Goal: Task Accomplishment & Management: Use online tool/utility

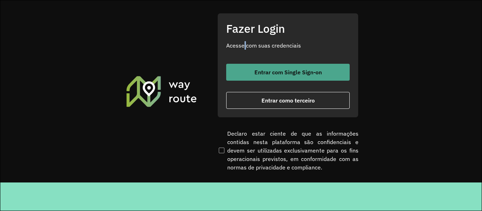
click at [248, 61] on div "Fazer Login Acesse com suas credenciais Entrar com Single Sign-on Entrar como t…" at bounding box center [287, 65] width 141 height 104
click at [252, 67] on button "Entrar com Single Sign-on" at bounding box center [288, 72] width 124 height 17
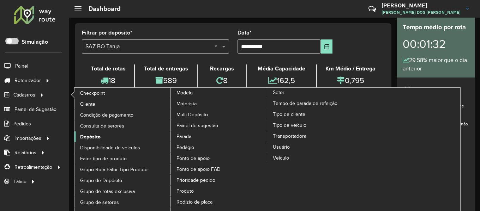
click at [95, 135] on span "Depósito" at bounding box center [90, 136] width 20 height 7
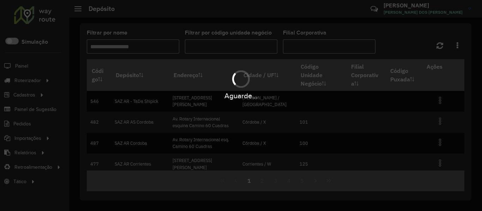
click at [146, 46] on hb-app "Aguarde... Pop-up bloqueado! Seu navegador bloqueou automáticamente a abertura …" at bounding box center [241, 105] width 482 height 211
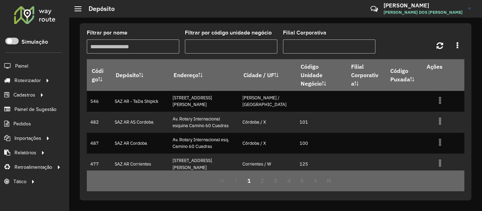
click at [146, 46] on input "Filtrar por nome" at bounding box center [133, 47] width 92 height 14
type input "****"
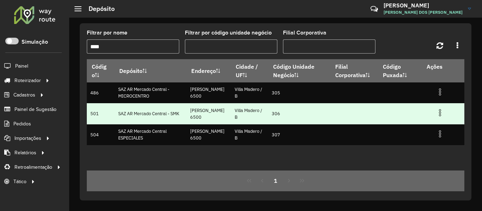
click at [439, 115] on img at bounding box center [440, 113] width 8 height 8
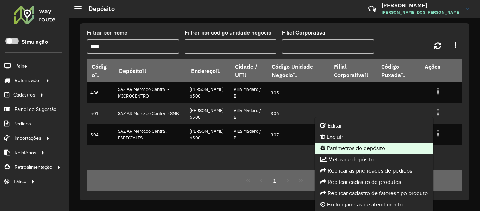
click at [372, 146] on li "Parâmetros do depósito" at bounding box center [374, 148] width 119 height 11
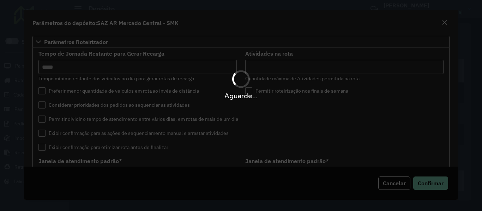
type input "*****"
type input "*"
type input "*****"
type input "**"
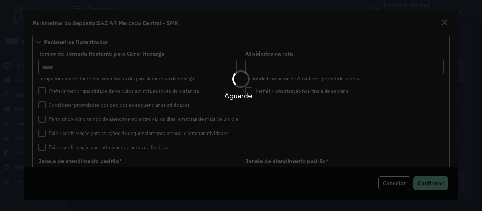
type input "**"
type input "*****"
type input "********"
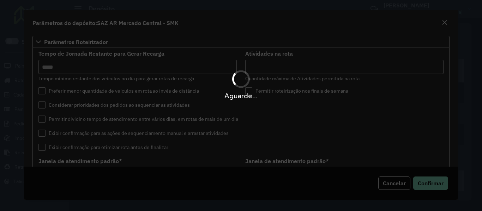
type input "*"
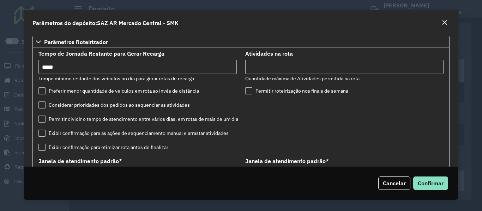
drag, startPoint x: 273, startPoint y: 68, endPoint x: 248, endPoint y: 67, distance: 25.1
click at [248, 67] on input "*" at bounding box center [344, 67] width 198 height 14
type input "*"
click at [413, 177] on button "Confirmar" at bounding box center [430, 183] width 35 height 13
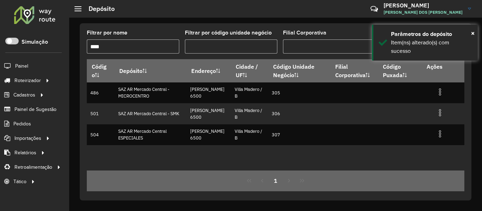
click at [34, 10] on div at bounding box center [34, 15] width 43 height 18
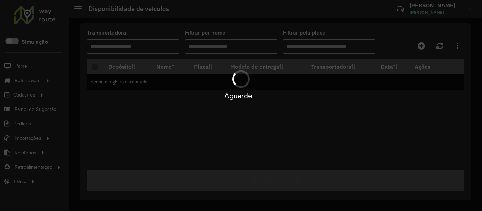
click at [423, 48] on div "Aguarde..." at bounding box center [241, 105] width 482 height 211
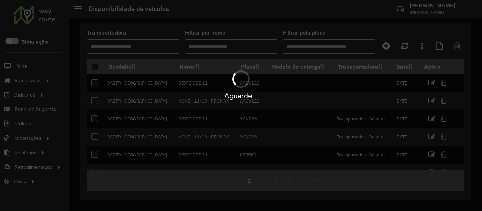
click at [423, 48] on div "Aguarde..." at bounding box center [241, 105] width 482 height 211
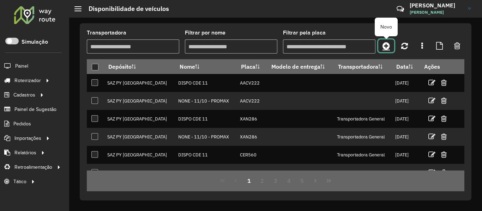
click at [387, 46] on icon at bounding box center [386, 46] width 7 height 8
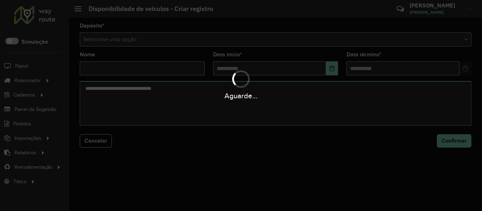
click at [350, 44] on div "Aguarde..." at bounding box center [241, 105] width 482 height 211
click at [350, 41] on div "Aguarde..." at bounding box center [241, 105] width 482 height 211
click at [350, 41] on input "text" at bounding box center [268, 40] width 371 height 8
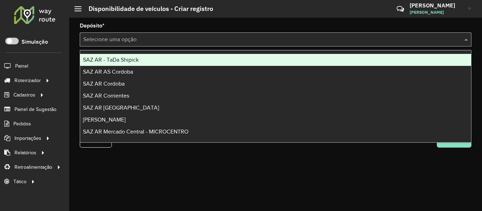
click at [350, 41] on input "text" at bounding box center [268, 40] width 371 height 8
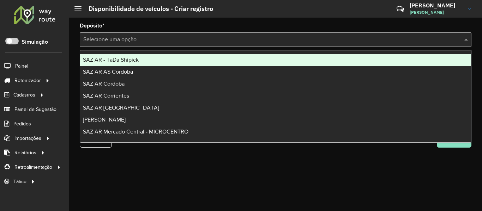
click at [350, 41] on input "text" at bounding box center [268, 40] width 371 height 8
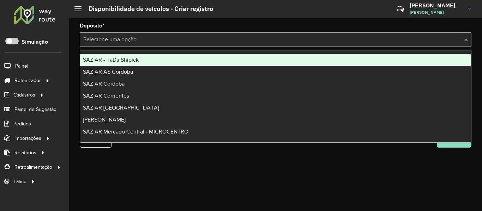
click at [350, 41] on input "text" at bounding box center [268, 40] width 371 height 8
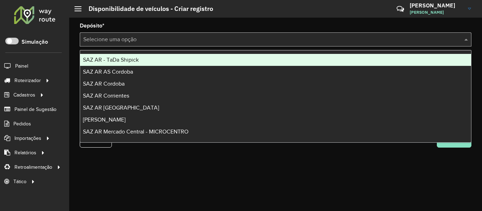
click at [350, 41] on input "text" at bounding box center [268, 40] width 371 height 8
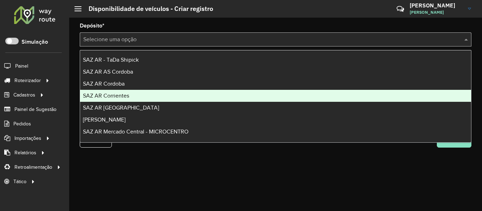
scroll to position [35, 0]
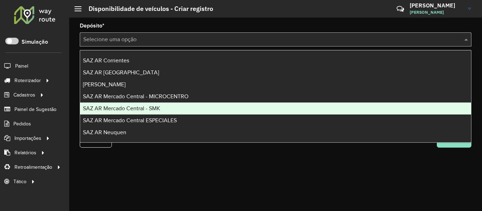
click at [249, 105] on div "SAZ AR Mercado Central - SMK" at bounding box center [275, 109] width 391 height 12
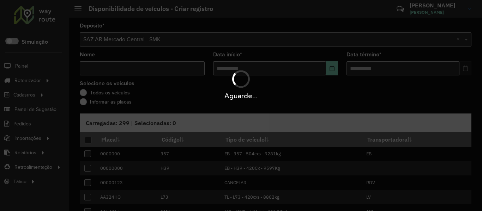
click at [187, 67] on div "Aguarde..." at bounding box center [241, 105] width 482 height 211
click at [187, 67] on input "Nome" at bounding box center [142, 68] width 125 height 14
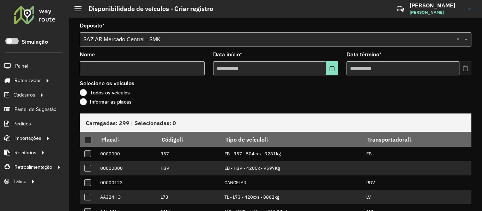
click at [186, 67] on input "Nome" at bounding box center [142, 68] width 125 height 14
type input "****"
click at [326, 72] on button "Choose Date" at bounding box center [332, 68] width 12 height 14
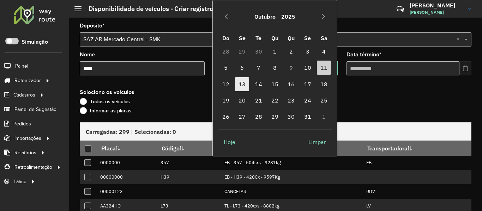
click at [245, 83] on span "13" at bounding box center [242, 84] width 14 height 14
type input "**********"
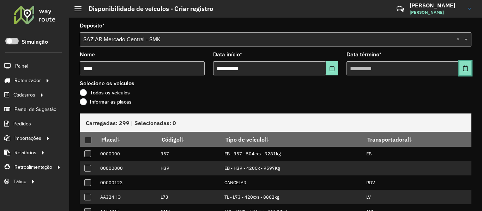
click at [463, 69] on icon "Choose Date" at bounding box center [466, 69] width 6 height 6
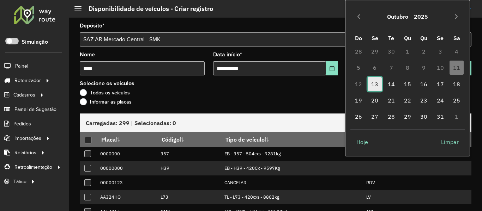
click at [375, 88] on span "13" at bounding box center [375, 84] width 14 height 14
type input "**********"
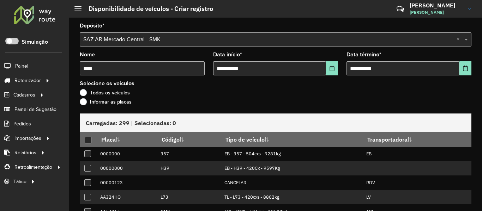
click at [121, 101] on label "Informar as placas" at bounding box center [106, 101] width 52 height 7
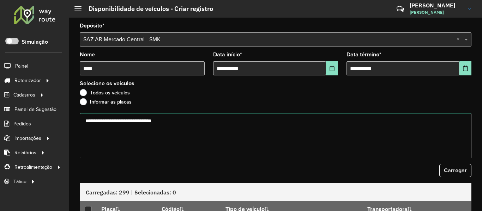
click at [161, 126] on textarea at bounding box center [276, 136] width 392 height 45
paste textarea "****** ****** ****** ******* ******* ****** ****** ****** ******* ****** ******…"
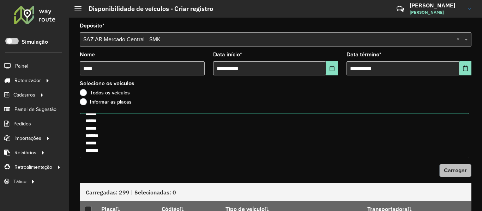
type textarea "****** ****** ****** ******* ******* ****** ****** ****** ******* ****** ******…"
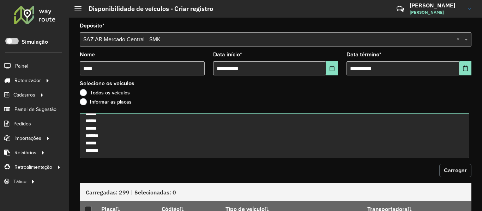
click at [452, 169] on span "Carregar" at bounding box center [455, 171] width 23 height 6
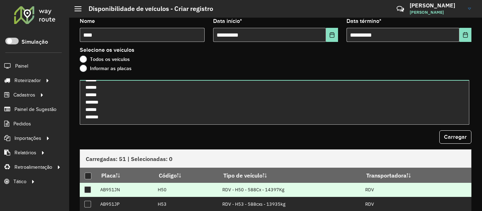
scroll to position [71, 0]
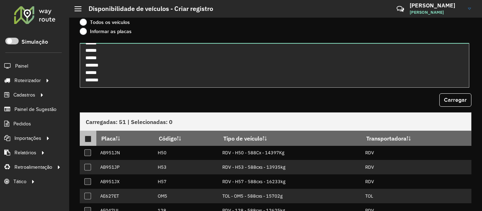
click at [87, 139] on div at bounding box center [88, 139] width 7 height 7
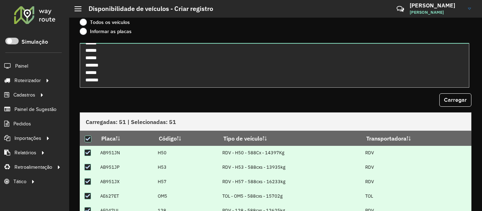
click at [184, 103] on div "Carregar" at bounding box center [276, 100] width 392 height 13
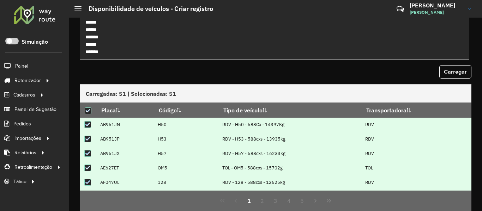
scroll to position [124, 0]
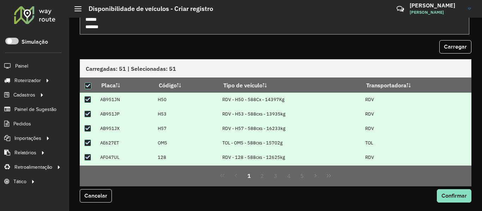
click at [450, 188] on div "Cancelar Confirmar" at bounding box center [276, 199] width 400 height 25
click at [449, 192] on button "Confirmar" at bounding box center [454, 195] width 35 height 13
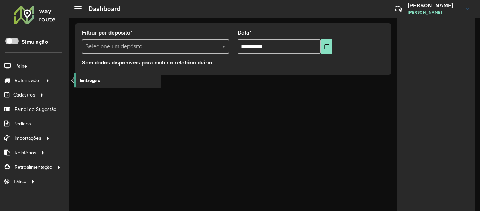
click at [106, 77] on link "Entregas" at bounding box center [117, 80] width 86 height 14
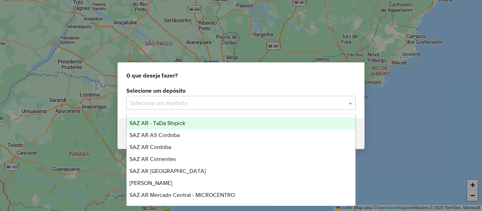
click at [173, 97] on div "Selecione um depósito" at bounding box center [240, 103] width 229 height 14
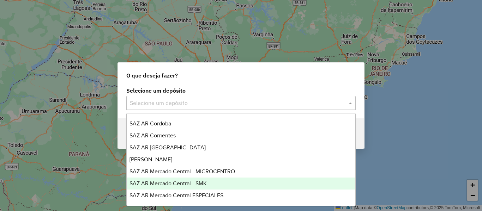
scroll to position [35, 0]
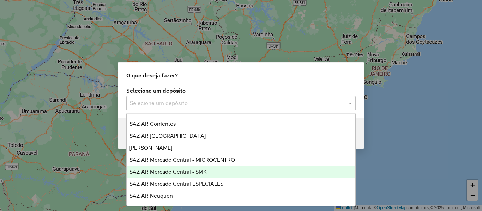
click at [210, 168] on div "SAZ AR Mercado Central - SMK" at bounding box center [241, 172] width 229 height 12
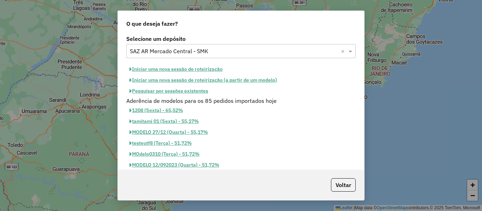
click at [210, 67] on button "Iniciar uma nova sessão de roteirização" at bounding box center [176, 69] width 100 height 11
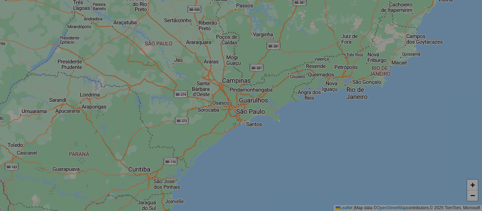
select select "*"
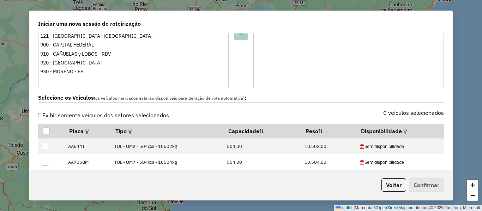
scroll to position [176, 0]
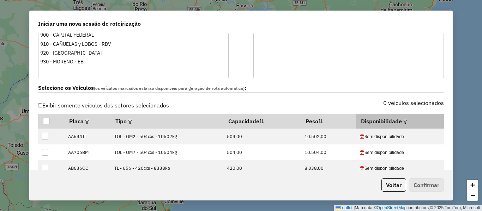
click at [403, 123] on em at bounding box center [405, 122] width 4 height 4
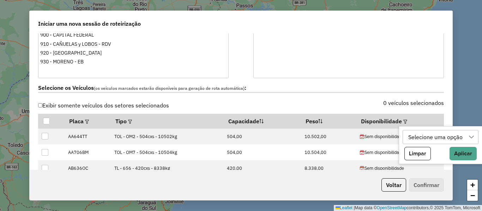
click at [411, 134] on div "Selecione uma opção" at bounding box center [435, 137] width 59 height 13
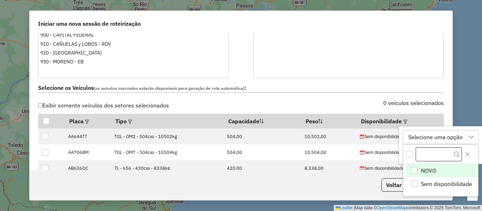
scroll to position [5, 32]
click at [433, 174] on span "NOVO" at bounding box center [428, 171] width 15 height 8
click at [438, 137] on div at bounding box center [432, 137] width 13 height 13
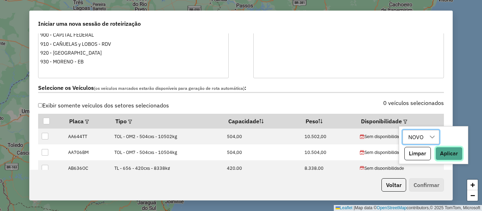
drag, startPoint x: 447, startPoint y: 152, endPoint x: 440, endPoint y: 134, distance: 18.8
click at [447, 152] on button "Aplicar" at bounding box center [448, 153] width 27 height 13
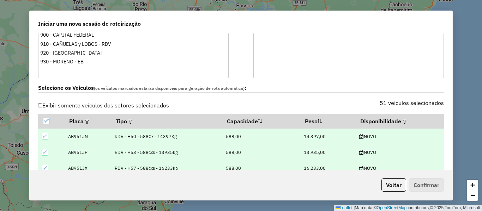
click at [341, 89] on label "Selecione os Veículos (os veículos marcados estarão disponíveis para geração de…" at bounding box center [241, 89] width 406 height 10
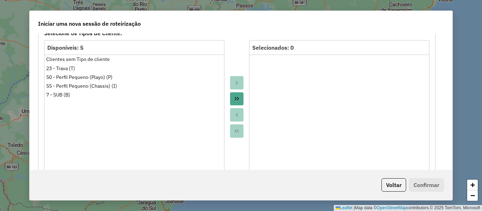
scroll to position [388, 0]
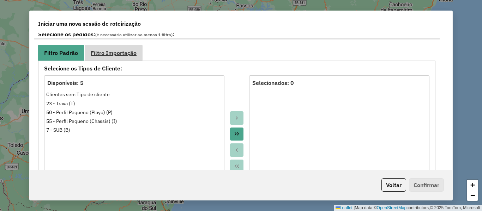
click at [130, 60] on link "Filtro Importação" at bounding box center [114, 53] width 58 height 16
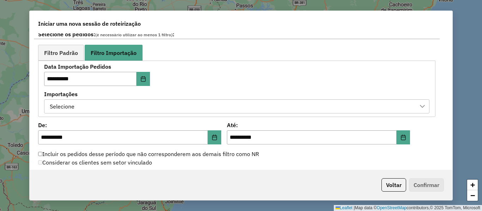
click at [229, 110] on div "Selecione" at bounding box center [231, 106] width 368 height 13
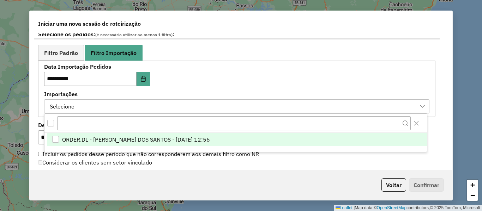
click at [239, 141] on li "ORDER.DL - BRUNO CORDEIRO DOS SANTOS - 11/10/2025 12:56" at bounding box center [237, 139] width 380 height 13
click at [210, 85] on div "**********" at bounding box center [236, 88] width 385 height 49
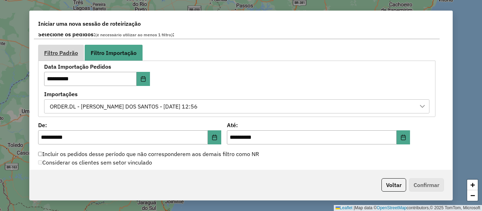
click at [53, 48] on link "Filtro Padrão" at bounding box center [61, 53] width 46 height 16
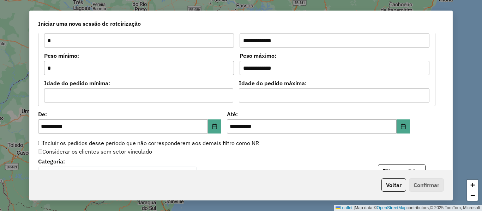
scroll to position [635, 0]
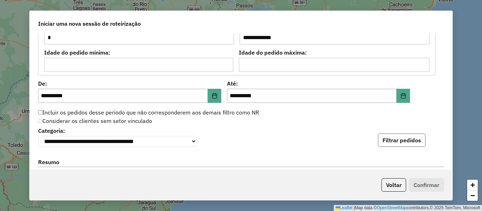
click at [399, 144] on button "Filtrar pedidos" at bounding box center [402, 140] width 48 height 13
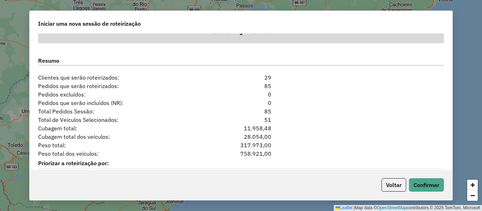
scroll to position [904, 0]
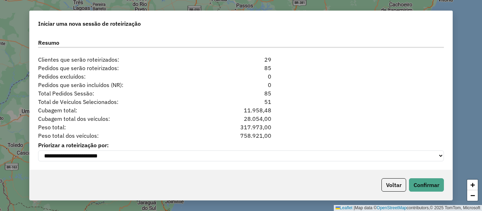
click at [316, 98] on div "Total de Veículos Selecionados: 51" at bounding box center [241, 102] width 414 height 8
drag, startPoint x: 266, startPoint y: 90, endPoint x: 239, endPoint y: 92, distance: 27.6
click at [239, 92] on div "Total Pedidos Sessão: 85" at bounding box center [241, 93] width 414 height 8
drag, startPoint x: 304, startPoint y: 99, endPoint x: 249, endPoint y: 94, distance: 55.3
click at [249, 94] on div "**********" at bounding box center [241, 102] width 423 height 137
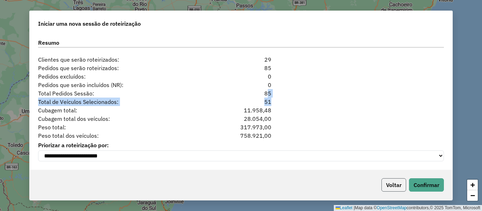
click at [393, 187] on button "Voltar" at bounding box center [393, 185] width 25 height 13
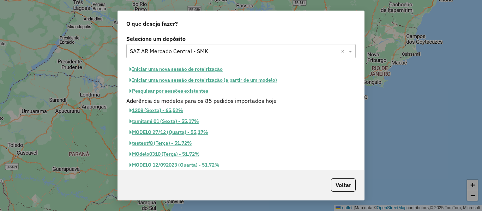
click at [195, 93] on button "Pesquisar por sessões existentes" at bounding box center [168, 91] width 85 height 11
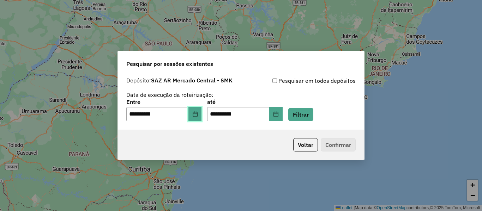
click at [202, 116] on button "Choose Date" at bounding box center [194, 114] width 13 height 14
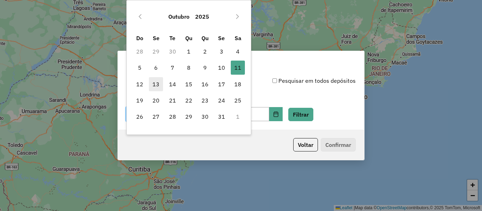
click at [159, 87] on span "13" at bounding box center [156, 84] width 14 height 14
type input "**********"
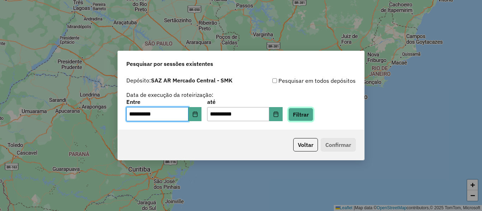
click at [313, 117] on button "Filtrar" at bounding box center [300, 114] width 25 height 13
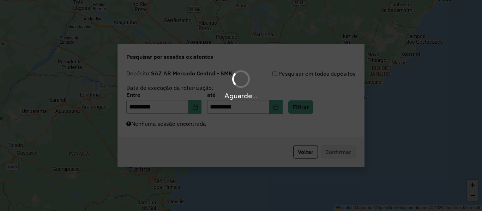
click at [238, 131] on div "Aguarde..." at bounding box center [241, 105] width 482 height 211
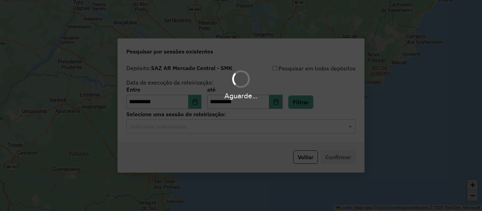
click at [238, 131] on div "Aguarde..." at bounding box center [241, 105] width 482 height 211
click at [238, 131] on hb-app "**********" at bounding box center [241, 105] width 482 height 211
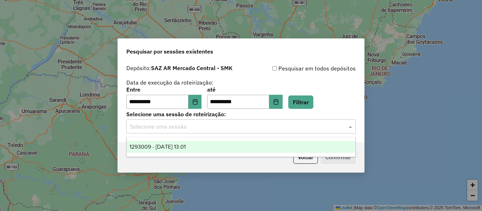
click at [238, 131] on div "Selecione uma sessão" at bounding box center [240, 127] width 229 height 14
click at [216, 145] on div "1293009 - 13/10/2025 13:01" at bounding box center [241, 147] width 229 height 12
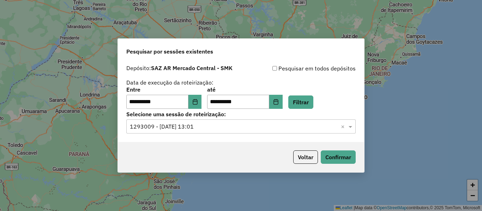
click at [347, 108] on div "**********" at bounding box center [240, 98] width 229 height 22
click at [347, 157] on button "Confirmar" at bounding box center [338, 157] width 35 height 13
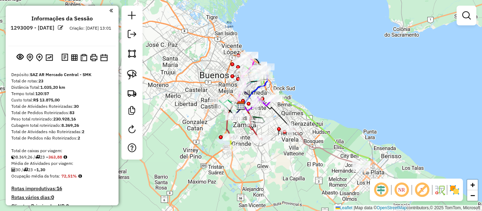
click at [456, 190] on img at bounding box center [454, 190] width 11 height 11
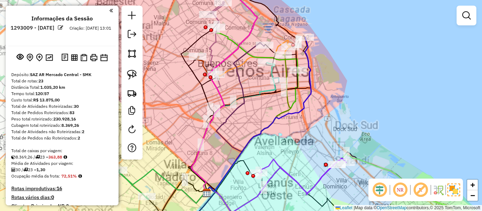
click at [338, 94] on div "Janela de atendimento Grade de atendimento Capacidade Transportadoras Veículos …" at bounding box center [241, 105] width 482 height 211
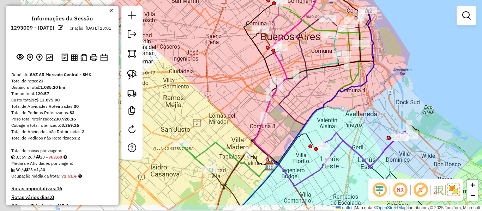
drag, startPoint x: 337, startPoint y: 97, endPoint x: 410, endPoint y: -2, distance: 122.9
click at [410, 0] on html "Aguarde... Pop-up bloqueado! Seu navegador bloqueou automáticamente a abertura …" at bounding box center [241, 105] width 482 height 211
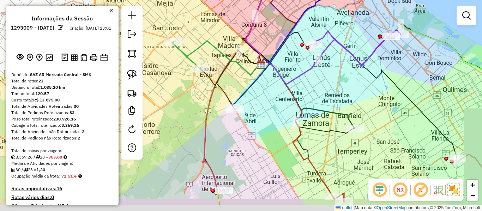
drag, startPoint x: 367, startPoint y: 107, endPoint x: 351, endPoint y: 82, distance: 29.7
click at [351, 82] on div "Janela de atendimento Grade de atendimento Capacidade Transportadoras Veículos …" at bounding box center [241, 105] width 482 height 211
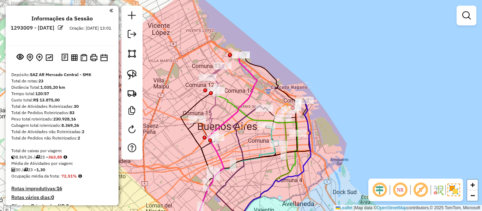
click at [249, 80] on div "Janela de atendimento Grade de atendimento Capacidade Transportadoras Veículos …" at bounding box center [241, 105] width 482 height 211
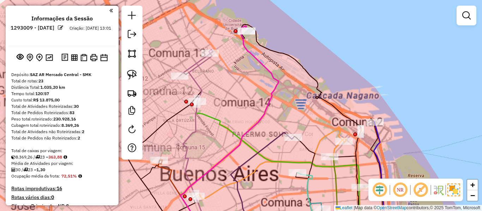
click at [196, 64] on icon at bounding box center [196, 63] width 33 height 26
select select "**********"
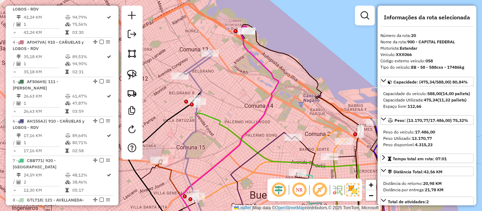
scroll to position [1023, 0]
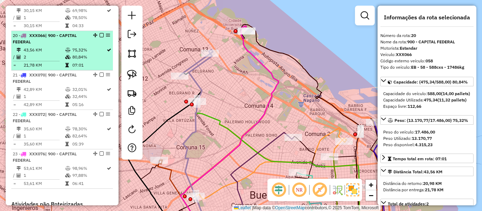
click at [100, 33] on em at bounding box center [102, 35] width 4 height 4
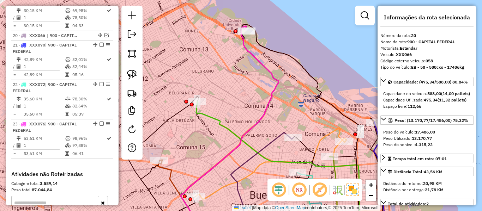
click at [263, 57] on div "Janela de atendimento Grade de atendimento Capacidade Transportadoras Veículos …" at bounding box center [241, 105] width 482 height 211
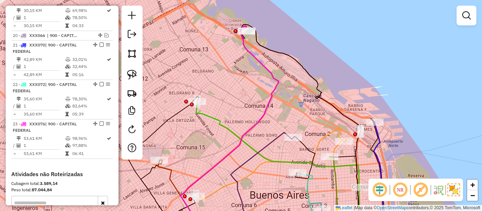
click at [260, 61] on icon at bounding box center [229, 129] width 98 height 206
select select "**********"
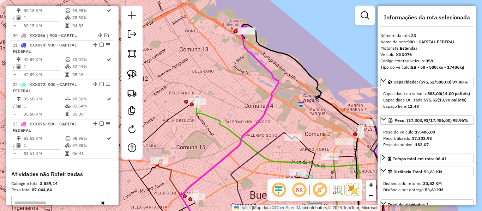
scroll to position [1109, 0]
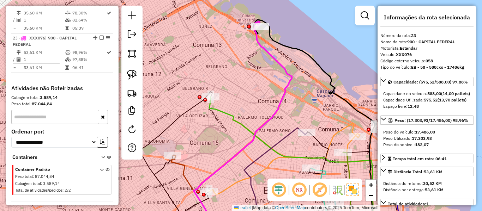
drag, startPoint x: 255, startPoint y: 79, endPoint x: 269, endPoint y: 74, distance: 14.3
click at [269, 74] on div "Janela de atendimento Grade de atendimento Capacidade Transportadoras Veículos …" at bounding box center [241, 105] width 482 height 211
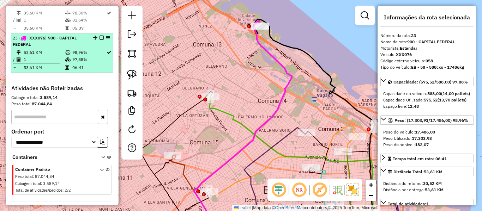
click at [100, 36] on em at bounding box center [102, 38] width 4 height 4
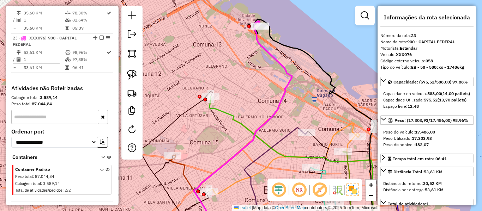
scroll to position [1079, 0]
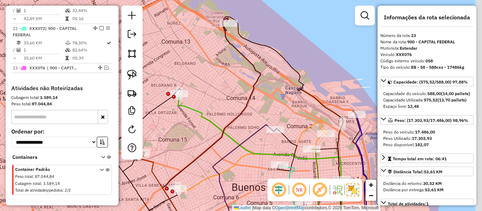
drag, startPoint x: 218, startPoint y: 71, endPoint x: 188, endPoint y: 71, distance: 30.0
click at [188, 71] on div "Janela de atendimento Grade de atendimento Capacidade Transportadoras Veículos …" at bounding box center [241, 105] width 482 height 211
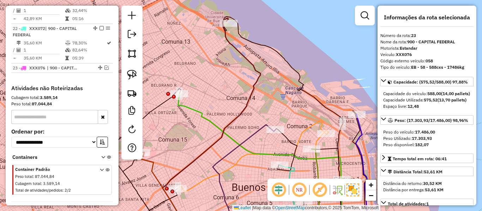
click at [230, 49] on icon at bounding box center [211, 125] width 98 height 214
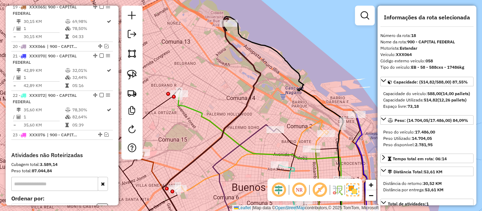
scroll to position [944, 0]
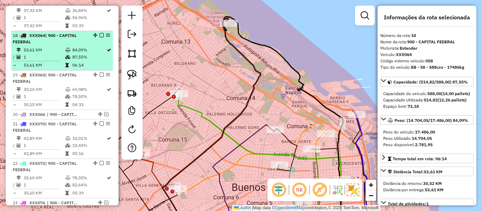
click at [100, 33] on em at bounding box center [102, 35] width 4 height 4
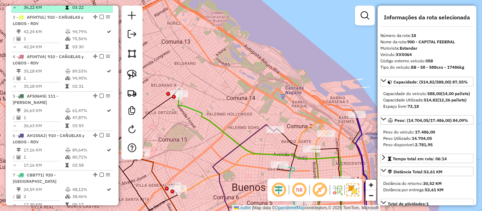
scroll to position [0, 0]
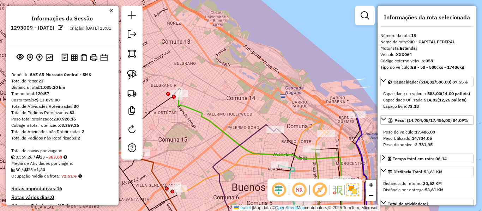
drag, startPoint x: 62, startPoint y: 77, endPoint x: 66, endPoint y: 40, distance: 37.0
click at [46, 56] on img at bounding box center [49, 57] width 7 height 7
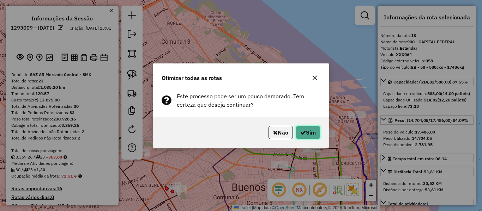
click at [307, 134] on button "Sim" at bounding box center [308, 132] width 25 height 13
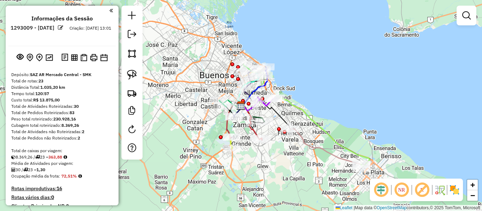
click at [450, 191] on img at bounding box center [454, 190] width 11 height 11
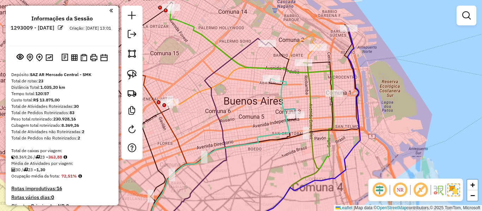
click at [353, 49] on icon at bounding box center [299, 130] width 121 height 205
select select "**********"
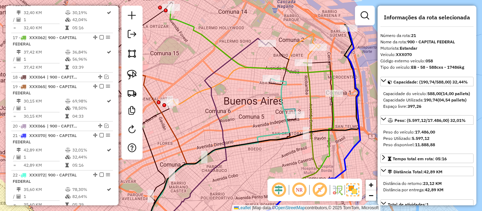
scroll to position [1002, 0]
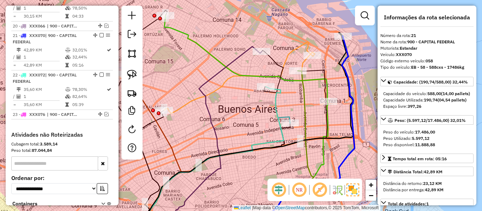
drag, startPoint x: 347, startPoint y: 58, endPoint x: 317, endPoint y: 78, distance: 36.5
click at [309, 80] on icon at bounding box center [294, 138] width 121 height 205
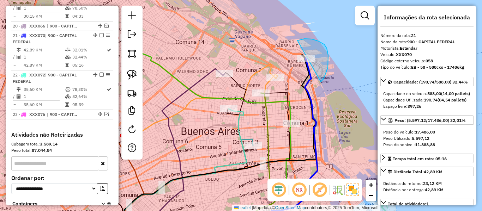
drag, startPoint x: 328, startPoint y: 64, endPoint x: 282, endPoint y: 58, distance: 46.3
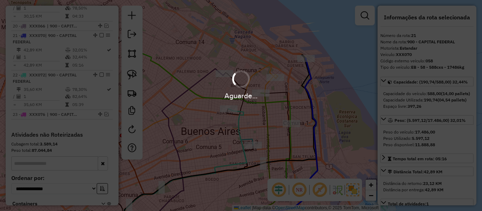
click at [335, 49] on div "Aguarde..." at bounding box center [241, 105] width 482 height 211
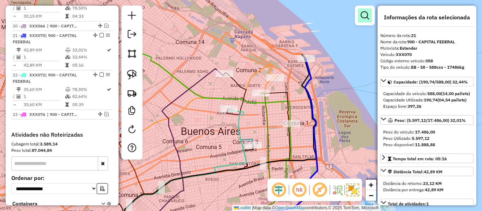
click at [361, 17] on em at bounding box center [365, 15] width 8 height 8
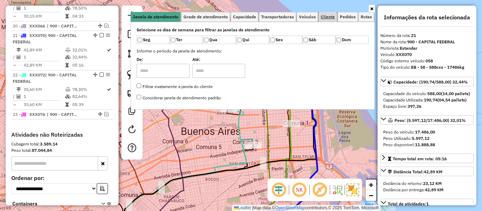
click at [325, 17] on span "Cliente" at bounding box center [328, 17] width 14 height 4
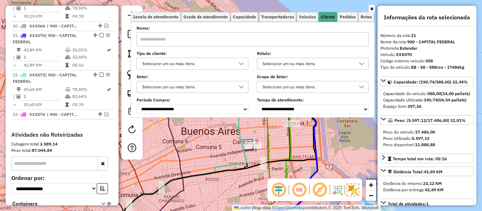
click at [198, 62] on div "Selecione um ou mais itens" at bounding box center [187, 63] width 95 height 11
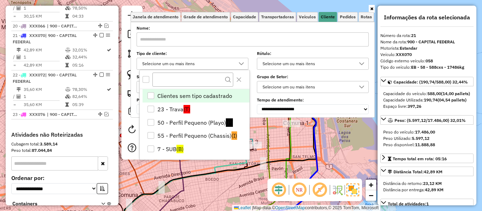
scroll to position [4, 24]
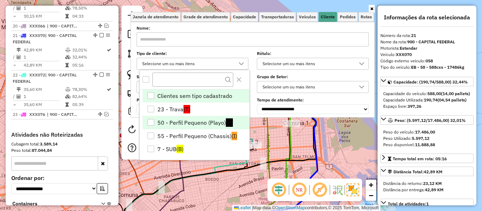
click at [203, 121] on li "50 - Perfil Pequeno (Playo) (P)" at bounding box center [196, 122] width 107 height 13
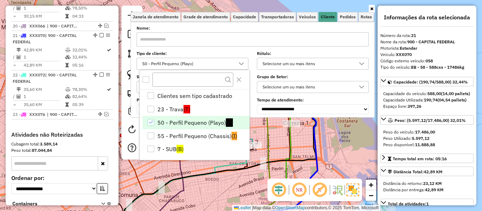
click at [319, 139] on div "Rota 16 - Placa XXX061 0000901558 - C.O.T.O. (7 a 9) no el 881 - CHASSIS Janela…" at bounding box center [241, 105] width 482 height 211
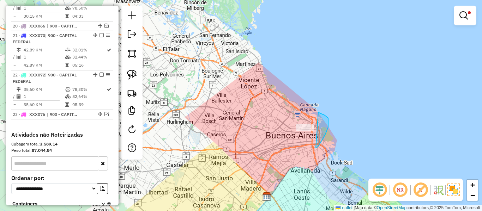
drag, startPoint x: 325, startPoint y: 115, endPoint x: 277, endPoint y: 137, distance: 52.1
click at [468, 17] on link at bounding box center [465, 15] width 17 height 14
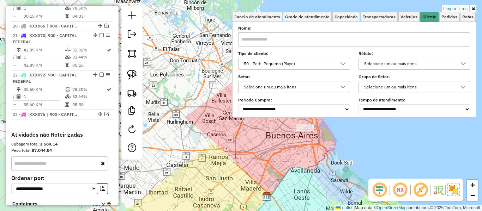
click at [311, 61] on div "50 - Perfil Pequeno (Playo)" at bounding box center [288, 63] width 95 height 11
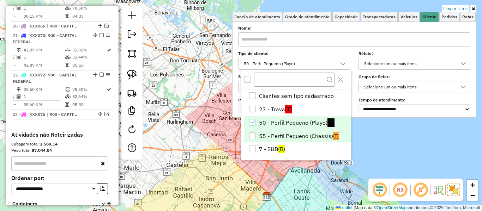
click at [289, 135] on li "55 - Perfil Pequeno (Chassis) (I)" at bounding box center [297, 135] width 107 height 13
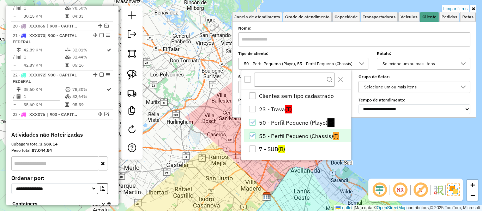
click at [391, 141] on div "Limpar filtros Janela de atendimento Grade de atendimento Capacidade Transporta…" at bounding box center [241, 105] width 482 height 211
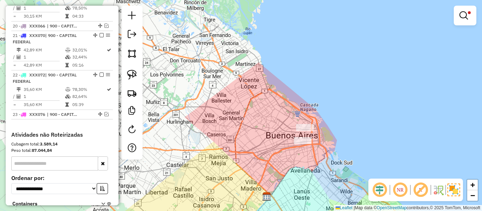
click at [333, 109] on div "Limpar filtros Janela de atendimento Grade de atendimento Capacidade Transporta…" at bounding box center [241, 105] width 482 height 211
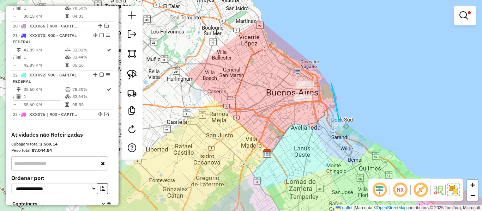
drag, startPoint x: 331, startPoint y: 83, endPoint x: 286, endPoint y: 129, distance: 65.1
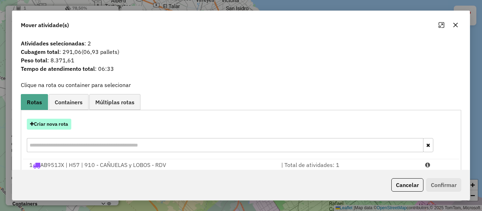
click at [56, 123] on button "Criar nova rota" at bounding box center [49, 124] width 44 height 11
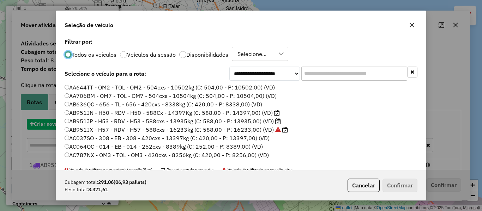
scroll to position [4, 2]
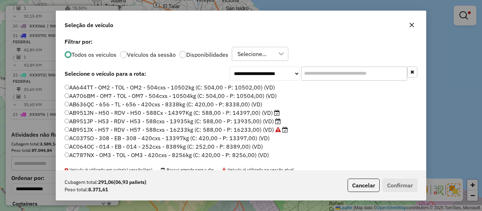
click at [203, 53] on label "Disponibilidades" at bounding box center [207, 55] width 42 height 6
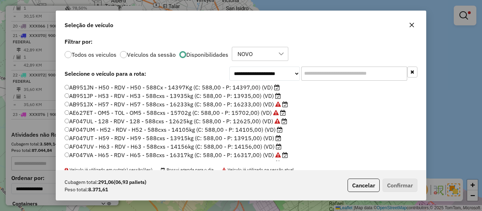
click at [268, 89] on label "AB951JN - H50 - RDV - H50 - 588Cx - 14397Kg (C: 588,00 - P: 14397,00) (VD)" at bounding box center [172, 87] width 215 height 8
click at [323, 75] on input "text" at bounding box center [354, 74] width 106 height 14
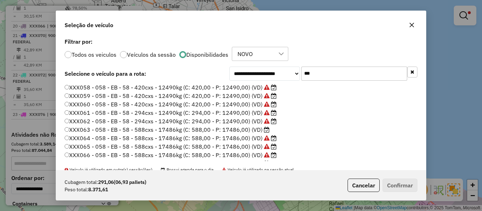
type input "***"
click at [240, 87] on label "XXX058 - 058 - EB - 58 - 420cxs - 12490kg (C: 420,00 - P: 12490,00) (VD)" at bounding box center [171, 87] width 212 height 8
click at [389, 182] on button "Confirmar" at bounding box center [400, 185] width 35 height 13
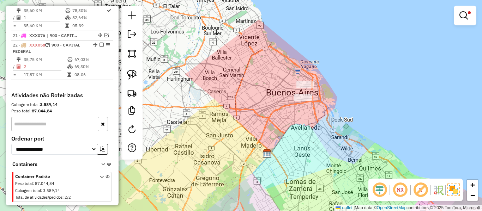
scroll to position [923, 0]
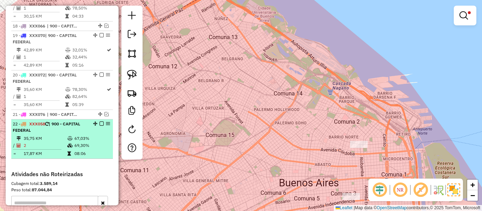
click at [100, 122] on em at bounding box center [102, 124] width 4 height 4
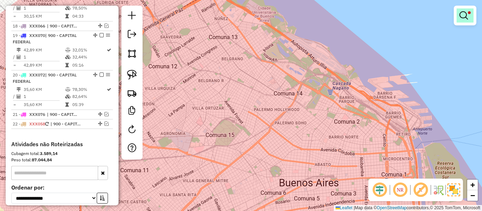
click at [467, 16] on em at bounding box center [463, 15] width 8 height 8
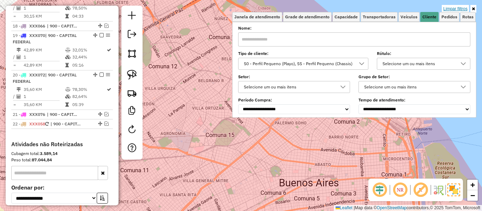
click at [457, 10] on link "Limpar filtros" at bounding box center [455, 9] width 27 height 8
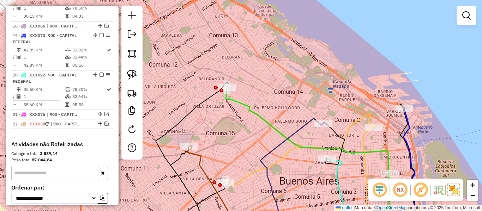
drag, startPoint x: 338, startPoint y: 111, endPoint x: 323, endPoint y: 32, distance: 80.2
click at [323, 32] on div "Janela de atendimento Grade de atendimento Capacidade Transportadoras Veículos …" at bounding box center [241, 105] width 482 height 211
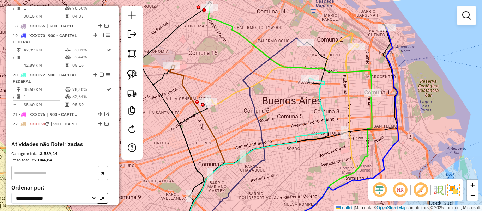
click at [325, 94] on div "Janela de atendimento Grade de atendimento Capacidade Transportadoras Veículos …" at bounding box center [241, 105] width 482 height 211
click at [319, 94] on icon at bounding box center [254, 155] width 145 height 154
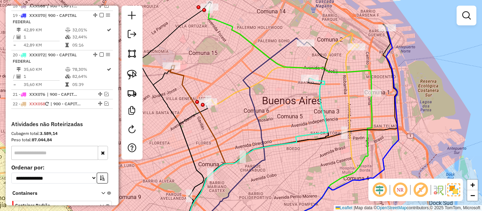
select select "**********"
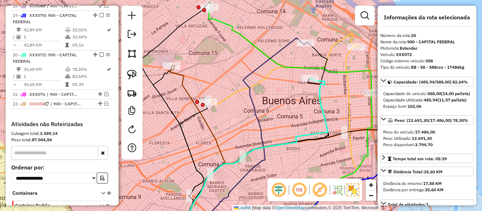
scroll to position [963, 0]
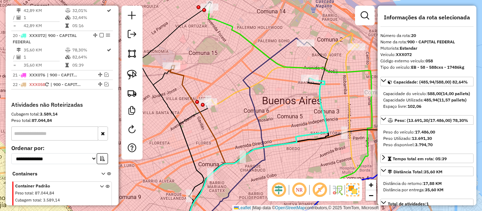
drag, startPoint x: 336, startPoint y: 86, endPoint x: 227, endPoint y: 85, distance: 108.3
click at [227, 85] on div "Janela de atendimento Grade de atendimento Capacidade Transportadoras Veículos …" at bounding box center [241, 105] width 482 height 211
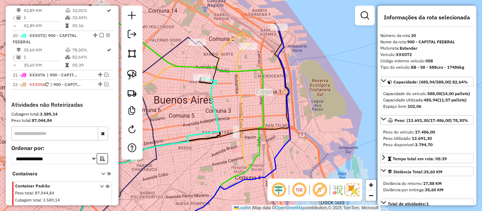
click at [247, 69] on icon at bounding box center [181, 49] width 163 height 86
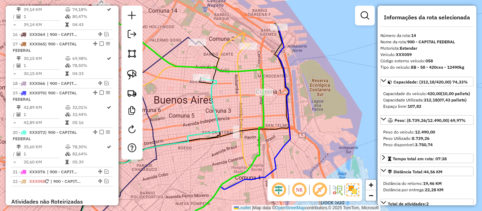
scroll to position [785, 0]
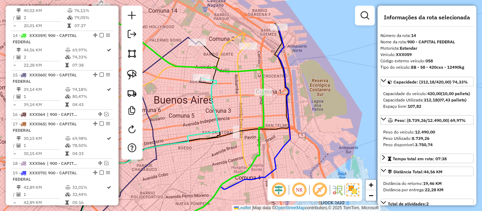
drag, startPoint x: 270, startPoint y: 59, endPoint x: 299, endPoint y: 78, distance: 34.5
click at [299, 78] on div "Rota 14 - Placa XXX059 0000910028 - INC S.A. Janela de atendimento Grade de ate…" at bounding box center [241, 105] width 482 height 211
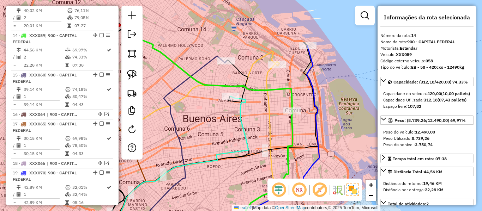
click at [287, 88] on icon at bounding box center [210, 68] width 163 height 86
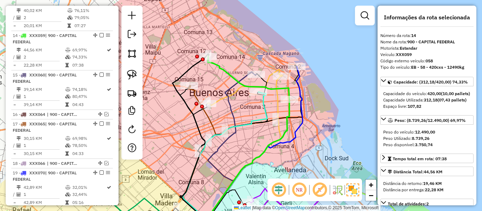
click at [297, 81] on icon at bounding box center [250, 145] width 106 height 156
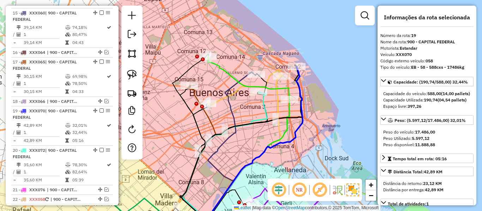
scroll to position [923, 0]
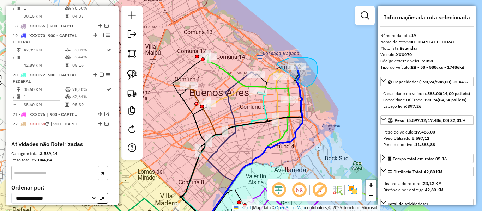
drag, startPoint x: 305, startPoint y: 87, endPoint x: 277, endPoint y: 64, distance: 36.6
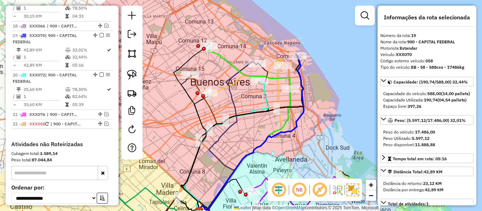
drag, startPoint x: 323, startPoint y: 88, endPoint x: 276, endPoint y: 88, distance: 46.9
click at [323, 86] on div "Janela de atendimento Grade de atendimento Capacidade Transportadoras Veículos …" at bounding box center [241, 105] width 482 height 211
click at [236, 79] on icon at bounding box center [227, 136] width 59 height 150
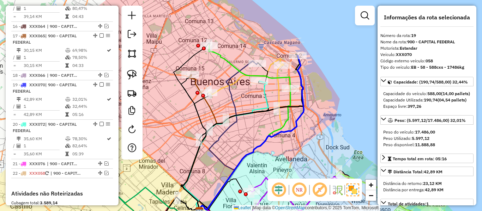
scroll to position [825, 0]
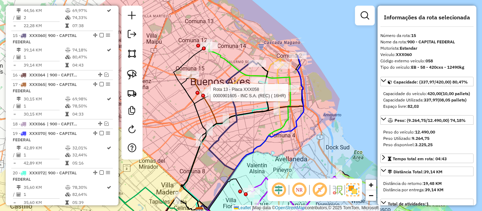
click at [196, 91] on div at bounding box center [197, 93] width 4 height 4
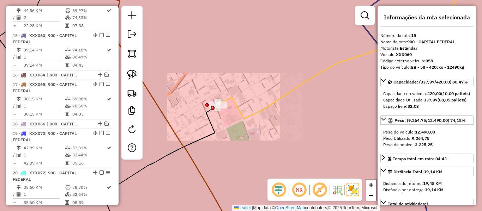
drag, startPoint x: 193, startPoint y: 97, endPoint x: 275, endPoint y: 95, distance: 82.2
click at [277, 98] on div "Janela de atendimento Grade de atendimento Capacidade Transportadoras Veículos …" at bounding box center [241, 105] width 482 height 211
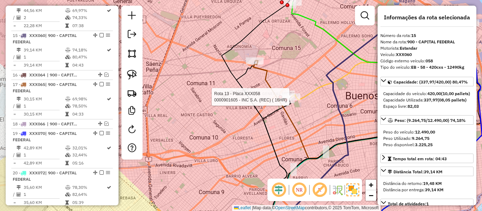
click at [264, 73] on icon at bounding box center [281, 147] width 55 height 172
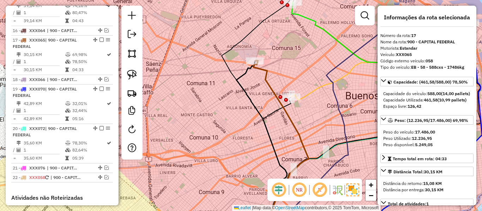
scroll to position [874, 0]
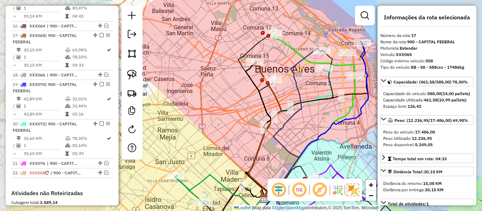
drag, startPoint x: 240, startPoint y: 86, endPoint x: 233, endPoint y: 77, distance: 12.1
click at [233, 77] on div "Janela de atendimento Grade de atendimento Capacidade Transportadoras Veículos …" at bounding box center [241, 105] width 482 height 211
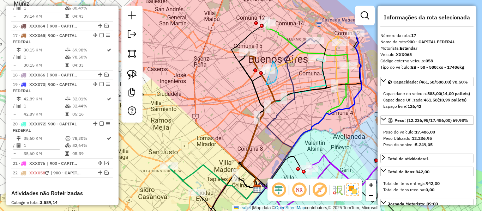
drag, startPoint x: 276, startPoint y: 81, endPoint x: 251, endPoint y: 72, distance: 26.0
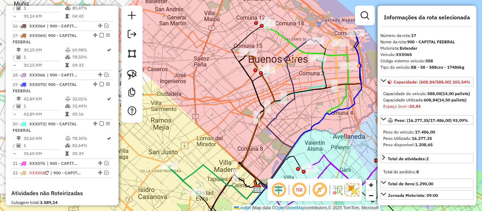
select select "**********"
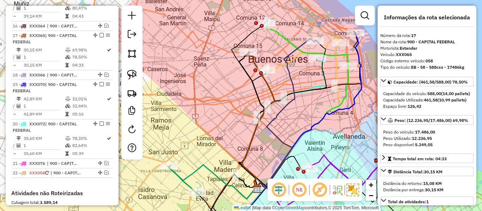
drag, startPoint x: 279, startPoint y: 58, endPoint x: 258, endPoint y: 76, distance: 27.1
click at [258, 78] on div "Janela de atendimento Grade de atendimento Capacidade Transportadoras Veículos …" at bounding box center [241, 105] width 482 height 211
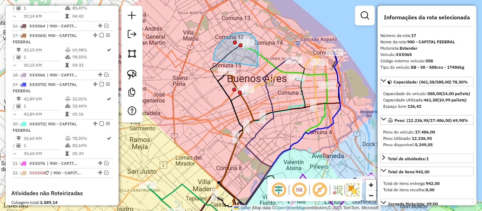
drag, startPoint x: 258, startPoint y: 60, endPoint x: 220, endPoint y: 60, distance: 37.4
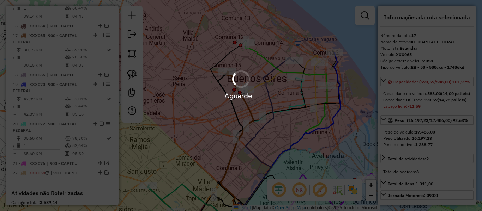
select select "**********"
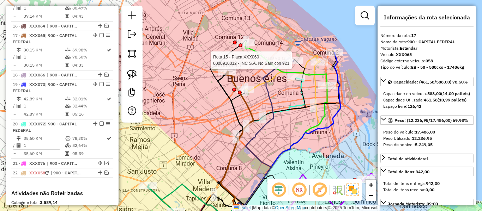
drag, startPoint x: 277, startPoint y: 71, endPoint x: 297, endPoint y: 67, distance: 20.8
click at [297, 67] on g at bounding box center [234, 106] width 553 height 254
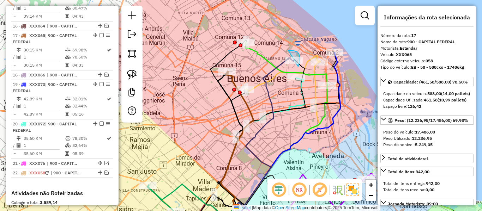
drag, startPoint x: 300, startPoint y: 56, endPoint x: 279, endPoint y: 62, distance: 21.7
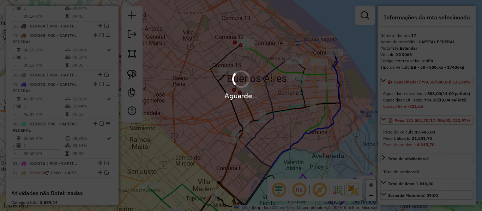
select select "**********"
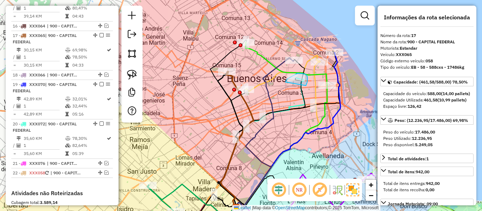
drag, startPoint x: 306, startPoint y: 86, endPoint x: 292, endPoint y: 89, distance: 14.0
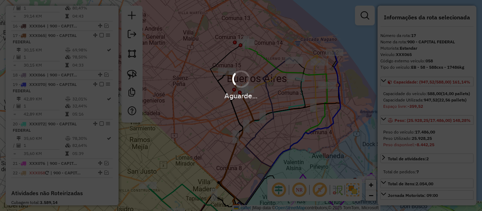
select select "**********"
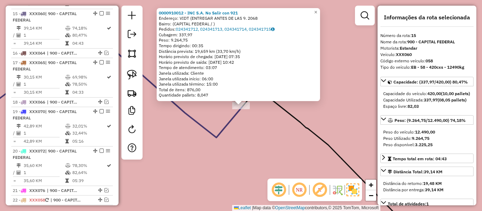
scroll to position [825, 0]
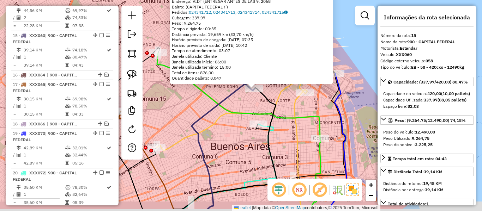
drag, startPoint x: 271, startPoint y: 127, endPoint x: 255, endPoint y: 102, distance: 30.4
click at [255, 102] on div "0000910012 - INC S.A. No Salir con 921 Endereço: VIDT (ENTREGAR ANTES DE LAS 9.…" at bounding box center [241, 105] width 482 height 211
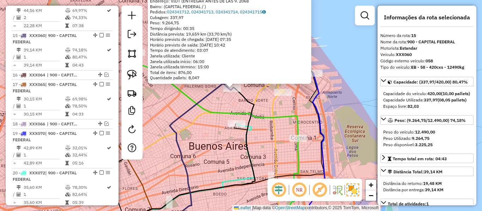
click at [316, 100] on icon at bounding box center [296, 152] width 59 height 159
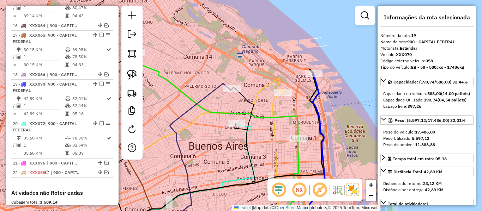
scroll to position [923, 0]
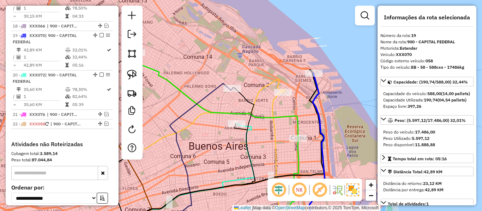
click at [219, 90] on icon at bounding box center [196, 158] width 71 height 149
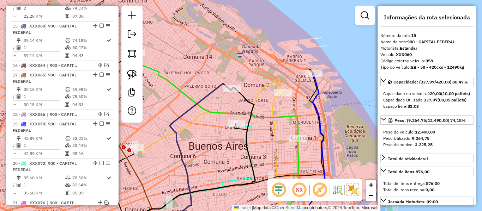
scroll to position [825, 0]
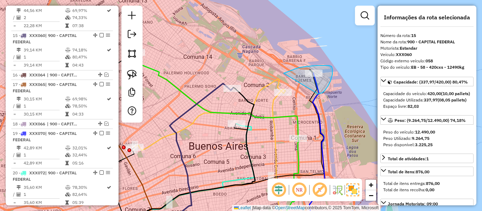
drag, startPoint x: 299, startPoint y: 68, endPoint x: 318, endPoint y: 94, distance: 32.8
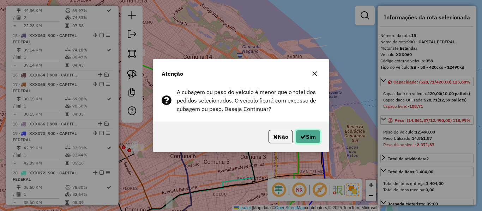
click at [311, 133] on button "Sim" at bounding box center [308, 136] width 25 height 13
select select "**********"
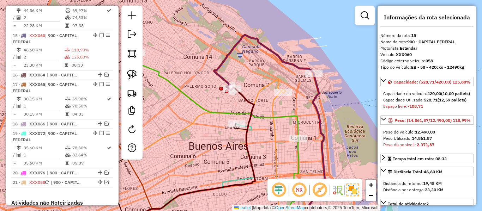
click at [316, 86] on icon at bounding box center [296, 152] width 59 height 159
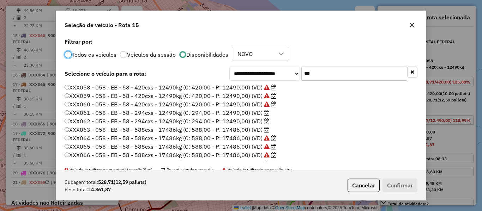
scroll to position [4, 2]
click at [256, 114] on label "XXX061 - 058 - EB - 58 - 294cxs - 12490kg (C: 294,00 - P: 12490,00) (VD)" at bounding box center [167, 113] width 205 height 8
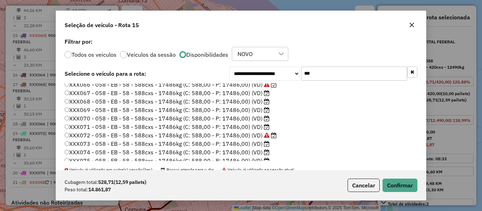
click at [258, 102] on label "XXX068 - 058 - EB - 58 - 588cxs - 17486kg (C: 588,00 - P: 17486,00) (VD)" at bounding box center [167, 101] width 205 height 8
click at [392, 185] on button "Confirmar" at bounding box center [400, 185] width 35 height 13
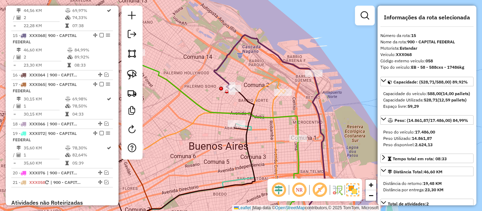
click at [266, 48] on icon at bounding box center [263, 62] width 99 height 55
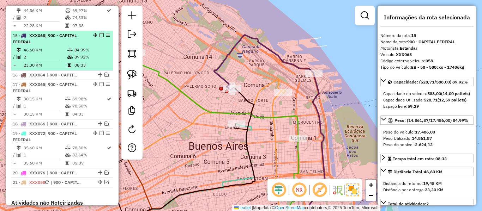
click at [100, 33] on em at bounding box center [102, 35] width 4 height 4
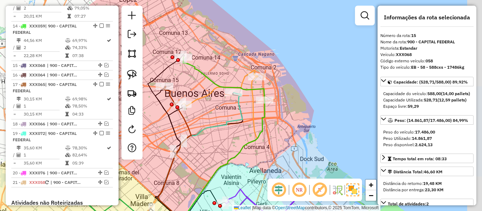
click at [252, 91] on icon at bounding box center [224, 78] width 82 height 43
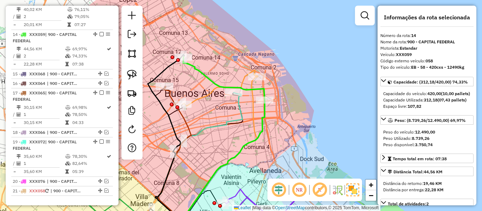
scroll to position [785, 0]
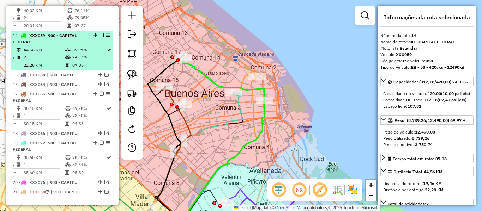
click at [100, 33] on em at bounding box center [102, 35] width 4 height 4
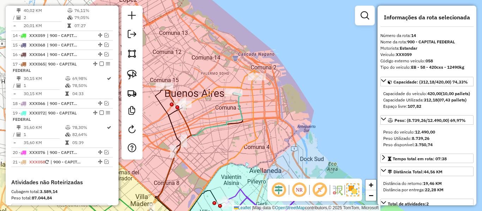
click at [242, 80] on icon at bounding box center [220, 88] width 74 height 36
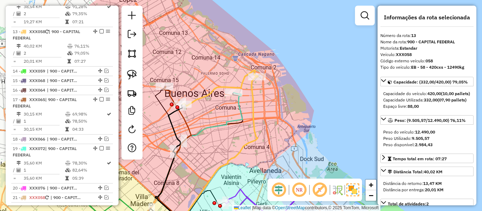
scroll to position [746, 0]
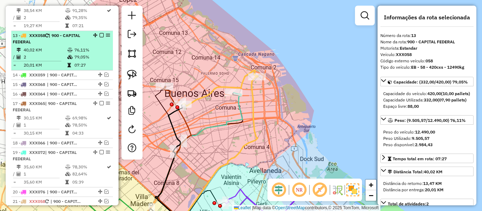
click at [100, 33] on em at bounding box center [102, 35] width 4 height 4
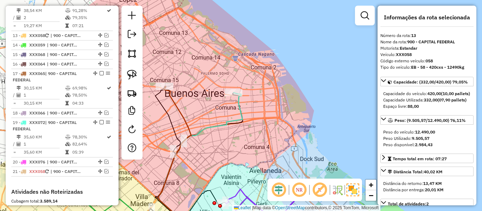
click at [241, 112] on icon at bounding box center [200, 158] width 84 height 130
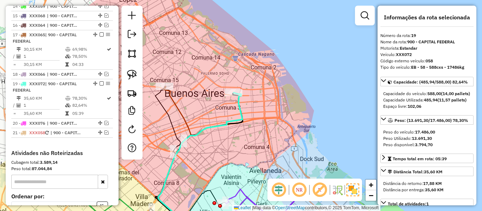
scroll to position [833, 0]
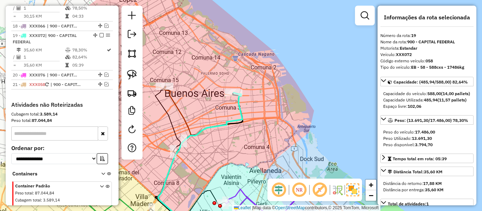
click at [259, 104] on div "Janela de atendimento Grade de atendimento Capacidade Transportadoras Veículos …" at bounding box center [241, 105] width 482 height 211
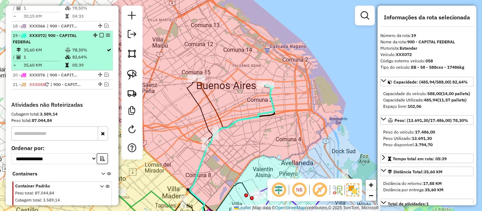
click at [100, 33] on em at bounding box center [102, 35] width 4 height 4
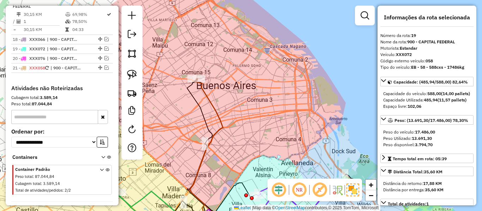
click at [211, 96] on icon at bounding box center [206, 147] width 33 height 137
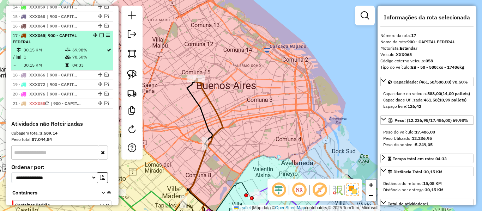
click at [100, 33] on em at bounding box center [102, 35] width 4 height 4
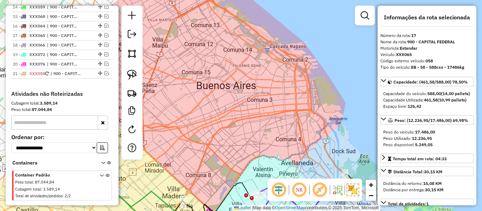
click at [252, 98] on div "Janela de atendimento Grade de atendimento Capacidade Transportadoras Veículos …" at bounding box center [241, 105] width 482 height 211
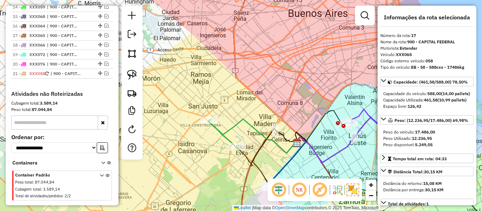
click at [239, 126] on icon at bounding box center [253, 136] width 89 height 34
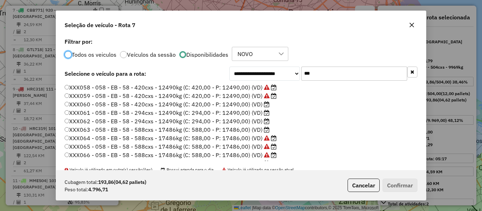
scroll to position [4, 2]
click at [240, 105] on label "XXX060 - 058 - EB - 58 - 420cxs - 12490kg (C: 420,00 - P: 12490,00) (VD)" at bounding box center [167, 104] width 205 height 8
click at [410, 186] on button "Confirmar" at bounding box center [400, 185] width 35 height 13
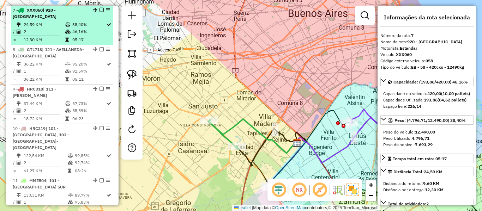
click at [100, 10] on em at bounding box center [102, 10] width 4 height 4
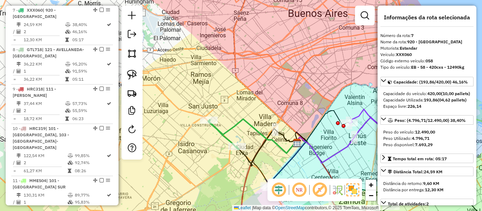
scroll to position [485, 0]
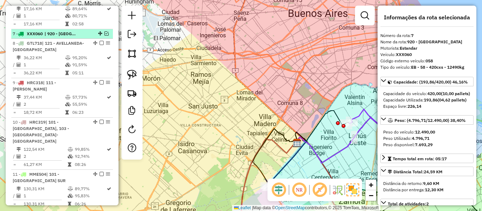
click at [104, 32] on em at bounding box center [106, 33] width 4 height 4
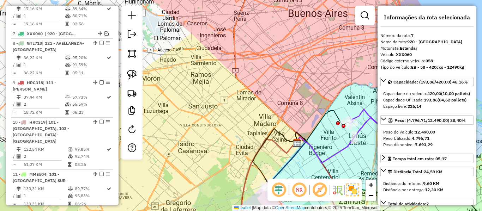
scroll to position [509, 0]
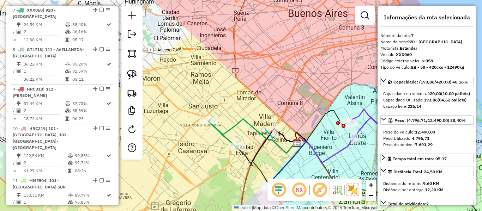
drag, startPoint x: 273, startPoint y: 139, endPoint x: 186, endPoint y: 132, distance: 86.7
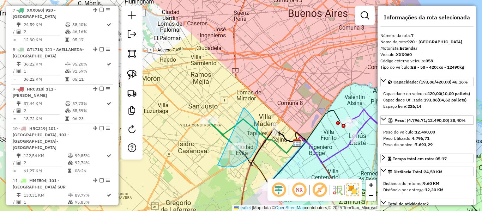
drag, startPoint x: 219, startPoint y: 165, endPoint x: 243, endPoint y: 109, distance: 61.2
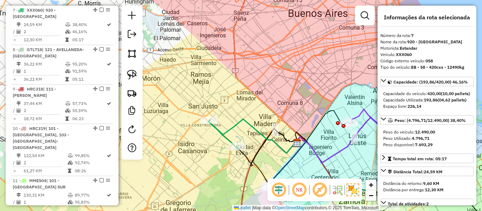
click at [242, 120] on icon at bounding box center [253, 136] width 89 height 34
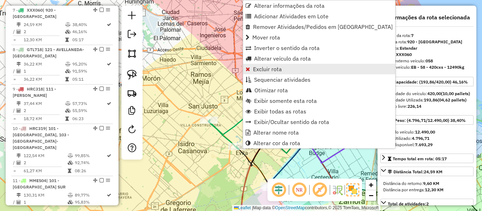
drag, startPoint x: 261, startPoint y: 78, endPoint x: 264, endPoint y: 71, distance: 7.1
click at [264, 71] on ul "Alterar informações da rota Adicionar Atividades em Lote Remover Atividades/Ped…" at bounding box center [319, 74] width 152 height 148
click at [264, 71] on span "Excluir rota" at bounding box center [267, 69] width 29 height 6
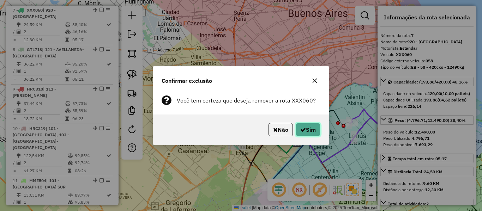
click at [315, 134] on button "Sim" at bounding box center [308, 129] width 25 height 13
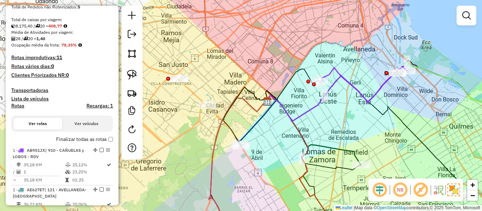
scroll to position [0, 0]
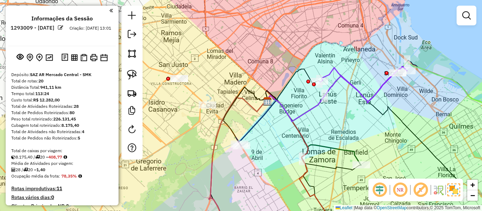
drag, startPoint x: 72, startPoint y: 67, endPoint x: 81, endPoint y: 34, distance: 34.8
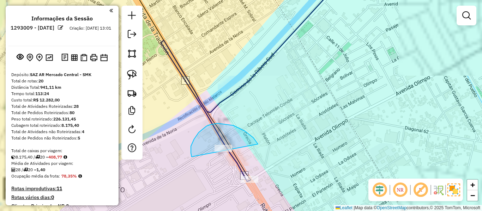
drag, startPoint x: 194, startPoint y: 139, endPoint x: 257, endPoint y: 151, distance: 63.6
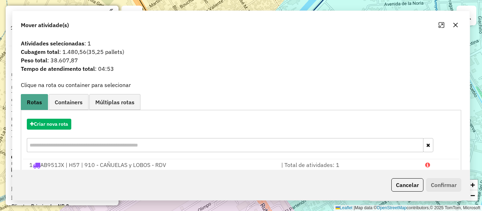
drag, startPoint x: 316, startPoint y: 153, endPoint x: 272, endPoint y: 158, distance: 44.0
click at [316, 170] on div "Cancelar Confirmar" at bounding box center [240, 185] width 457 height 30
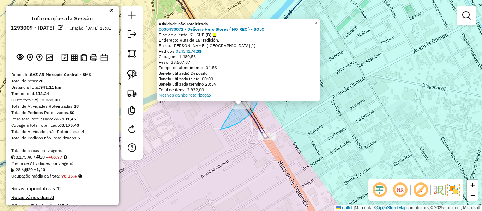
drag, startPoint x: 256, startPoint y: 106, endPoint x: 237, endPoint y: 129, distance: 29.9
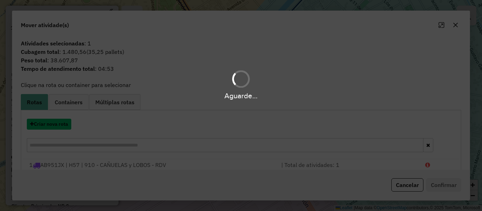
click at [68, 127] on button "Criar nova rota" at bounding box center [49, 124] width 44 height 11
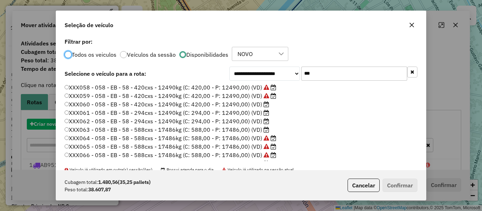
click at [68, 127] on div "**********" at bounding box center [241, 105] width 482 height 211
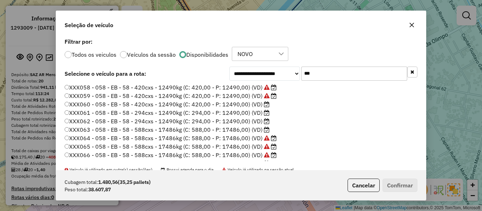
drag, startPoint x: 249, startPoint y: 130, endPoint x: 258, endPoint y: 131, distance: 8.5
click at [249, 130] on label "XXX063 - 058 - EB - 58 - 588cxs - 17486kg (C: 588,00 - P: 17486,00) (VD)" at bounding box center [167, 130] width 205 height 8
click at [392, 186] on button "Confirmar" at bounding box center [400, 185] width 35 height 13
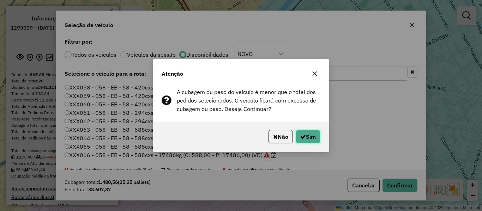
click at [308, 141] on button "Sim" at bounding box center [308, 136] width 25 height 13
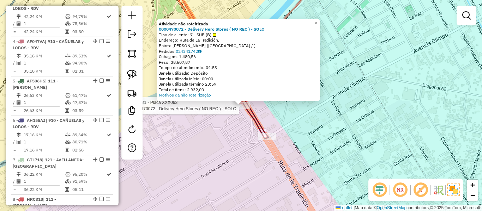
select select "**********"
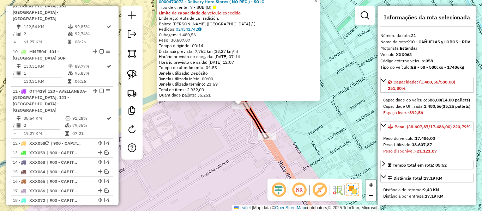
scroll to position [796, 0]
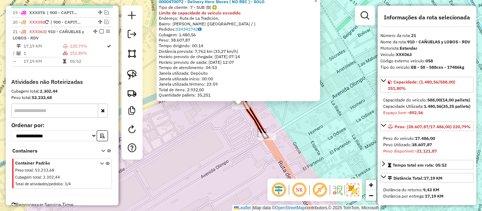
drag, startPoint x: 98, startPoint y: 12, endPoint x: 104, endPoint y: 15, distance: 6.6
click at [100, 29] on em at bounding box center [102, 31] width 4 height 4
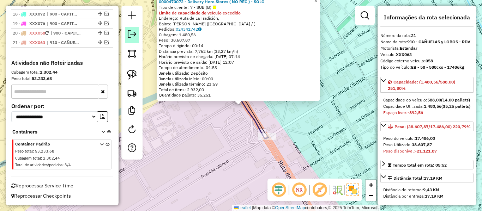
scroll to position [766, 0]
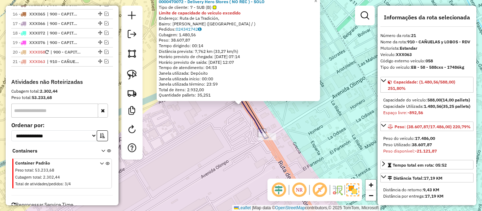
click at [233, 133] on div "0000470072 - Delivery Hero Stores ( NO REC ) - SOLO Tipo de cliente: 7 - SUB (B…" at bounding box center [241, 105] width 482 height 211
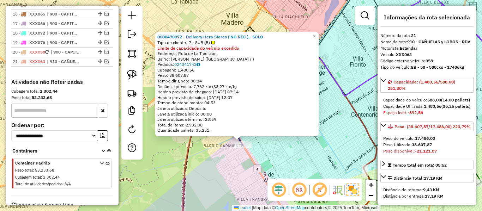
click at [284, 154] on div "Rota 6 - Placa AH155AJ 0000328583 - INC - OLIMPO - SOLO 0000470072 - Delivery H…" at bounding box center [241, 105] width 482 height 211
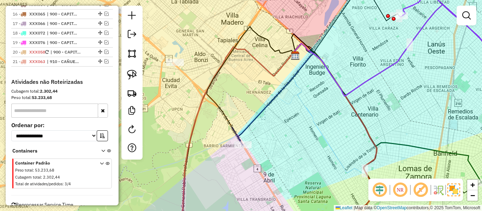
drag, startPoint x: 287, startPoint y: 172, endPoint x: 283, endPoint y: 98, distance: 73.8
click at [281, 104] on div "0000470072 - Delivery Hero Stores ( NO REC ) - SOLO Tipo de cliente: 7 - SUB (B…" at bounding box center [241, 105] width 482 height 211
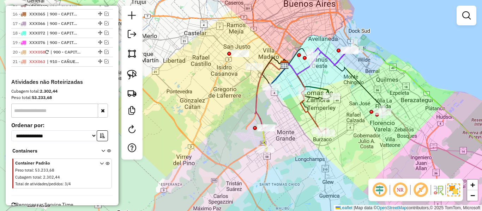
click at [229, 101] on div "Janela de atendimento Grade de atendimento Capacidade Transportadoras Veículos …" at bounding box center [241, 105] width 482 height 211
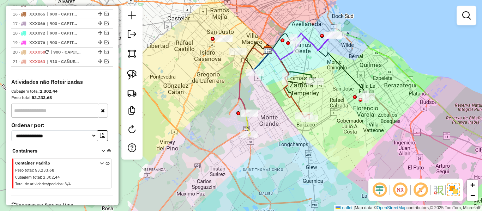
drag, startPoint x: 225, startPoint y: 105, endPoint x: 205, endPoint y: 76, distance: 35.4
click at [198, 74] on div "Janela de atendimento Grade de atendimento Capacidade Transportadoras Veículos …" at bounding box center [241, 105] width 482 height 211
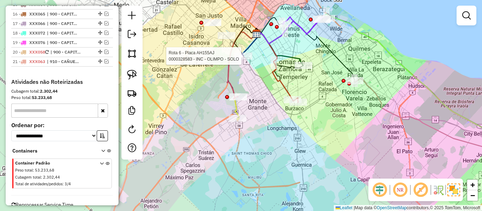
click at [241, 51] on icon at bounding box center [251, 43] width 20 height 25
select select "**********"
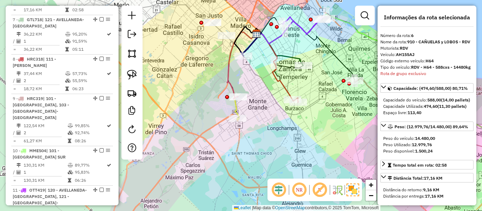
scroll to position [469, 0]
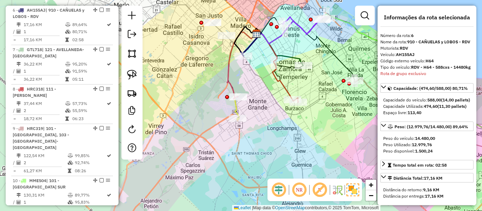
click at [246, 48] on icon at bounding box center [251, 43] width 20 height 25
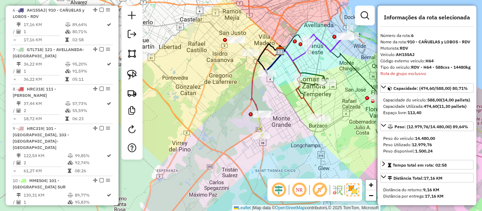
drag, startPoint x: 250, startPoint y: 85, endPoint x: 236, endPoint y: 101, distance: 21.5
click at [275, 103] on div "Janela de atendimento Grade de atendimento Capacidade Transportadoras Veículos …" at bounding box center [241, 105] width 482 height 211
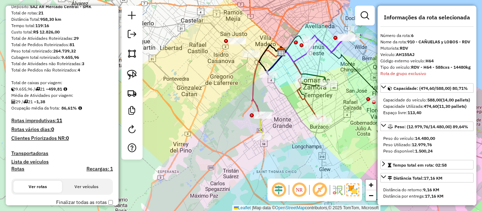
scroll to position [0, 0]
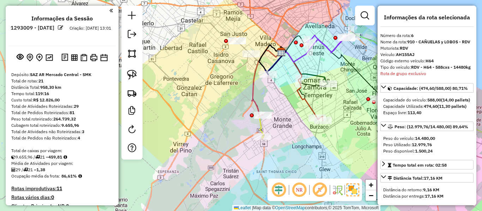
drag, startPoint x: 97, startPoint y: 73, endPoint x: 109, endPoint y: 50, distance: 25.7
click at [367, 18] on em at bounding box center [365, 15] width 8 height 8
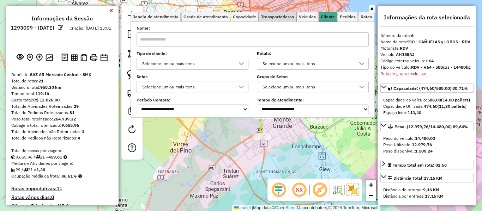
click at [282, 18] on span "Transportadoras" at bounding box center [277, 17] width 33 height 4
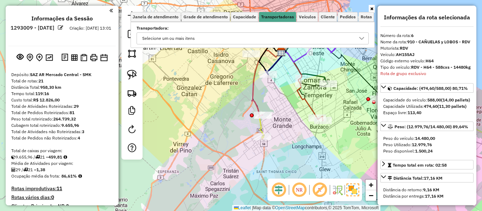
click at [228, 42] on div "Selecione um ou mais itens" at bounding box center [247, 38] width 215 height 11
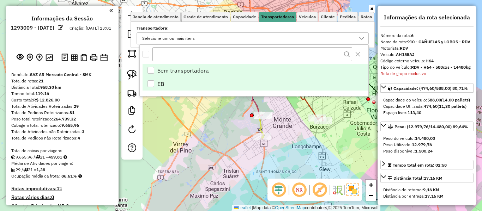
click at [196, 79] on li "EB" at bounding box center [256, 83] width 226 height 13
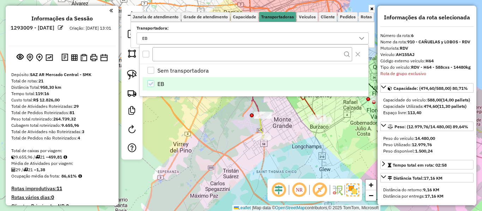
click at [224, 134] on div "Janela de atendimento Grade de atendimento Capacidade Transportadoras Veículos …" at bounding box center [241, 105] width 482 height 211
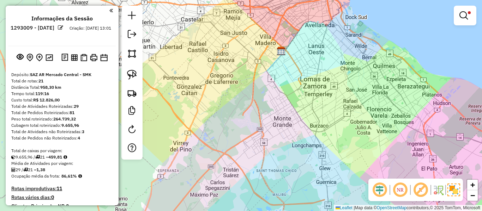
click at [468, 22] on link at bounding box center [465, 15] width 17 height 14
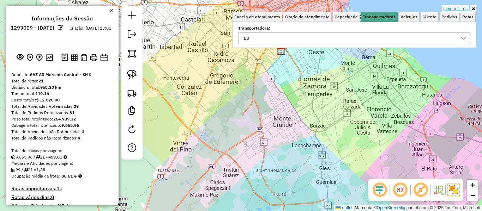
click at [462, 8] on link "Limpar filtros" at bounding box center [455, 9] width 27 height 8
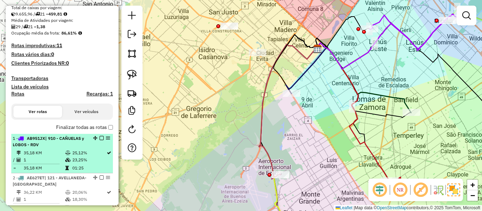
scroll to position [176, 0]
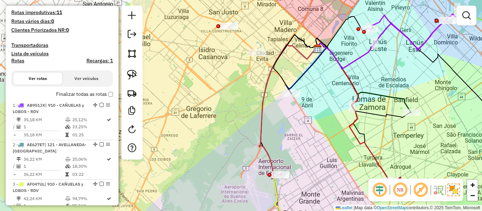
click at [17, 61] on h4 "Rotas" at bounding box center [17, 61] width 13 height 6
select select
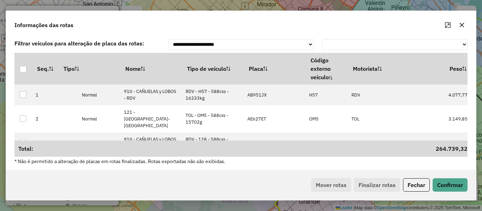
click at [211, 73] on hb-app "Aguarde... Pop-up bloqueado! Seu navegador bloqueou automáticamente a abertura …" at bounding box center [241, 105] width 482 height 211
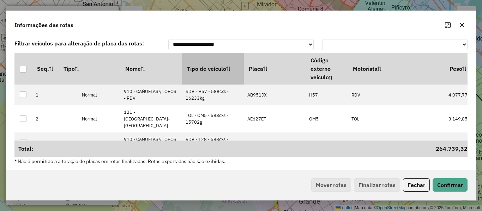
click at [211, 73] on th "Tipo de veículo" at bounding box center [213, 69] width 62 height 32
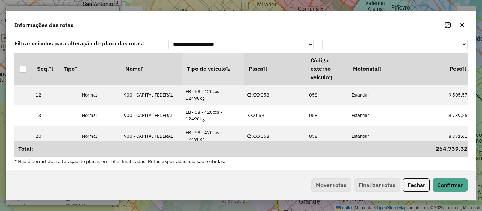
drag, startPoint x: 332, startPoint y: 188, endPoint x: 381, endPoint y: 181, distance: 49.9
click at [332, 188] on div "Mover rotas Finalizar rotas" at bounding box center [354, 185] width 92 height 13
drag, startPoint x: 415, startPoint y: 183, endPoint x: 351, endPoint y: 175, distance: 65.0
click at [416, 183] on button "Fechar" at bounding box center [416, 185] width 27 height 13
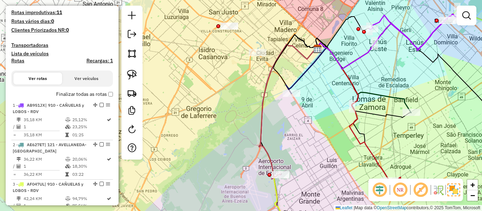
click at [100, 95] on label "Finalizar todas as rotas" at bounding box center [84, 94] width 57 height 7
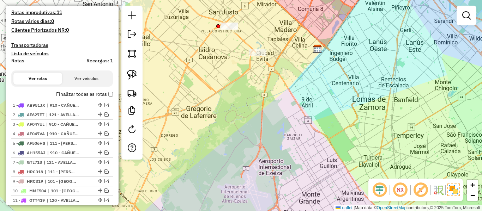
click at [88, 94] on label "Finalizar todas as rotas" at bounding box center [84, 94] width 57 height 7
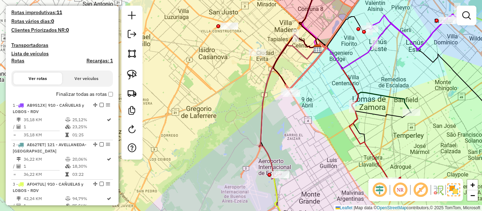
click at [16, 64] on h4 "Rotas" at bounding box center [17, 61] width 13 height 6
select select
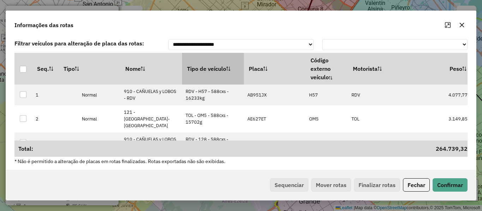
click at [206, 68] on th "Tipo de veículo" at bounding box center [213, 69] width 62 height 32
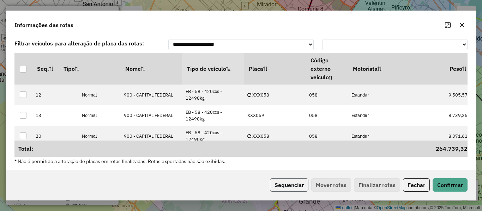
click at [303, 188] on button "Sequenciar" at bounding box center [289, 185] width 38 height 13
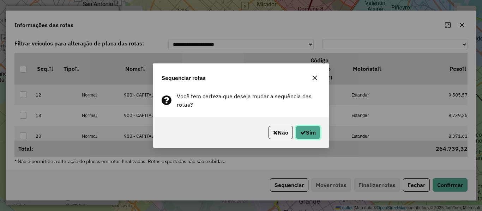
click at [312, 133] on button "Sim" at bounding box center [308, 132] width 25 height 13
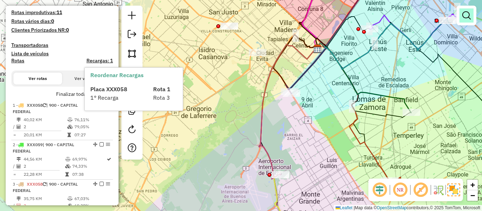
click at [472, 21] on link at bounding box center [466, 15] width 14 height 14
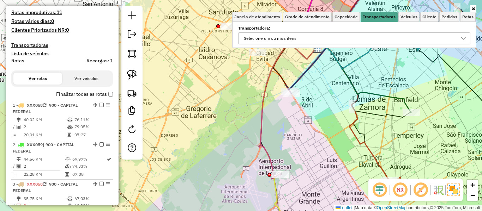
click at [394, 42] on div "Selecione um ou mais itens" at bounding box center [348, 38] width 215 height 11
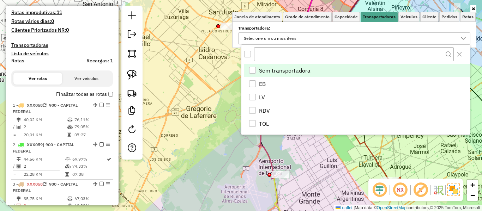
scroll to position [4, 24]
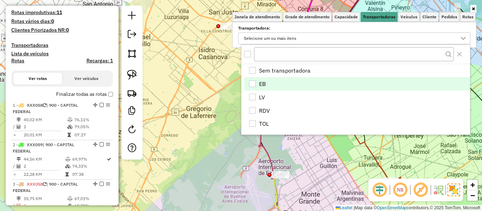
click at [273, 83] on li "EB" at bounding box center [357, 83] width 226 height 13
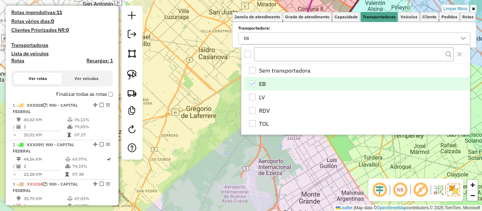
click at [101, 95] on label "Finalizar todas as rotas" at bounding box center [84, 94] width 57 height 7
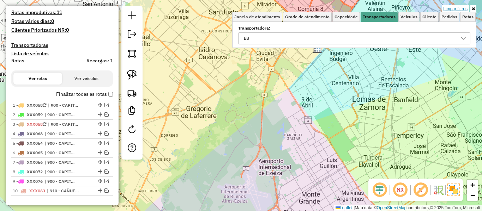
click at [462, 11] on link "Limpar filtros" at bounding box center [455, 9] width 27 height 8
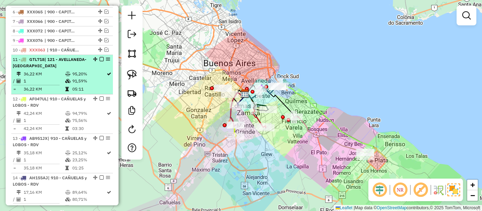
scroll to position [282, 0]
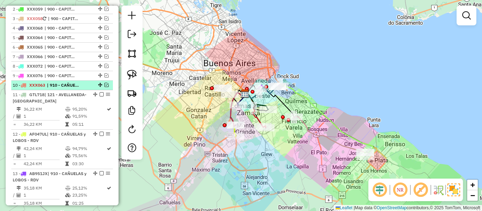
click at [76, 84] on span "| 910 - CAÑUELAS y LOBOS - RDV" at bounding box center [63, 85] width 32 height 6
select select "**********"
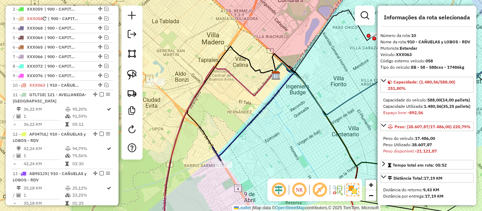
drag, startPoint x: 269, startPoint y: 138, endPoint x: 277, endPoint y: 112, distance: 27.5
click at [275, 115] on div "Janela de atendimento Grade de atendimento Capacidade Transportadoras Veículos …" at bounding box center [241, 105] width 482 height 211
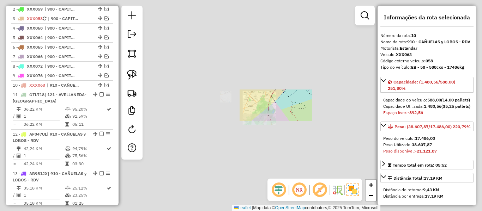
click at [284, 107] on div "Janela de atendimento Grade de atendimento Capacidade Transportadoras Veículos …" at bounding box center [241, 105] width 482 height 211
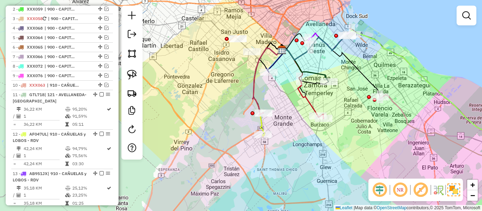
drag, startPoint x: 303, startPoint y: 142, endPoint x: 199, endPoint y: 119, distance: 106.3
click at [199, 120] on div "Janela de atendimento Grade de atendimento Capacidade Transportadoras Veículos …" at bounding box center [241, 105] width 482 height 211
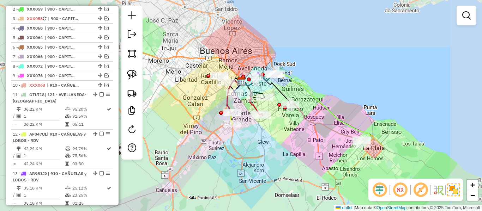
click at [310, 130] on div "Janela de atendimento Grade de atendimento Capacidade Transportadoras Veículos …" at bounding box center [241, 105] width 482 height 211
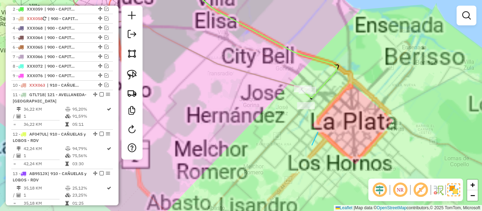
drag, startPoint x: 318, startPoint y: 132, endPoint x: 278, endPoint y: 105, distance: 48.2
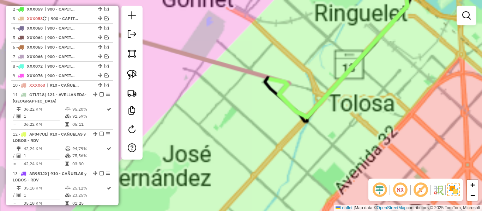
click at [321, 118] on div "Rota 16 - Placa HRC319 0000147080 - INC S.A. (2° HR) (9a12) - TRAVA Janela de a…" at bounding box center [241, 105] width 482 height 211
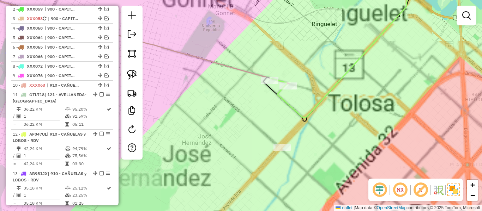
click at [291, 90] on div at bounding box center [288, 86] width 18 height 7
select select "**********"
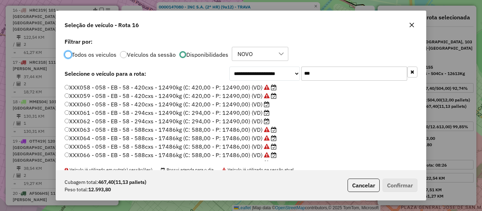
scroll to position [4, 2]
click at [332, 76] on input "***" at bounding box center [354, 74] width 106 height 14
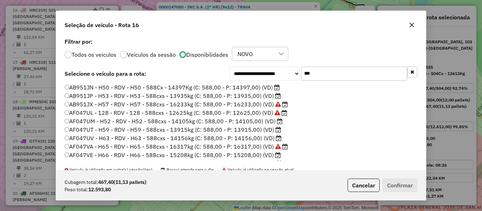
type input "***"
click at [266, 86] on label "AB951JN - H50 - RDV - H50 - 588Cx - 14397Kg (C: 588,00 - P: 14397,00) (VD)" at bounding box center [172, 87] width 215 height 8
click at [259, 97] on label "AB951JP - H53 - RDV - H53 - 588cxs - 13935kg (C: 588,00 - P: 13935,00) (VD)" at bounding box center [173, 96] width 216 height 8
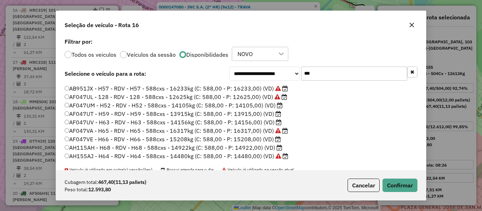
scroll to position [24, 0]
click at [266, 104] on label "AF047UT - H59 - RDV - H59 - 588cxs - 13915kg (C: 588,00 - P: 13915,00) (VD)" at bounding box center [173, 106] width 217 height 8
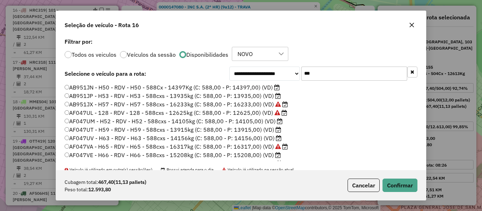
click at [251, 113] on label "AF047UL - 128 - RDV - 128 - 588cxs - 12625kg (C: 588,00 - P: 12625,00) (VD)" at bounding box center [176, 113] width 223 height 8
click at [392, 184] on button "Confirmar" at bounding box center [400, 185] width 35 height 13
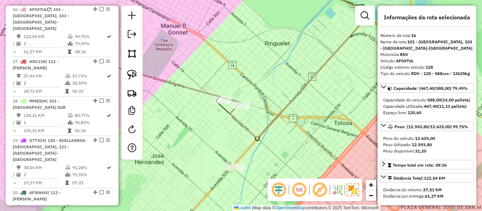
scroll to position [565, 0]
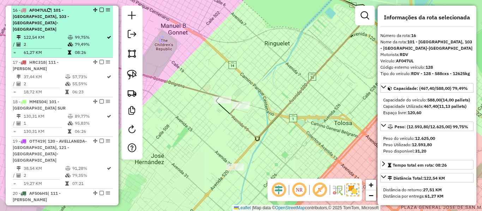
click at [100, 10] on em at bounding box center [102, 10] width 4 height 4
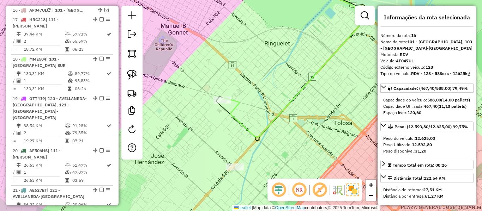
drag, startPoint x: 241, startPoint y: 112, endPoint x: 246, endPoint y: 102, distance: 10.9
click at [246, 102] on div "Rota 18 - Placa MME504 0000901432 - WM Argentina (NO MIERCOLES) Janela de atend…" at bounding box center [241, 105] width 482 height 211
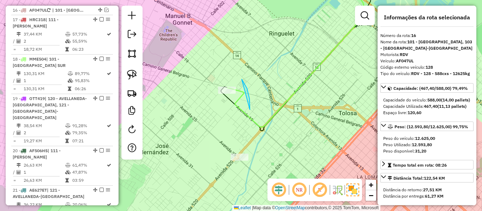
drag, startPoint x: 250, startPoint y: 110, endPoint x: 213, endPoint y: 112, distance: 36.7
click at [242, 94] on icon at bounding box center [296, 53] width 137 height 149
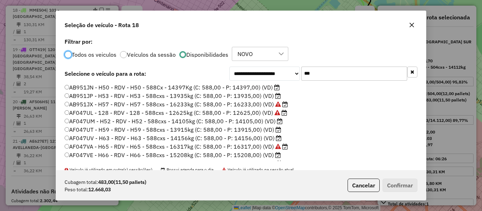
scroll to position [4, 2]
click at [259, 96] on label "AB951JP - H53 - RDV - H53 - 588cxs - 13935kg (C: 588,00 - P: 13935,00) (VD)" at bounding box center [173, 96] width 216 height 8
click at [257, 131] on label "AF047UT - H59 - RDV - H59 - 588cxs - 13915kg (C: 588,00 - P: 13915,00) (VD)" at bounding box center [173, 130] width 217 height 8
click at [394, 184] on button "Confirmar" at bounding box center [400, 185] width 35 height 13
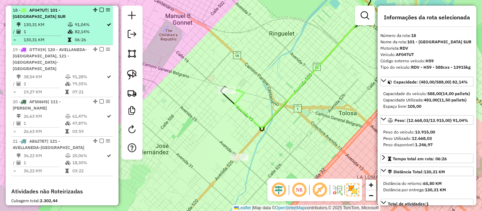
click at [100, 9] on em at bounding box center [102, 10] width 4 height 4
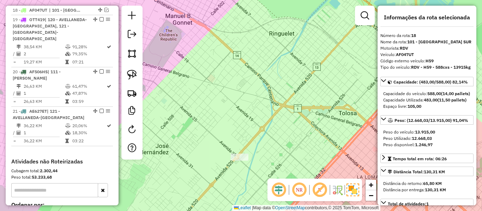
scroll to position [584, 0]
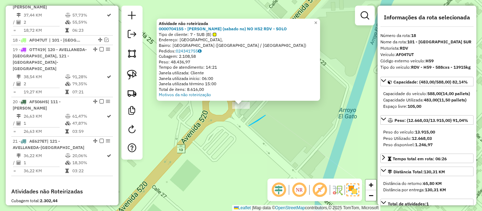
drag, startPoint x: 265, startPoint y: 115, endPoint x: 199, endPoint y: 135, distance: 69.5
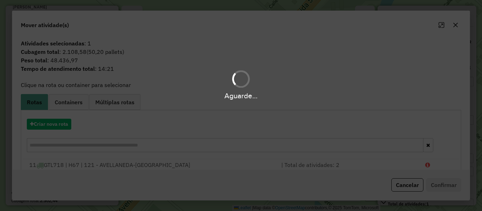
click at [58, 132] on hb-app "Aguarde... Pop-up bloqueado! Seu navegador bloqueou automáticamente a abertura …" at bounding box center [241, 105] width 482 height 211
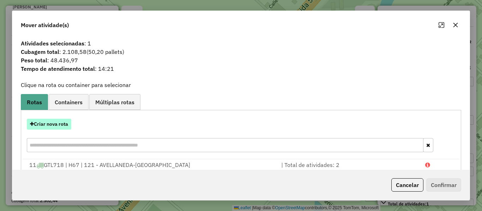
click at [59, 128] on button "Criar nova rota" at bounding box center [49, 124] width 44 height 11
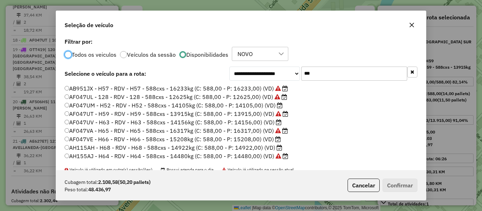
scroll to position [24, 0]
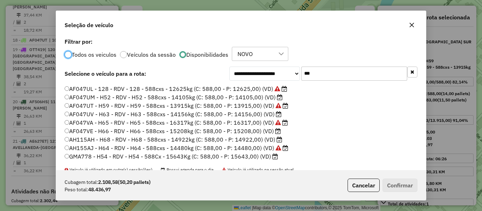
click at [266, 133] on label "AF047VE - H66 - RDV - H66 - 588cxs - 15208kg (C: 588,00 - P: 15208,00) (VD)" at bounding box center [173, 131] width 216 height 8
click at [412, 191] on button "Confirmar" at bounding box center [400, 185] width 35 height 13
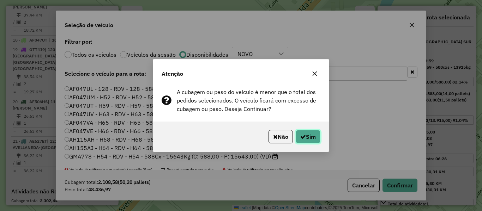
click at [314, 137] on button "Sim" at bounding box center [308, 136] width 25 height 13
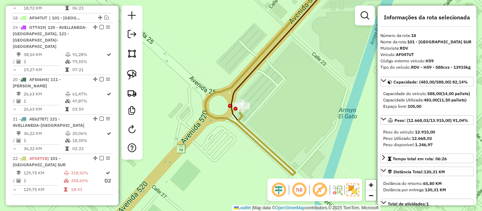
scroll to position [614, 0]
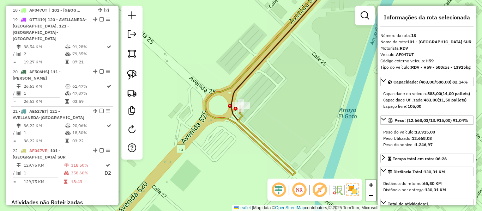
drag, startPoint x: 236, startPoint y: 129, endPoint x: 241, endPoint y: 123, distance: 8.0
click at [235, 129] on div "Janela de atendimento Grade de atendimento Capacidade Transportadoras Veículos …" at bounding box center [241, 105] width 482 height 211
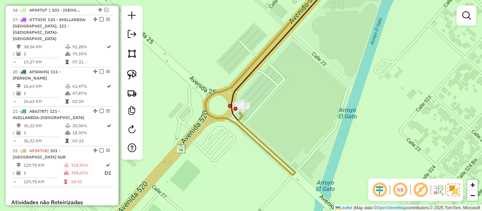
click at [241, 122] on icon at bounding box center [267, 77] width 124 height 197
select select "**********"
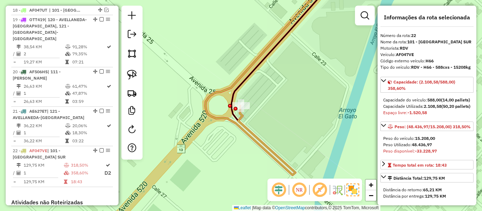
scroll to position [747, 0]
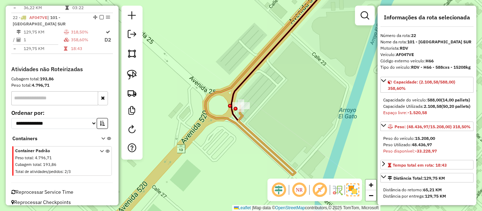
click at [241, 122] on icon at bounding box center [267, 77] width 124 height 197
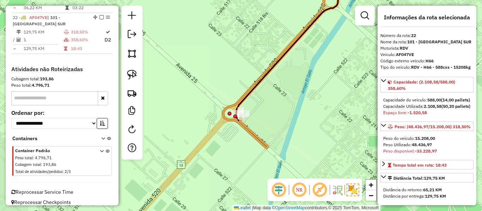
click at [240, 124] on icon at bounding box center [286, 64] width 126 height 170
click at [243, 127] on icon at bounding box center [286, 64] width 126 height 170
click at [249, 129] on icon at bounding box center [286, 64] width 126 height 170
click at [246, 129] on icon at bounding box center [286, 64] width 126 height 170
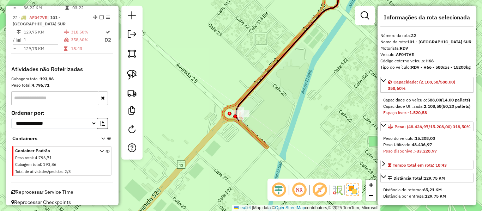
click at [246, 129] on icon at bounding box center [286, 64] width 126 height 170
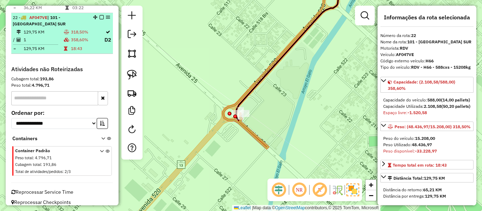
click at [100, 15] on em at bounding box center [102, 17] width 4 height 4
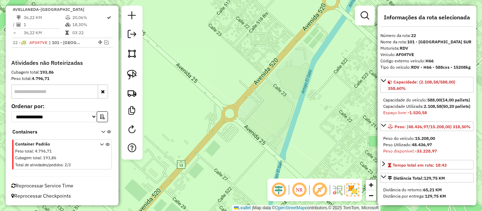
scroll to position [716, 0]
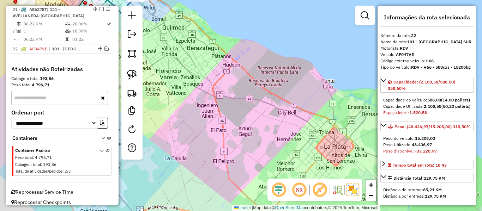
drag, startPoint x: 229, startPoint y: 106, endPoint x: 351, endPoint y: 149, distance: 129.5
click at [351, 149] on div "Janela de atendimento Grade de atendimento Capacidade Transportadoras Veículos …" at bounding box center [241, 105] width 482 height 211
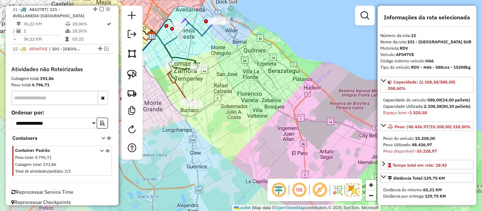
drag, startPoint x: 240, startPoint y: 80, endPoint x: 296, endPoint y: 145, distance: 86.1
click at [296, 145] on div "Janela de atendimento Grade de atendimento Capacidade Transportadoras Veículos …" at bounding box center [241, 105] width 482 height 211
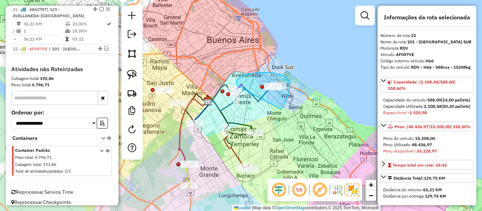
drag, startPoint x: 281, startPoint y: 109, endPoint x: 241, endPoint y: 87, distance: 45.7
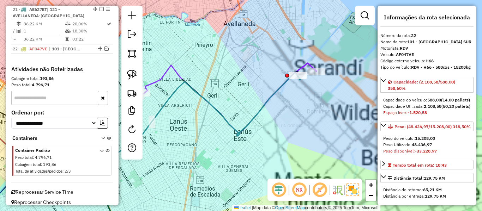
click at [304, 64] on icon at bounding box center [228, 98] width 175 height 70
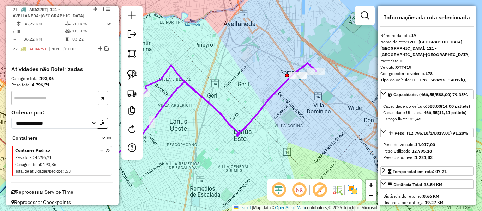
scroll to position [623, 0]
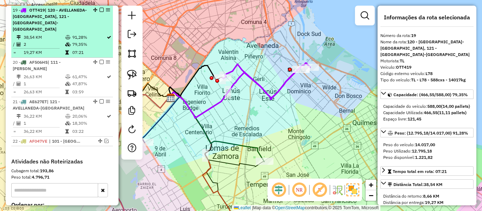
click at [101, 8] on em at bounding box center [102, 10] width 4 height 4
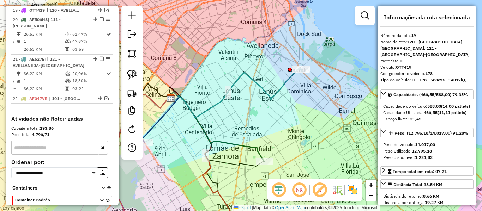
click at [286, 80] on icon at bounding box center [236, 93] width 132 height 50
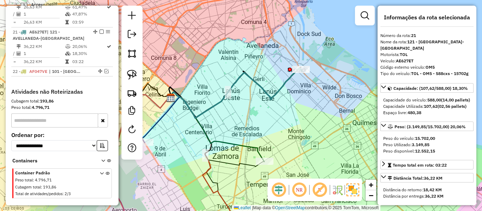
scroll to position [672, 0]
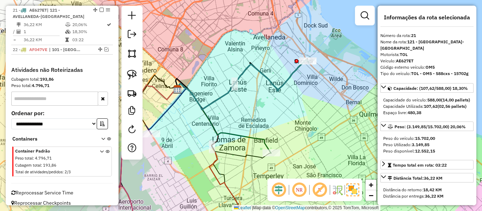
drag, startPoint x: 285, startPoint y: 111, endPoint x: 313, endPoint y: 77, distance: 43.9
click at [313, 77] on div "Janela de atendimento Grade de atendimento Capacidade Transportadoras Veículos …" at bounding box center [241, 105] width 482 height 211
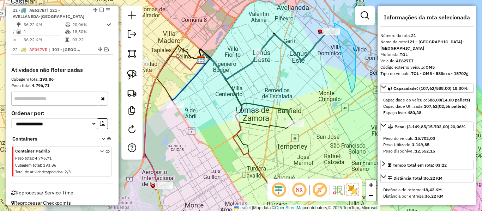
drag, startPoint x: 354, startPoint y: 88, endPoint x: 300, endPoint y: 44, distance: 70.0
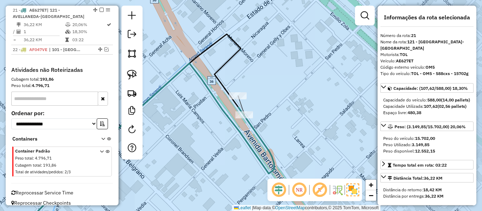
drag, startPoint x: 229, startPoint y: 115, endPoint x: 237, endPoint y: 114, distance: 8.9
click at [231, 115] on icon at bounding box center [146, 148] width 256 height 169
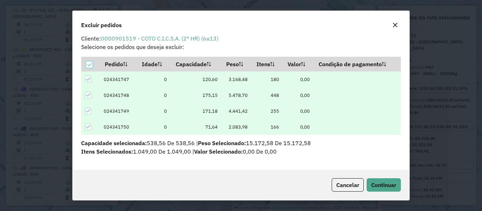
scroll to position [5, 0]
click at [89, 110] on icon at bounding box center [87, 111] width 5 height 5
click at [89, 130] on div at bounding box center [88, 127] width 7 height 7
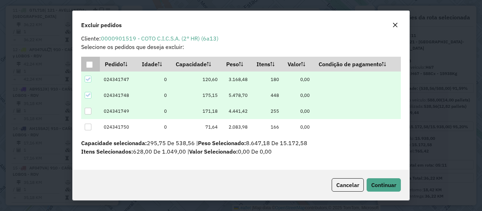
click at [90, 67] on div at bounding box center [89, 64] width 7 height 7
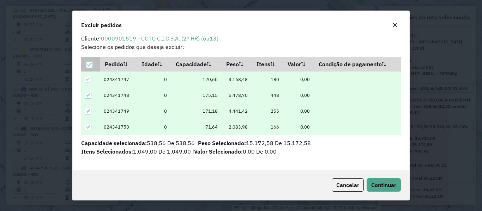
click at [90, 67] on icon at bounding box center [89, 64] width 5 height 5
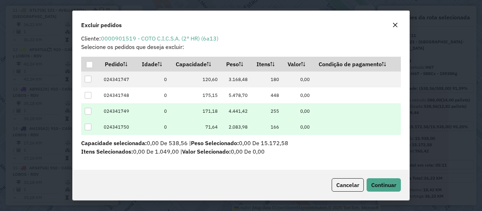
click at [86, 126] on div at bounding box center [88, 127] width 7 height 7
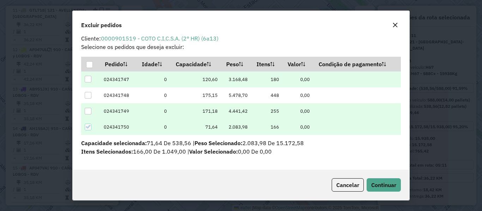
click at [89, 80] on div at bounding box center [88, 79] width 7 height 7
click at [388, 183] on span "Continuar" at bounding box center [383, 185] width 25 height 7
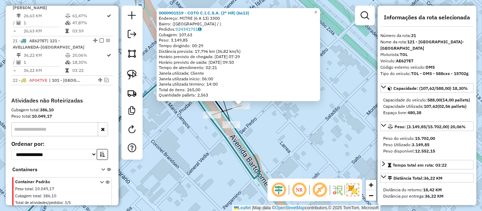
scroll to position [672, 0]
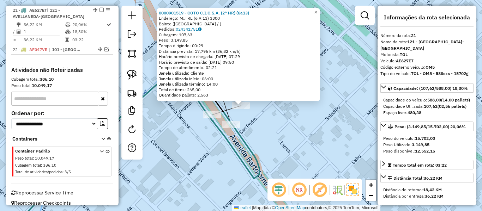
click at [264, 118] on div "0000901519 - COTO C.I.C.S.A. (2° HR) (6a13) Endereço: MITRE (6 A 13) 3300 Bairr…" at bounding box center [241, 105] width 482 height 211
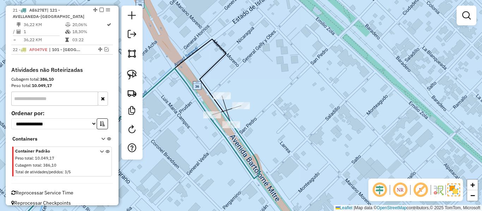
click at [231, 105] on div "Rota 21 - Placa AE627ET 0000901519 - COTO C.I.C.S.A. (2° HR) (6a13) Janela de a…" at bounding box center [241, 105] width 482 height 211
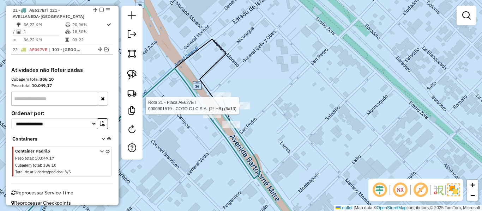
select select "**********"
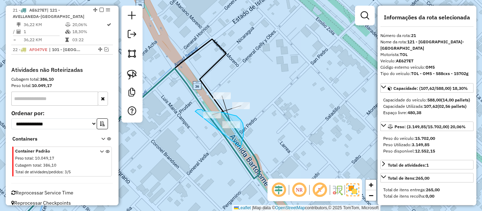
drag, startPoint x: 241, startPoint y: 147, endPoint x: 190, endPoint y: 123, distance: 55.9
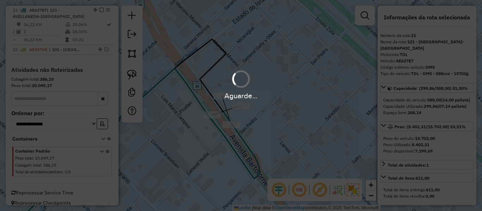
select select "**********"
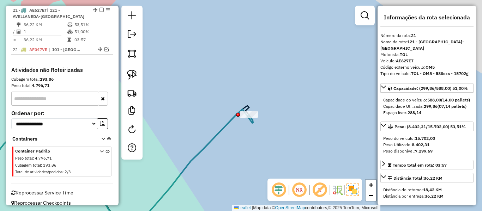
click at [283, 77] on div "Rota 21 - Placa AE627ET 0000901519 - COTO C.I.C.S.A. (2° HR) (6a13) Janela de a…" at bounding box center [241, 105] width 482 height 211
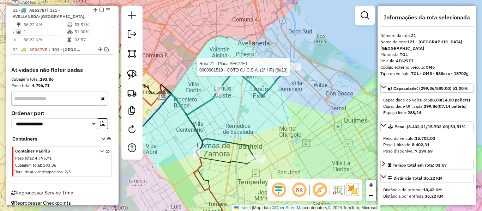
click at [291, 96] on div "Rota 21 - Placa AE627ET 0000901519 - COTO C.I.C.S.A. (2° HR) (6a13) Janela de a…" at bounding box center [241, 105] width 482 height 211
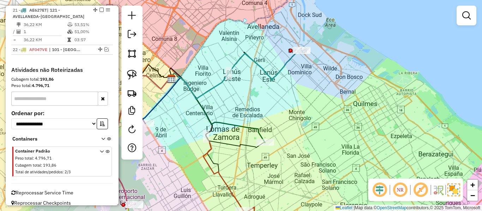
drag, startPoint x: 282, startPoint y: 123, endPoint x: 316, endPoint y: 80, distance: 54.7
click at [316, 80] on div "Janela de atendimento Grade de atendimento Capacidade Transportadoras Veículos …" at bounding box center [241, 105] width 482 height 211
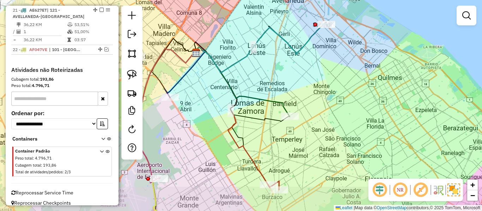
drag, startPoint x: 301, startPoint y: 129, endPoint x: 316, endPoint y: 62, distance: 68.7
click at [316, 62] on div "Janela de atendimento Grade de atendimento Capacidade Transportadoras Veículos …" at bounding box center [241, 105] width 482 height 211
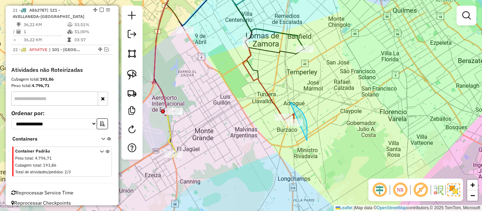
drag, startPoint x: 303, startPoint y: 114, endPoint x: 272, endPoint y: 127, distance: 34.0
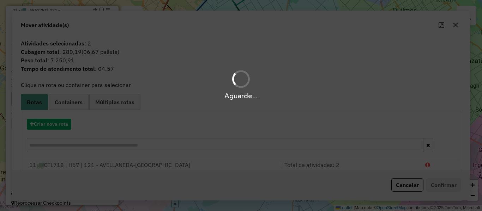
click at [273, 164] on div "Aguarde..." at bounding box center [241, 105] width 482 height 211
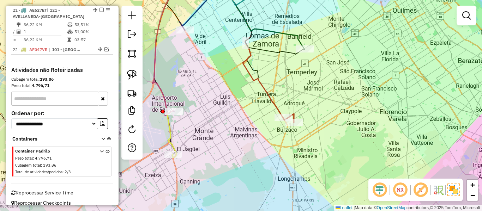
click at [293, 114] on icon at bounding box center [288, 118] width 11 height 9
select select "**********"
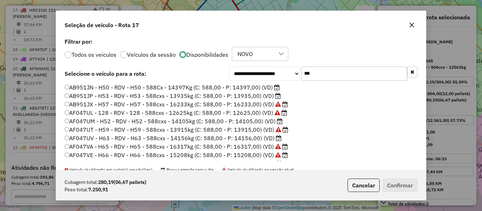
scroll to position [4, 2]
click at [366, 76] on input "***" at bounding box center [354, 74] width 106 height 14
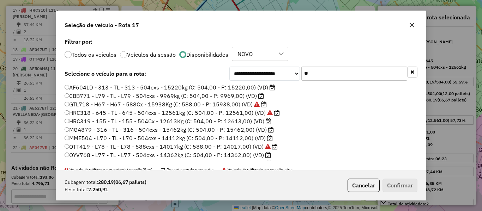
type input "**"
click at [251, 122] on label "HRC319 - 155 - TL - 155 - 504Cx - 12613Kg (C: 504,00 - P: 12613,00) (VD)" at bounding box center [168, 121] width 207 height 8
click at [236, 97] on label "CBB771 - L79 - TL - L79 - 504cxs - 9969kg (C: 504,00 - P: 9969,00) (VD)" at bounding box center [164, 96] width 199 height 8
click at [409, 184] on button "Confirmar" at bounding box center [400, 185] width 35 height 13
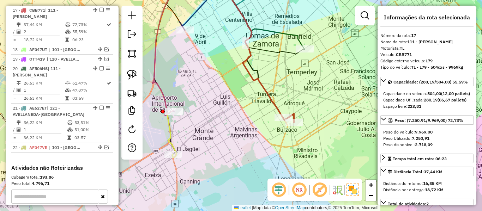
click at [276, 103] on icon at bounding box center [252, 51] width 84 height 143
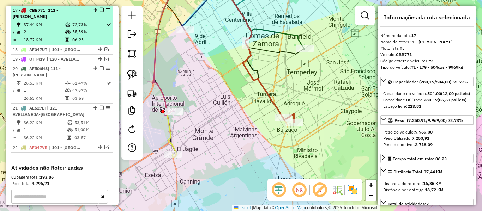
click at [100, 10] on em at bounding box center [102, 10] width 4 height 4
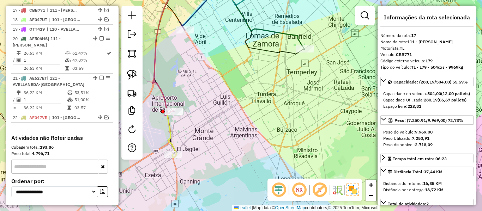
scroll to position [544, 0]
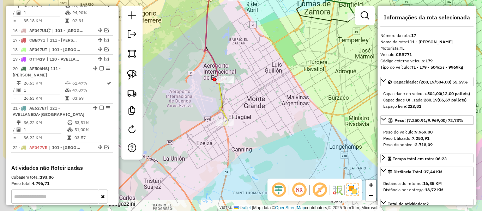
click at [308, 88] on div "Janela de atendimento Grade de atendimento Capacidade Transportadoras Veículos …" at bounding box center [241, 105] width 482 height 211
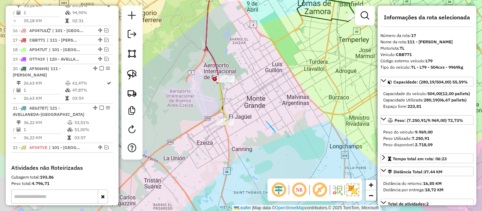
drag, startPoint x: 266, startPoint y: 122, endPoint x: 223, endPoint y: 160, distance: 58.3
drag, startPoint x: 258, startPoint y: 92, endPoint x: 189, endPoint y: 88, distance: 69.7
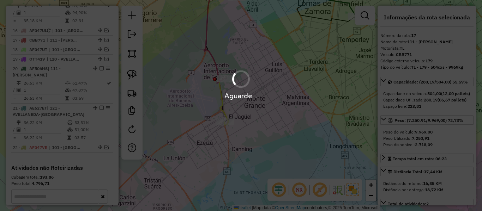
click at [244, 119] on div "Aguarde..." at bounding box center [241, 105] width 482 height 211
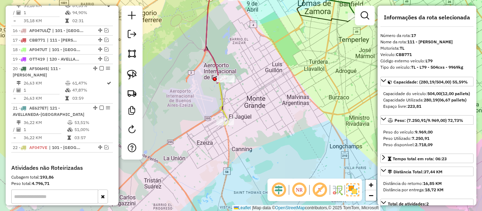
click at [223, 106] on icon at bounding box center [216, 52] width 24 height 146
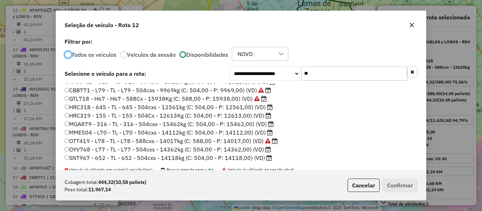
scroll to position [7, 0]
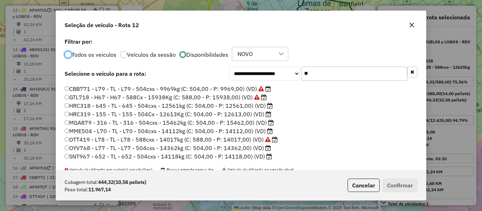
click at [242, 105] on label "HRC318 - 645 - TL - 645 - 504cxs - 12561kg (C: 504,00 - P: 12561,00) (VD)" at bounding box center [169, 106] width 208 height 8
click at [406, 192] on button "Confirmar" at bounding box center [400, 185] width 35 height 13
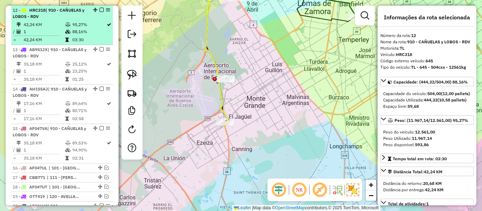
click at [100, 11] on em at bounding box center [102, 10] width 4 height 4
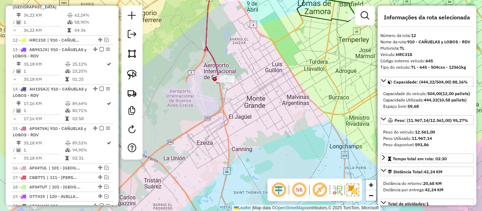
click at [217, 69] on icon at bounding box center [215, 31] width 22 height 104
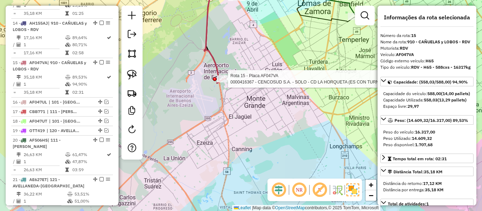
scroll to position [495, 0]
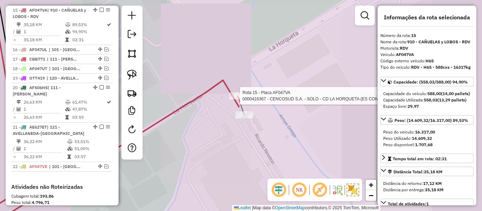
click at [240, 100] on div at bounding box center [238, 95] width 18 height 7
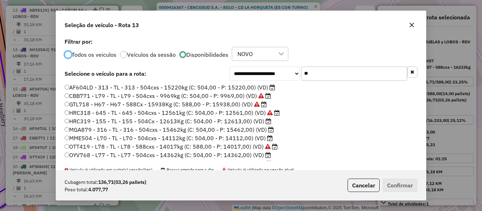
scroll to position [4, 2]
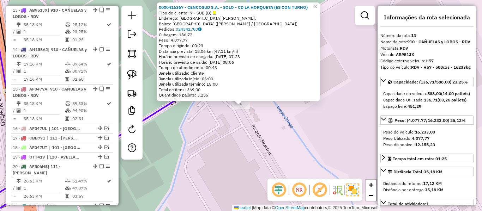
click at [268, 117] on div "0000416367 - CENCOSUD S.A. - SOLO - CD LA HORQUETA (ES CON TURNO) Tipo de clien…" at bounding box center [241, 105] width 482 height 211
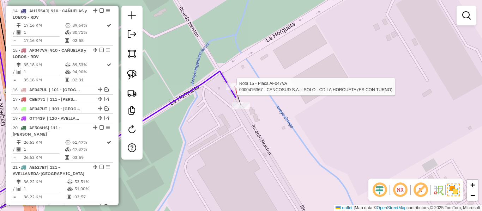
select select "**********"
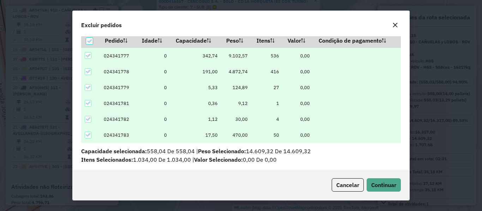
scroll to position [24, 0]
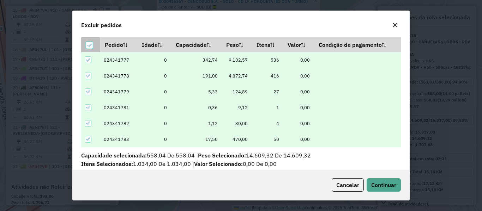
click at [88, 44] on icon at bounding box center [89, 45] width 5 height 5
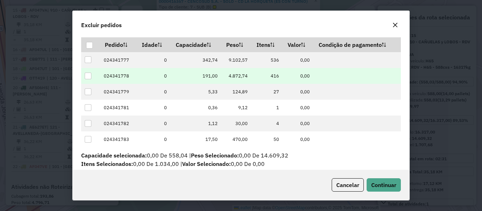
click at [88, 77] on div at bounding box center [88, 76] width 7 height 7
click at [381, 185] on span "Continuar" at bounding box center [383, 185] width 25 height 7
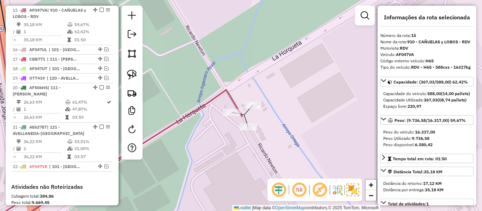
click at [256, 109] on div at bounding box center [253, 105] width 18 height 7
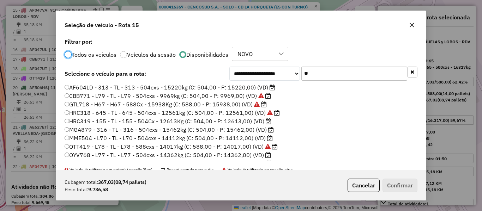
scroll to position [4, 2]
click at [330, 63] on div "**********" at bounding box center [241, 103] width 370 height 134
click at [324, 72] on input "**" at bounding box center [354, 74] width 106 height 14
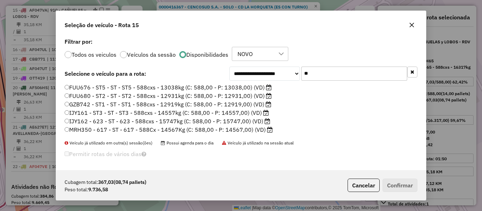
type input "**"
click at [245, 98] on label "FUU680 - ST2 - ST - ST2 - 588cxs - 12931kg (C: 588,00 - P: 12931,00) (VD)" at bounding box center [168, 96] width 207 height 8
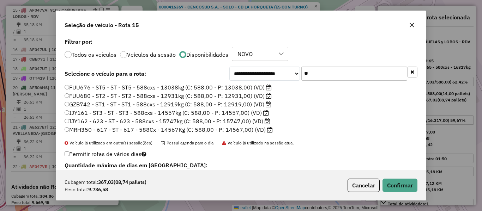
drag, startPoint x: 243, startPoint y: 106, endPoint x: 248, endPoint y: 108, distance: 5.4
click at [243, 106] on label "GZB742 - ST1 - ST - ST1 - 588cxs - 12919kg (C: 588,00 - P: 12919,00) (VD)" at bounding box center [168, 104] width 207 height 8
click at [401, 187] on button "Confirmar" at bounding box center [400, 185] width 35 height 13
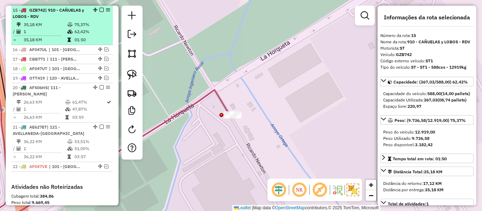
click at [100, 10] on em at bounding box center [102, 10] width 4 height 4
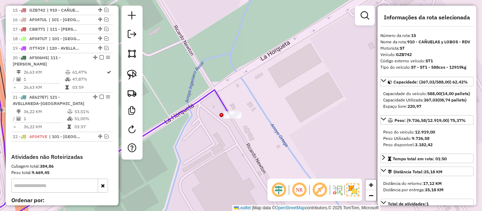
scroll to position [465, 0]
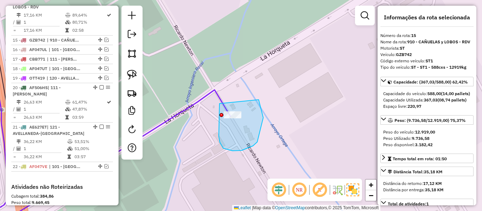
drag, startPoint x: 219, startPoint y: 109, endPoint x: 194, endPoint y: 88, distance: 33.3
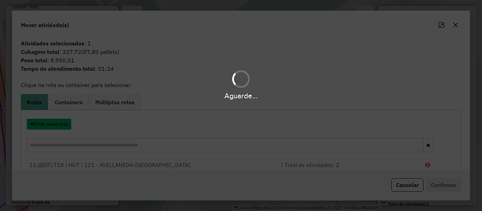
click at [59, 124] on button "Criar nova rota" at bounding box center [49, 124] width 44 height 11
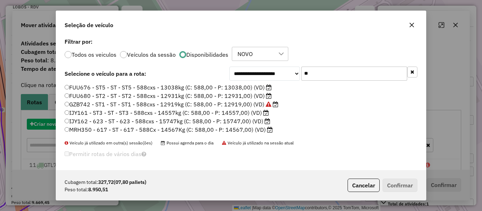
scroll to position [4, 2]
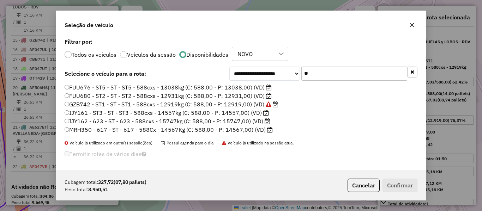
click at [251, 97] on label "FUU680 - ST2 - ST - ST2 - 588cxs - 12931kg (C: 588,00 - P: 12931,00) (VD)" at bounding box center [168, 96] width 207 height 8
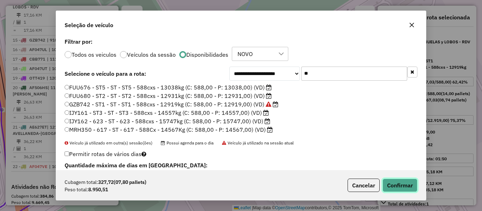
click at [401, 185] on button "Confirmar" at bounding box center [400, 185] width 35 height 13
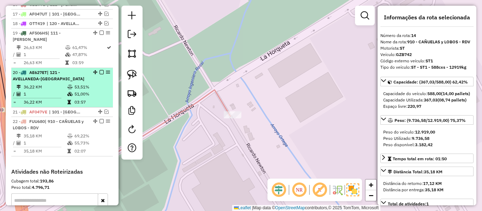
scroll to position [495, 0]
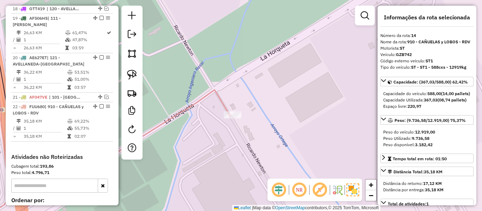
click at [219, 103] on icon at bounding box center [97, 106] width 265 height 254
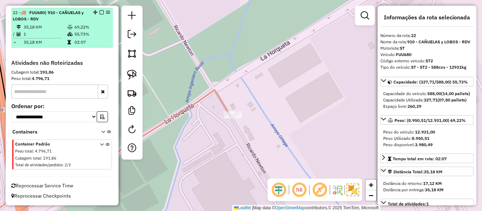
click at [100, 13] on em at bounding box center [102, 12] width 4 height 4
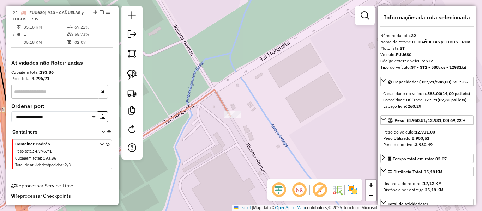
scroll to position [559, 0]
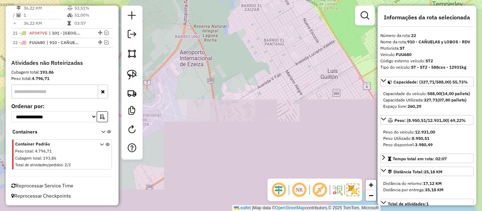
click at [252, 162] on div "Janela de atendimento Grade de atendimento Capacidade Transportadoras Veículos …" at bounding box center [241, 105] width 482 height 211
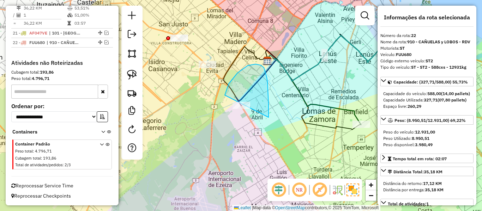
drag, startPoint x: 267, startPoint y: 78, endPoint x: 231, endPoint y: 118, distance: 53.5
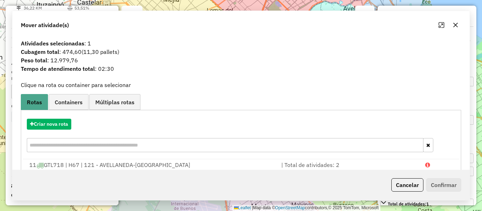
click at [281, 134] on div "Janela de atendimento Grade de atendimento Capacidade Transportadoras Veículos …" at bounding box center [241, 105] width 482 height 211
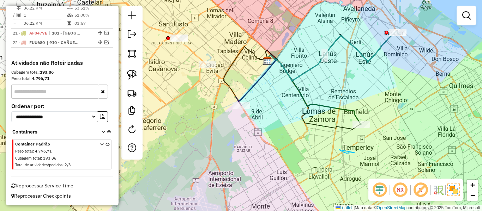
drag, startPoint x: 339, startPoint y: 150, endPoint x: 332, endPoint y: 115, distance: 36.0
drag, startPoint x: 377, startPoint y: 91, endPoint x: 339, endPoint y: 116, distance: 45.9
click at [333, 119] on div "Janela de atendimento Grade de atendimento Capacidade Transportadoras Veículos …" at bounding box center [241, 105] width 482 height 211
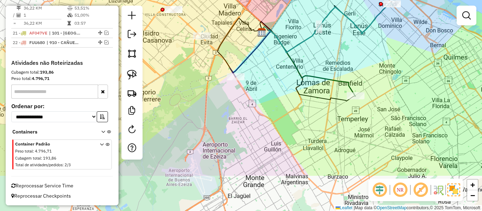
drag, startPoint x: 390, startPoint y: 87, endPoint x: 377, endPoint y: 82, distance: 13.5
click at [385, 64] on div "Janela de atendimento Grade de atendimento Capacidade Transportadoras Veículos …" at bounding box center [241, 105] width 482 height 211
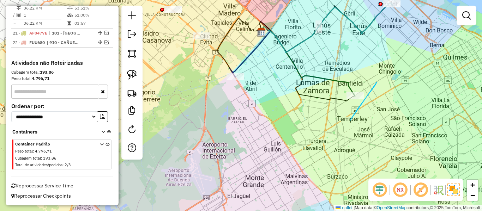
drag, startPoint x: 377, startPoint y: 82, endPoint x: 350, endPoint y: 123, distance: 48.6
drag, startPoint x: 363, startPoint y: 102, endPoint x: 336, endPoint y: 147, distance: 52.4
click at [336, 146] on div "Janela de atendimento Grade de atendimento Capacidade Transportadoras Veículos …" at bounding box center [241, 105] width 482 height 211
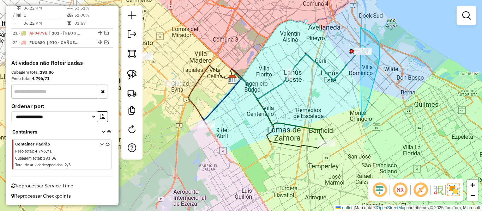
drag, startPoint x: 368, startPoint y: 104, endPoint x: 326, endPoint y: 50, distance: 68.5
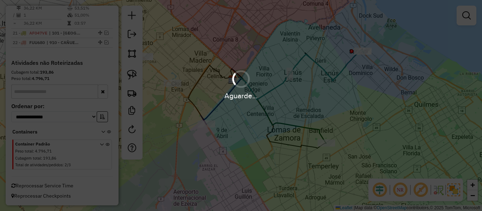
click at [356, 94] on hb-app "Aguarde... Pop-up bloqueado! Seu navegador bloqueou automáticamente a abertura …" at bounding box center [241, 105] width 482 height 211
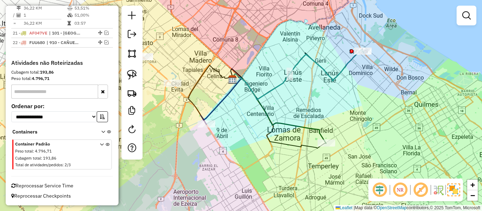
click at [318, 135] on icon at bounding box center [278, 109] width 95 height 70
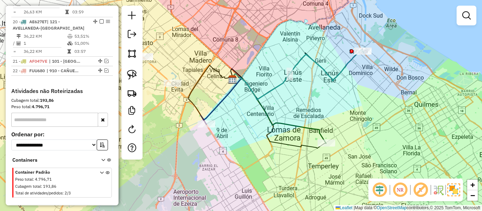
select select "**********"
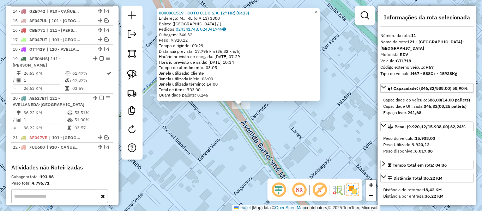
scroll to position [367, 0]
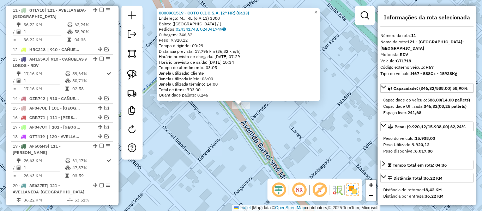
click at [262, 120] on div "0000901519 - COTO C.I.C.S.A. (2° HR) (6a13) Endereço: MITRE (6 A 13) 3300 Bairr…" at bounding box center [241, 105] width 482 height 211
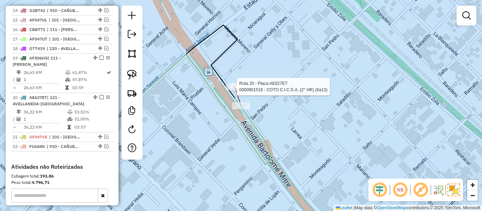
select select "**********"
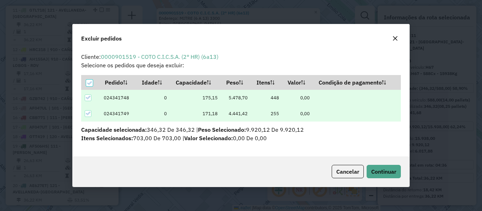
scroll to position [0, 0]
click at [89, 86] on div at bounding box center [89, 83] width 7 height 7
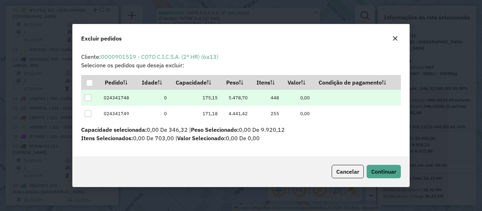
click at [88, 99] on div at bounding box center [88, 98] width 7 height 7
click at [348, 169] on span "Cancelar" at bounding box center [347, 171] width 23 height 7
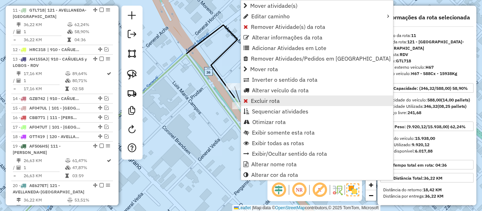
click at [254, 100] on span "Excluir rota" at bounding box center [265, 101] width 29 height 6
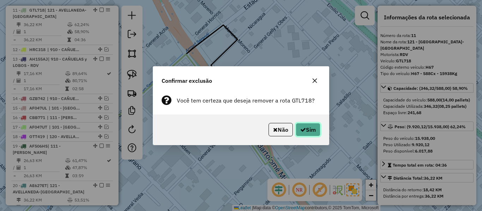
click at [300, 132] on icon "button" at bounding box center [303, 130] width 6 height 6
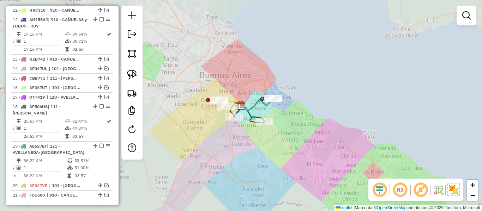
scroll to position [327, 0]
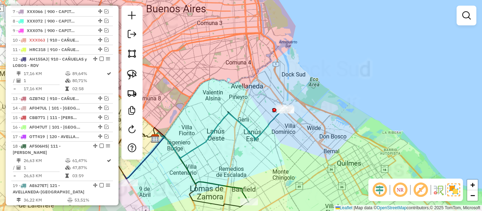
drag, startPoint x: 254, startPoint y: 130, endPoint x: 259, endPoint y: 131, distance: 5.0
click at [254, 130] on div "Janela de atendimento Grade de atendimento Capacidade Transportadoras Veículos …" at bounding box center [241, 105] width 482 height 211
click at [263, 129] on icon at bounding box center [220, 134] width 132 height 50
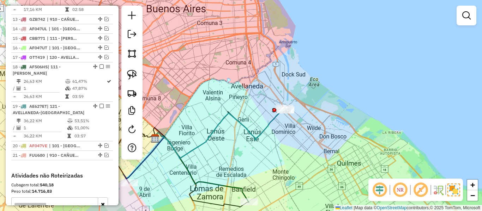
select select "**********"
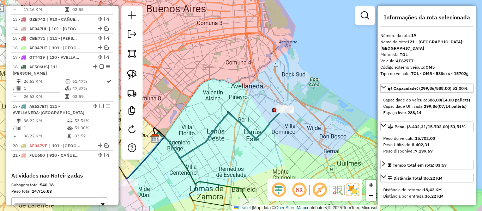
scroll to position [503, 0]
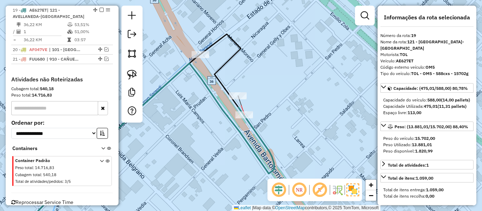
select select "**********"
click at [232, 81] on div "Janela de atendimento Grade de atendimento Capacidade Transportadoras Veículos …" at bounding box center [241, 105] width 482 height 211
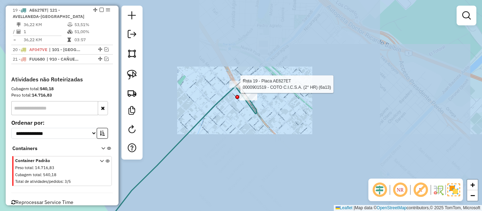
select select "**********"
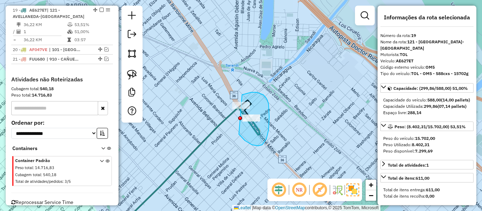
drag, startPoint x: 245, startPoint y: 141, endPoint x: 232, endPoint y: 107, distance: 36.6
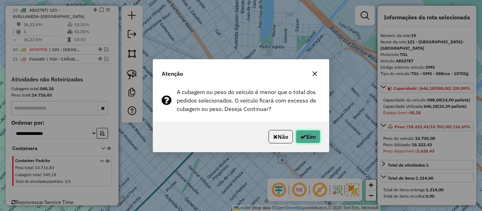
click at [307, 134] on button "Sim" at bounding box center [308, 136] width 25 height 13
select select "**********"
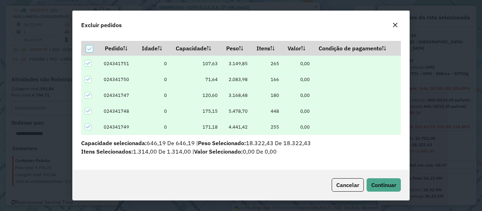
scroll to position [21, 0]
click at [86, 48] on div at bounding box center [89, 49] width 7 height 7
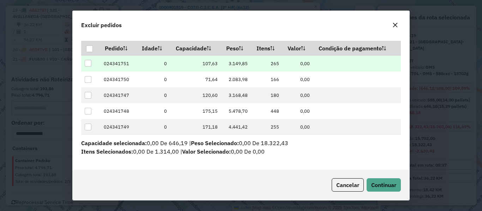
click at [88, 61] on div at bounding box center [88, 63] width 7 height 7
click at [380, 184] on span "Continuar" at bounding box center [383, 185] width 25 height 7
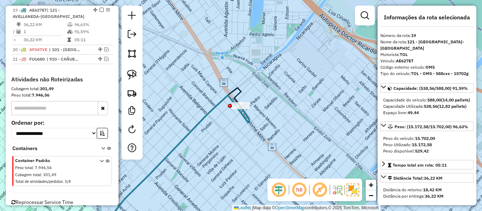
click at [213, 112] on icon at bounding box center [174, 163] width 151 height 137
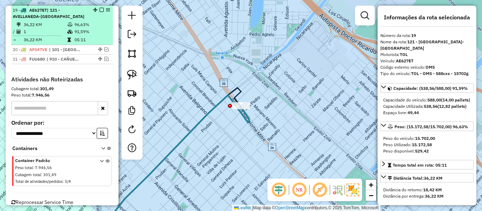
click at [100, 11] on em at bounding box center [102, 10] width 4 height 4
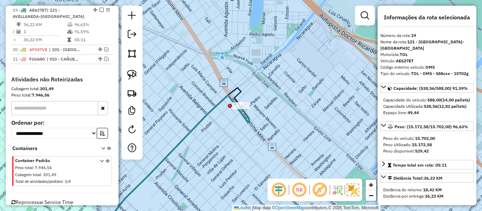
scroll to position [473, 0]
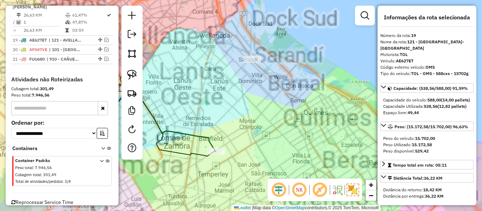
click at [201, 138] on icon at bounding box center [168, 117] width 95 height 70
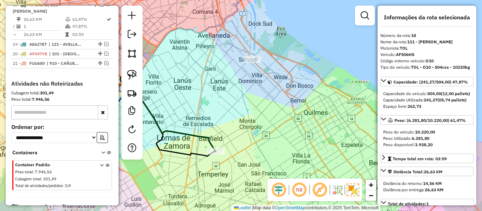
scroll to position [464, 0]
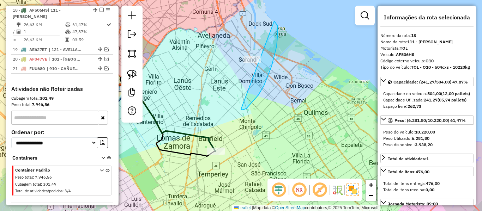
drag, startPoint x: 272, startPoint y: 66, endPoint x: 220, endPoint y: 64, distance: 51.6
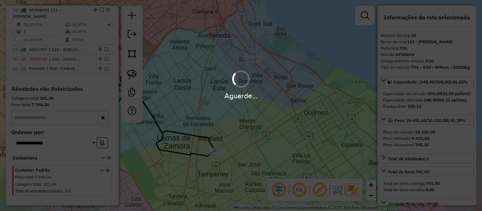
select select "**********"
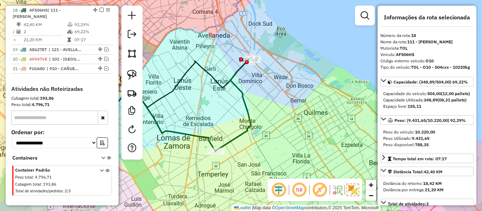
click at [241, 99] on icon at bounding box center [234, 105] width 38 height 94
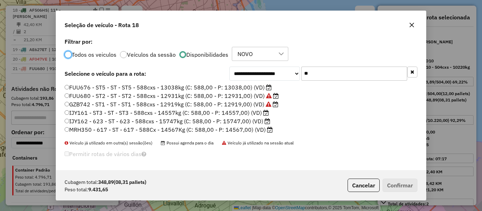
scroll to position [4, 2]
click at [350, 76] on input "**" at bounding box center [354, 74] width 106 height 14
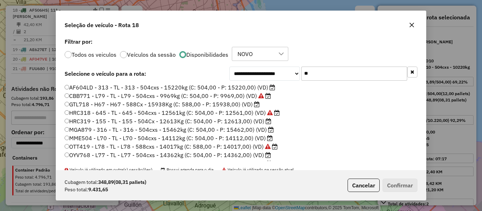
type input "**"
click at [246, 124] on label "HRC319 - 155 - TL - 155 - 504Cx - 12613Kg (C: 504,00 - P: 12613,00) (VD)" at bounding box center [168, 121] width 207 height 8
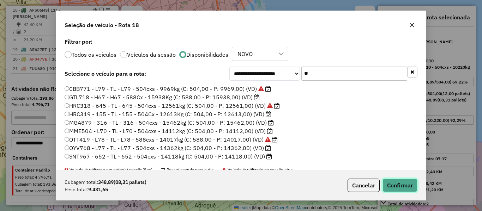
click at [393, 181] on button "Confirmar" at bounding box center [400, 185] width 35 height 13
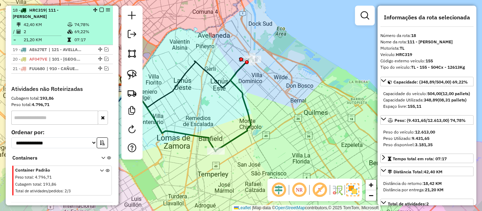
click at [99, 13] on div "18 - HRC319 | 111 - LANÚS-ALMIRANTE BROWN" at bounding box center [62, 13] width 99 height 13
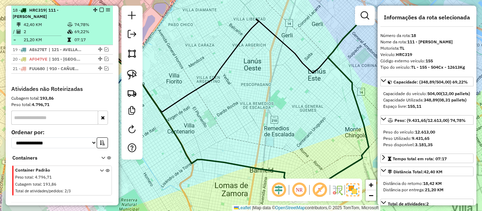
click at [100, 10] on em at bounding box center [102, 10] width 4 height 4
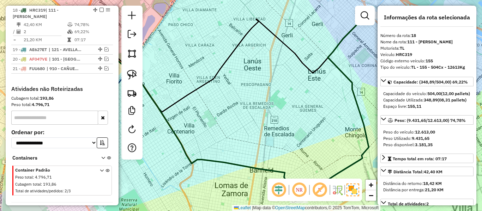
scroll to position [434, 0]
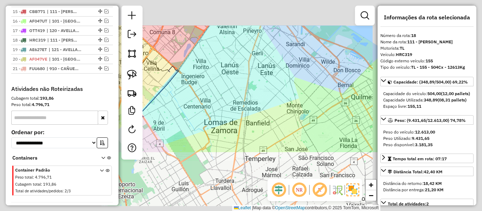
click at [238, 77] on div "Janela de atendimento Grade de atendimento Capacidade Transportadoras Veículos …" at bounding box center [241, 105] width 482 height 211
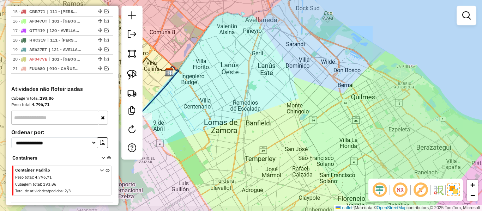
drag, startPoint x: 304, startPoint y: 92, endPoint x: 333, endPoint y: 95, distance: 29.0
click at [333, 95] on div "Janela de atendimento Grade de atendimento Capacidade Transportadoras Veículos …" at bounding box center [241, 105] width 482 height 211
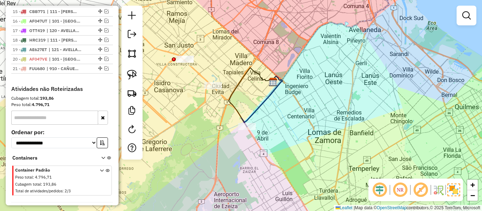
drag, startPoint x: 258, startPoint y: 137, endPoint x: 276, endPoint y: 144, distance: 19.8
click at [279, 139] on div "Janela de atendimento Grade de atendimento Capacidade Transportadoras Veículos …" at bounding box center [241, 105] width 482 height 211
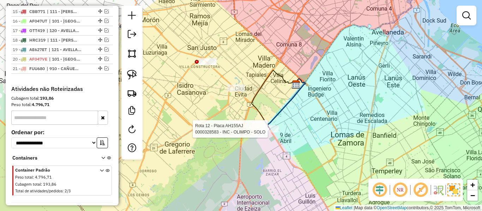
click at [259, 125] on div "Rota 12 - Placa AH155AJ 0000328583 - INC - OLIMPO - SOLO Janela de atendimento …" at bounding box center [241, 105] width 482 height 211
select select "**********"
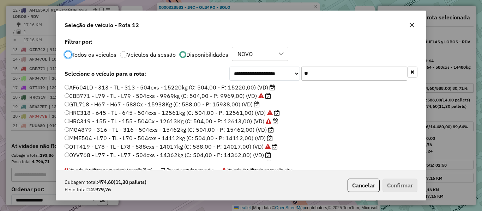
scroll to position [4, 2]
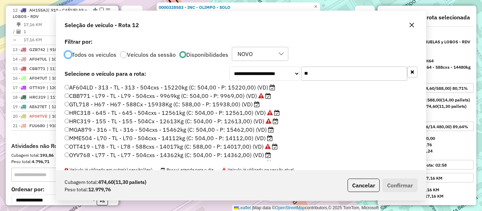
drag, startPoint x: 299, startPoint y: 112, endPoint x: 289, endPoint y: 116, distance: 10.3
click at [299, 112] on div "0000328583 - INC - OLIMPO - SOLO Tipo de cliente: 7 - SUB (B) Endereço: AVENIDA…" at bounding box center [241, 105] width 482 height 211
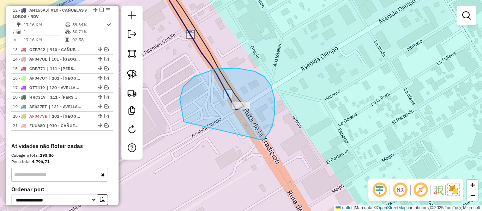
drag, startPoint x: 262, startPoint y: 140, endPoint x: 239, endPoint y: 166, distance: 34.5
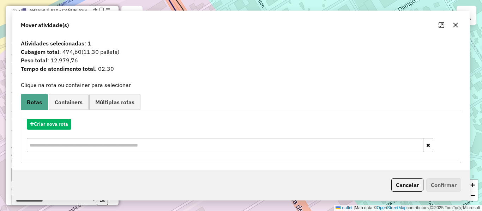
click at [248, 146] on div "Janela de atendimento Grade de atendimento Capacidade Transportadoras Veículos …" at bounding box center [241, 105] width 482 height 211
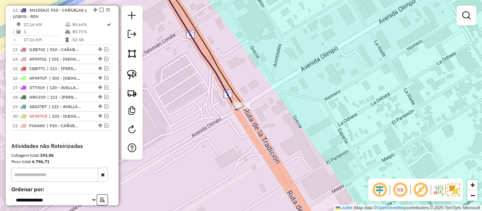
select select "**********"
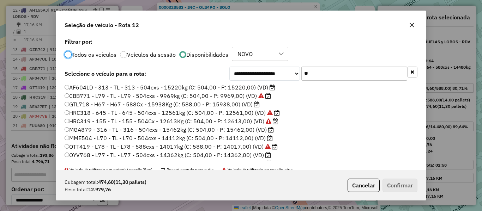
click at [327, 76] on input "**" at bounding box center [354, 74] width 106 height 14
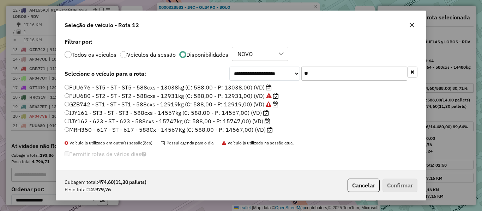
type input "**"
click at [253, 88] on label "FUU676 - ST5 - ST - ST5 - 588cxs - 13038kg (C: 588,00 - P: 13038,00) (VD)" at bounding box center [168, 87] width 207 height 8
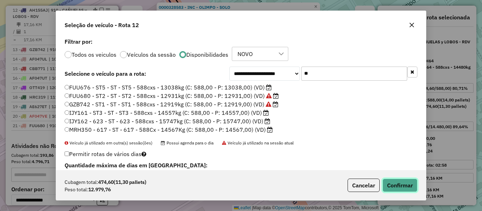
click at [400, 185] on button "Confirmar" at bounding box center [400, 185] width 35 height 13
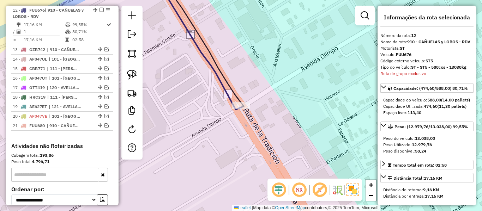
click at [220, 85] on icon at bounding box center [199, 44] width 84 height 131
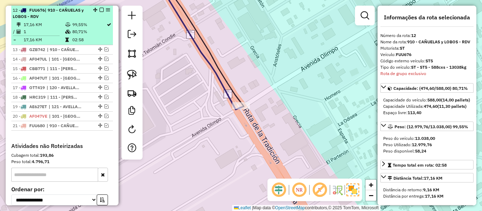
click at [100, 9] on em at bounding box center [102, 10] width 4 height 4
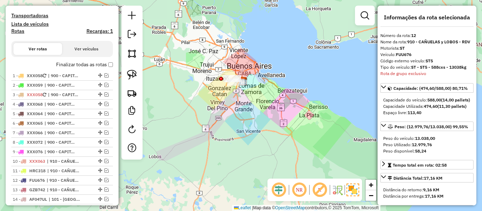
scroll to position [205, 0]
click at [88, 67] on label "Finalizar todas as rotas" at bounding box center [84, 65] width 57 height 7
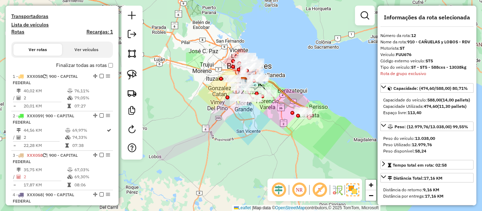
click at [17, 32] on h4 "Rotas" at bounding box center [17, 32] width 13 height 6
select select
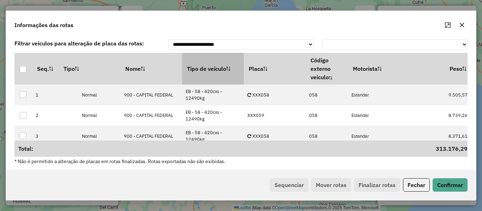
click at [205, 66] on th "Tipo de veículo" at bounding box center [213, 69] width 62 height 32
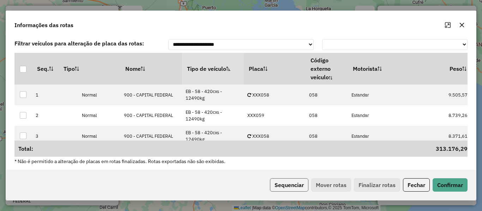
click at [298, 191] on button "Sequenciar" at bounding box center [289, 185] width 38 height 13
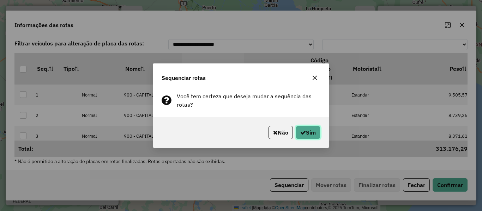
click at [316, 131] on button "Sim" at bounding box center [308, 132] width 25 height 13
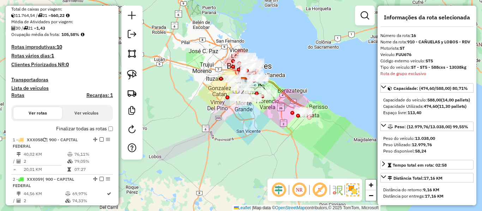
click at [66, 129] on label "Finalizar todas as rotas" at bounding box center [84, 128] width 57 height 7
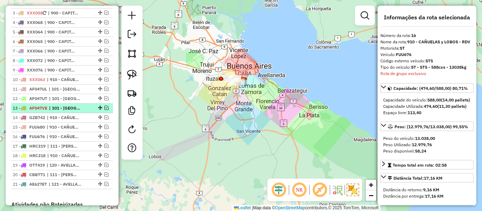
scroll to position [248, 0]
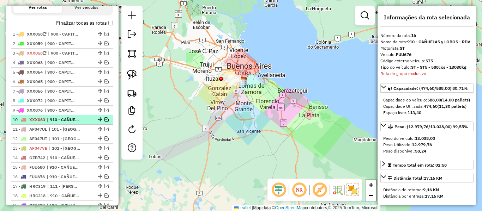
click at [68, 118] on span "| 910 - CAÑUELAS y LOBOS - RDV" at bounding box center [63, 120] width 32 height 6
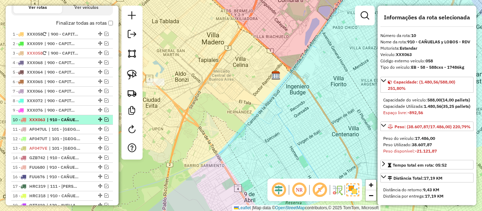
scroll to position [318, 0]
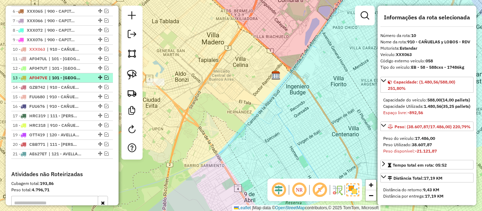
click at [70, 74] on li "13 - AF047VE | 101 - LA PLATA SUR" at bounding box center [62, 78] width 102 height 10
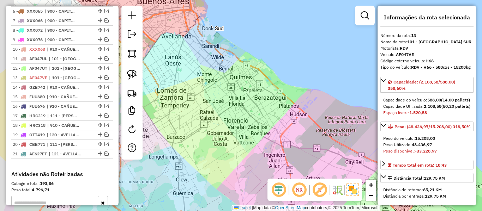
drag, startPoint x: 187, startPoint y: 109, endPoint x: 274, endPoint y: 133, distance: 90.6
click at [273, 133] on div "Janela de atendimento Grade de atendimento Capacidade Transportadoras Veículos …" at bounding box center [241, 105] width 482 height 211
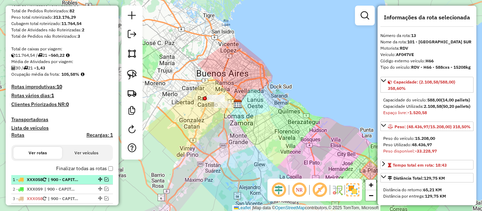
scroll to position [177, 0]
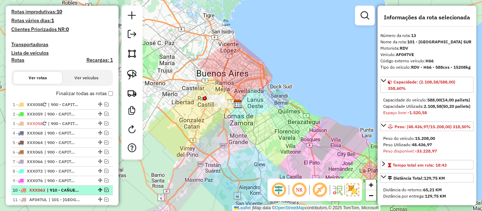
click at [50, 189] on span "| 910 - CAÑUELAS y LOBOS - RDV" at bounding box center [63, 190] width 32 height 6
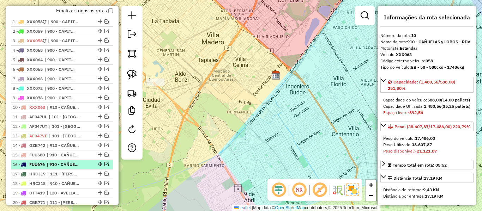
scroll to position [283, 0]
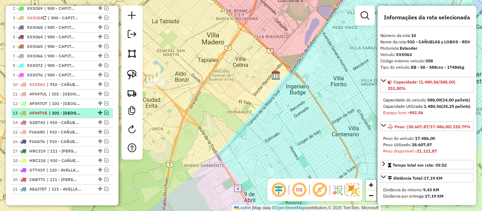
click at [67, 116] on span "| 101 - LA PLATA SUR" at bounding box center [65, 113] width 32 height 6
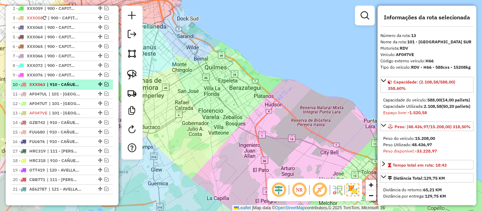
click at [67, 83] on span "| 910 - CAÑUELAS y LOBOS - RDV" at bounding box center [63, 85] width 32 height 6
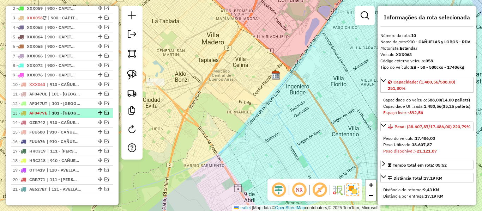
click at [62, 113] on span "| 101 - LA PLATA SUR" at bounding box center [65, 113] width 32 height 6
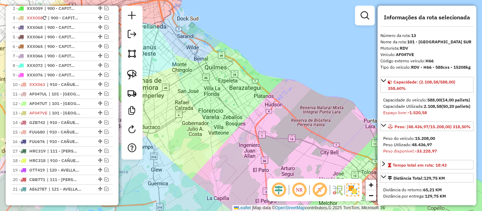
click at [277, 129] on div "Janela de atendimento Grade de atendimento Capacidade Transportadoras Veículos …" at bounding box center [241, 105] width 482 height 211
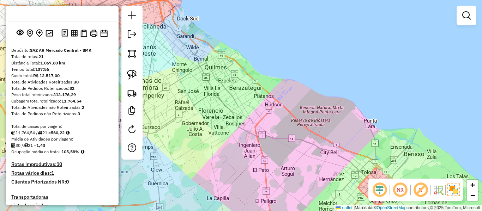
scroll to position [0, 0]
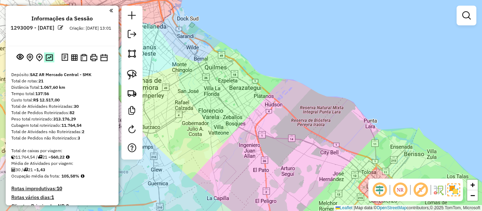
click at [51, 60] on img at bounding box center [49, 57] width 7 height 7
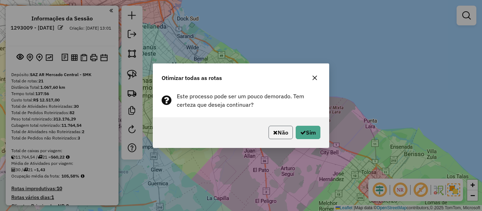
click at [276, 131] on button "Não" at bounding box center [281, 132] width 24 height 13
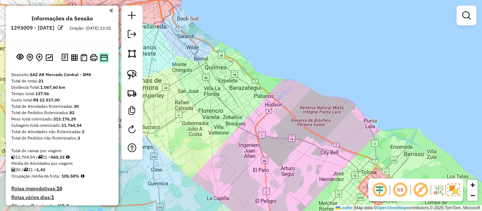
click at [103, 58] on img at bounding box center [103, 57] width 7 height 7
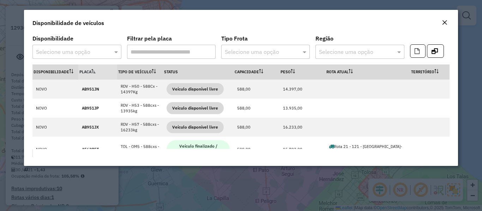
click at [446, 25] on div "Close" at bounding box center [445, 23] width 6 height 8
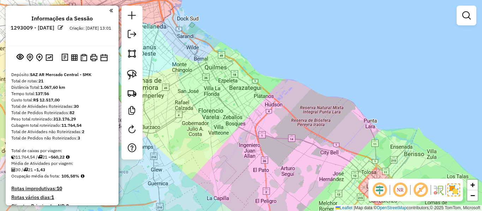
scroll to position [71, 0]
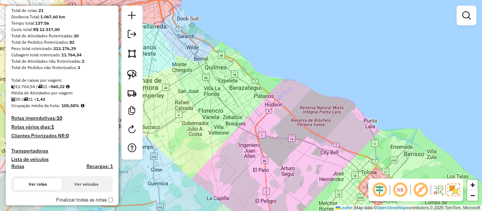
click at [17, 168] on h4 "Rotas" at bounding box center [17, 167] width 13 height 6
select select
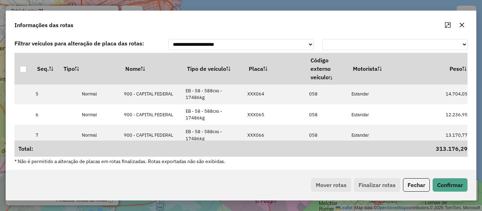
scroll to position [0, 0]
click at [413, 181] on button "Fechar" at bounding box center [416, 185] width 27 height 13
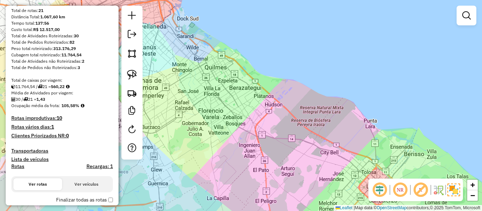
click at [30, 149] on h4 "Transportadoras" at bounding box center [62, 151] width 102 height 6
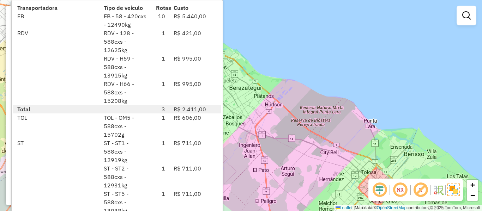
click at [310, 172] on div "Janela de atendimento Grade de atendimento Capacidade Transportadoras Veículos …" at bounding box center [241, 105] width 482 height 211
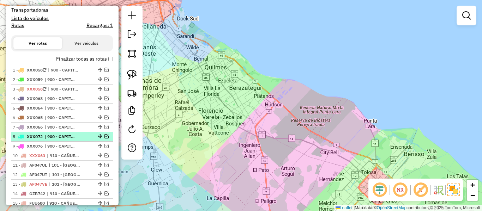
scroll to position [247, 0]
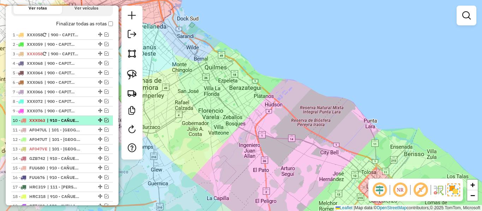
click at [106, 120] on em at bounding box center [106, 120] width 4 height 4
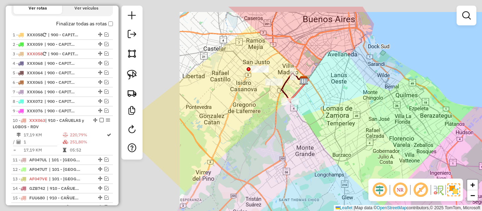
drag, startPoint x: 259, startPoint y: 143, endPoint x: 414, endPoint y: 167, distance: 156.4
click at [412, 166] on div "Janela de atendimento Grade de atendimento Capacidade Transportadoras Veículos …" at bounding box center [241, 105] width 482 height 211
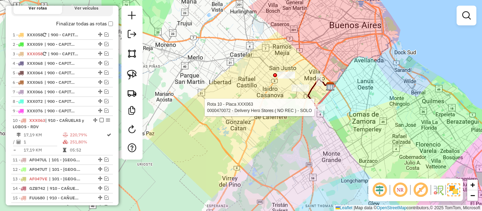
select select "**********"
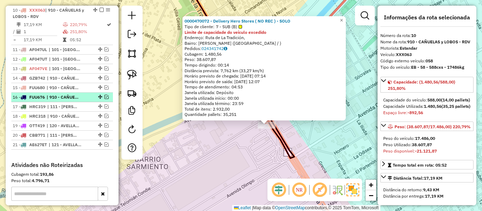
scroll to position [252, 0]
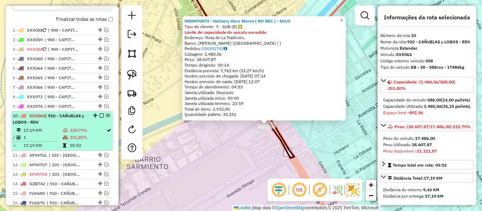
click at [100, 114] on em at bounding box center [102, 116] width 4 height 4
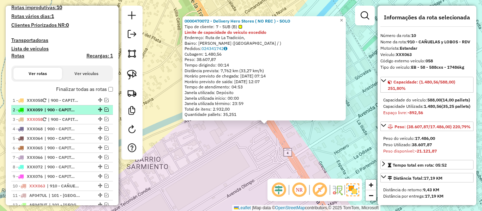
scroll to position [181, 0]
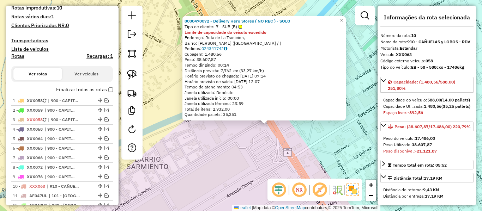
drag, startPoint x: 6, startPoint y: 56, endPoint x: 11, endPoint y: 56, distance: 4.6
click at [7, 56] on div "Informações da Sessão 1293009 - 13/10/2025 Criação: 11/10/2025 13:01 Depósito: …" at bounding box center [62, 106] width 113 height 200
click at [13, 56] on h4 "Rotas" at bounding box center [17, 56] width 13 height 6
select select
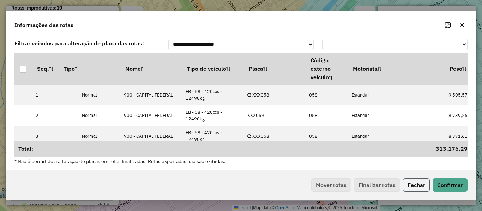
drag, startPoint x: 411, startPoint y: 182, endPoint x: 205, endPoint y: 115, distance: 217.5
click at [409, 180] on button "Fechar" at bounding box center [416, 185] width 27 height 13
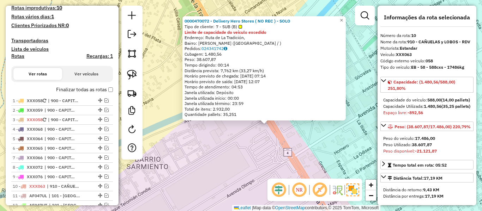
click at [30, 38] on h4 "Transportadoras" at bounding box center [62, 41] width 102 height 6
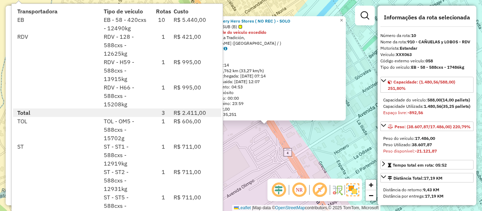
click at [338, 137] on div "0000470072 - Delivery Hero Stores ( NO REC ) - SOLO Tipo de cliente: 7 - SUB (B…" at bounding box center [241, 105] width 482 height 211
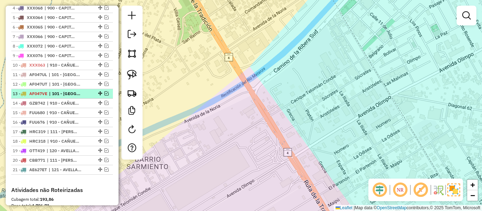
scroll to position [287, 0]
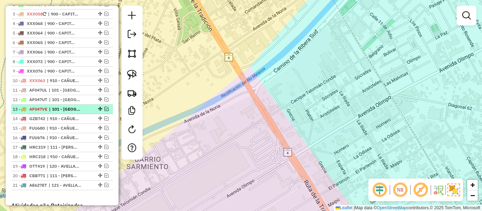
click at [61, 109] on span "| 101 - LA PLATA SUR" at bounding box center [65, 109] width 32 height 6
select select "**********"
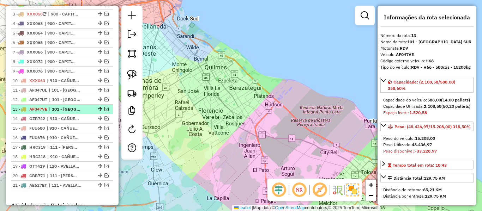
click at [104, 109] on em at bounding box center [106, 109] width 4 height 4
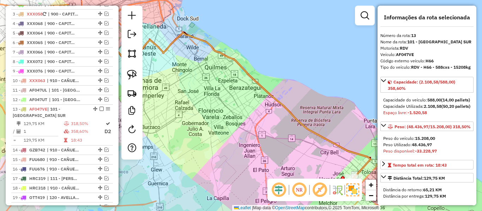
drag, startPoint x: 357, startPoint y: 162, endPoint x: 278, endPoint y: 124, distance: 88.1
click at [278, 124] on div "Janela de atendimento Grade de atendimento Capacidade Transportadoras Veículos …" at bounding box center [241, 105] width 482 height 211
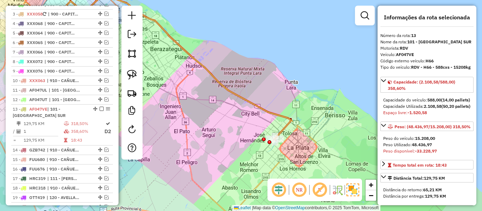
click at [289, 123] on icon at bounding box center [162, 67] width 257 height 146
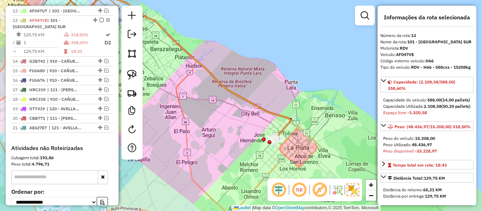
scroll to position [386, 0]
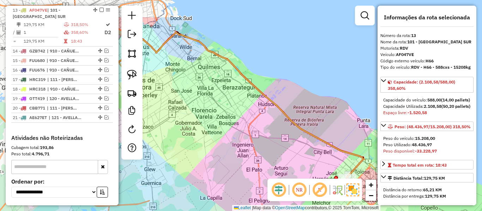
drag, startPoint x: 240, startPoint y: 107, endPoint x: 307, endPoint y: 145, distance: 77.1
click at [328, 152] on div "Janela de atendimento Grade de atendimento Capacidade Transportadoras Veículos …" at bounding box center [241, 105] width 482 height 211
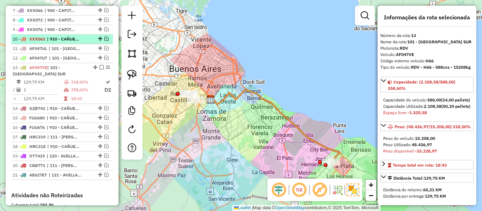
scroll to position [280, 0]
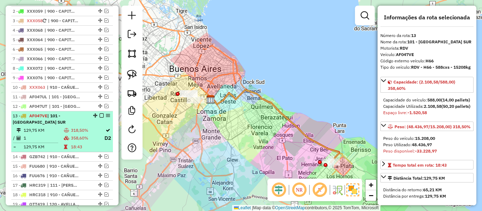
click at [100, 114] on em at bounding box center [102, 116] width 4 height 4
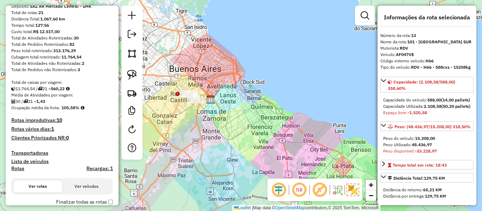
scroll to position [0, 0]
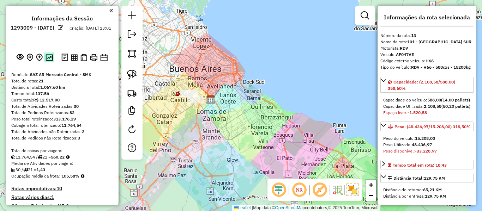
click at [48, 60] on img at bounding box center [49, 57] width 7 height 7
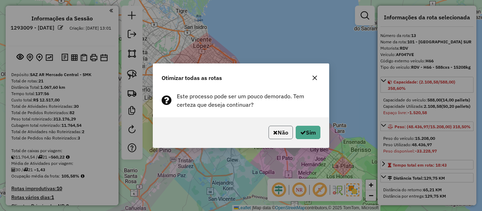
click at [288, 137] on button "Não" at bounding box center [281, 132] width 24 height 13
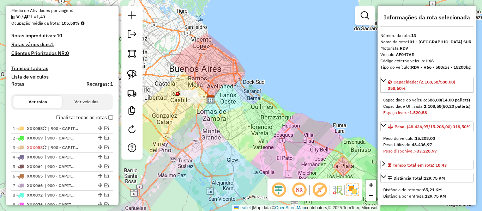
scroll to position [141, 0]
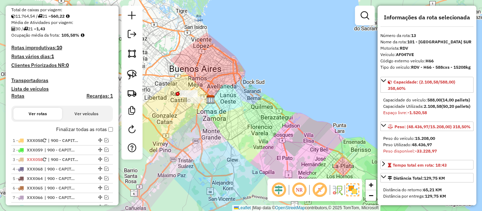
click at [21, 100] on label "Rotas" at bounding box center [17, 97] width 13 height 9
click at [23, 97] on h4 "Rotas" at bounding box center [17, 96] width 13 height 6
select select
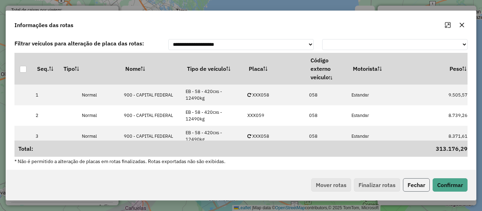
click at [415, 185] on button "Fechar" at bounding box center [416, 185] width 27 height 13
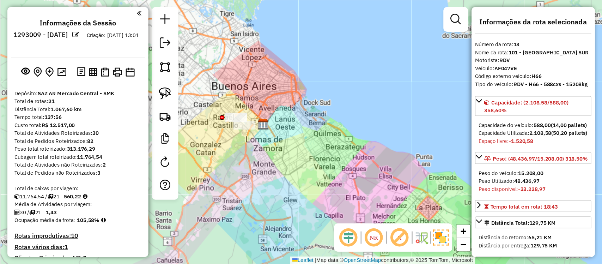
scroll to position [71, 0]
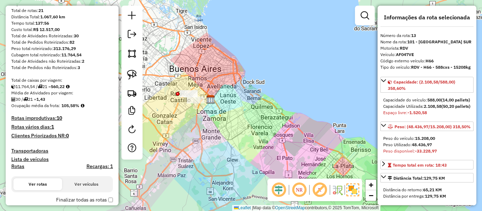
click at [29, 151] on h4 "Transportadoras" at bounding box center [62, 151] width 102 height 6
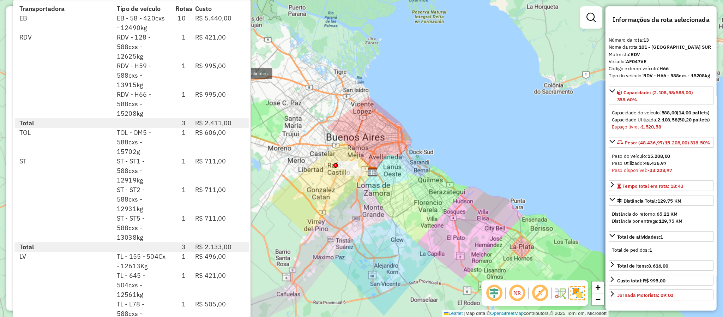
scroll to position [70, 0]
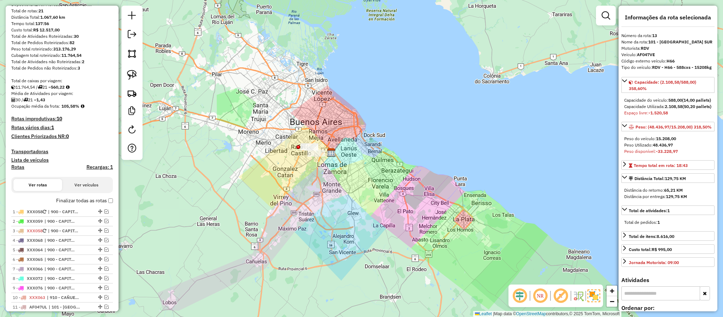
click at [374, 211] on div "Janela de atendimento Grade de atendimento Capacidade Transportadoras Veículos …" at bounding box center [361, 158] width 723 height 317
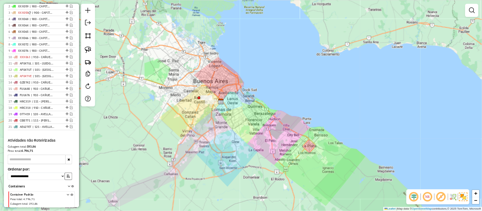
scroll to position [282, 0]
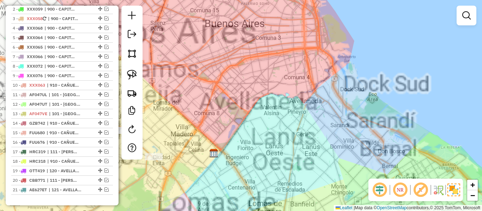
click at [250, 88] on div "Janela de atendimento Grade de atendimento Capacidade Transportadoras Veículos …" at bounding box center [241, 105] width 482 height 211
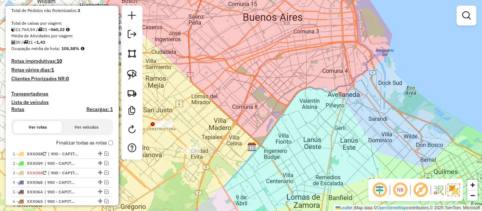
scroll to position [106, 0]
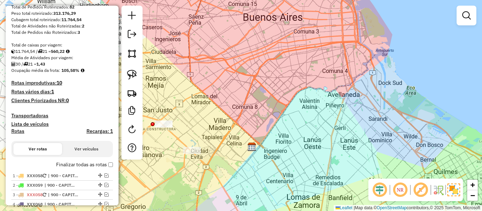
click at [23, 115] on h4 "Transportadoras" at bounding box center [62, 116] width 102 height 6
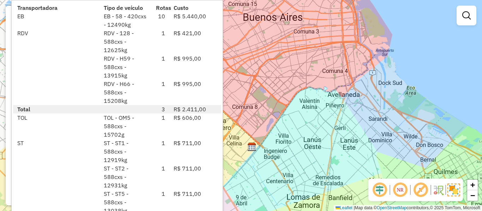
click at [255, 136] on div "Janela de atendimento Grade de atendimento Capacidade Transportadoras Veículos …" at bounding box center [241, 105] width 482 height 211
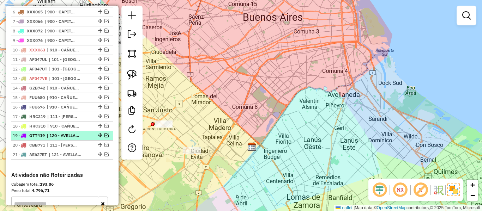
scroll to position [212, 0]
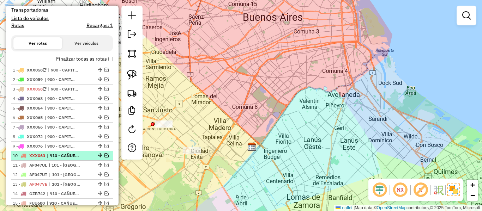
click at [66, 154] on span "| 910 - CAÑUELAS y LOBOS - RDV" at bounding box center [63, 156] width 32 height 6
select select "**********"
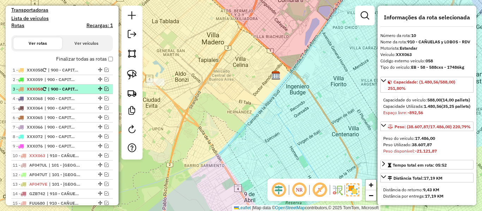
click at [53, 92] on li "3 - XXX058 | 900 - CAPITAL FEDERAL" at bounding box center [62, 90] width 102 height 10
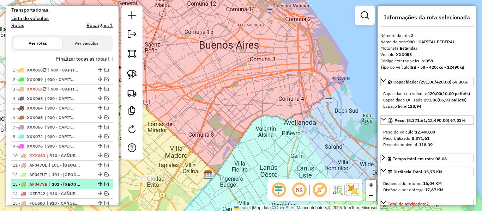
click at [65, 182] on span "| 101 - LA PLATA SUR" at bounding box center [65, 184] width 32 height 6
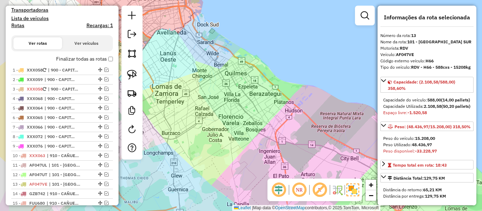
drag, startPoint x: 213, startPoint y: 133, endPoint x: 277, endPoint y: 147, distance: 66.1
click at [276, 148] on div "Janela de atendimento Grade de atendimento Capacidade Transportadoras Veículos …" at bounding box center [241, 105] width 482 height 211
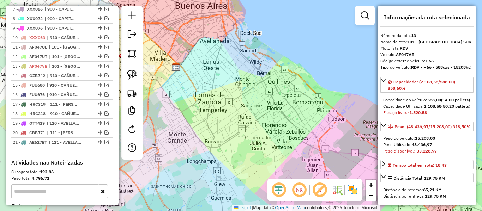
scroll to position [388, 0]
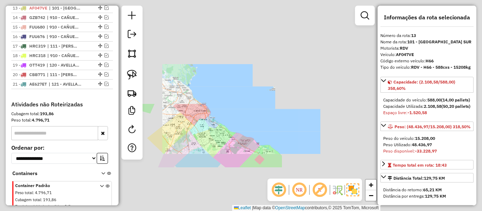
click at [210, 144] on div "Janela de atendimento Grade de atendimento Capacidade Transportadoras Veículos …" at bounding box center [241, 105] width 482 height 211
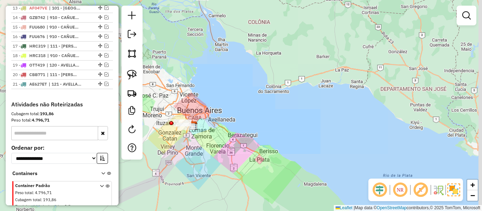
click at [276, 147] on div "Janela de atendimento Grade de atendimento Capacidade Transportadoras Veículos …" at bounding box center [241, 105] width 482 height 211
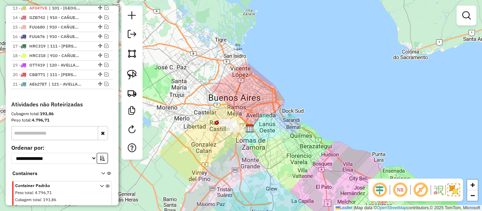
click at [303, 94] on div "Janela de atendimento Grade de atendimento Capacidade Transportadoras Veículos …" at bounding box center [241, 105] width 482 height 211
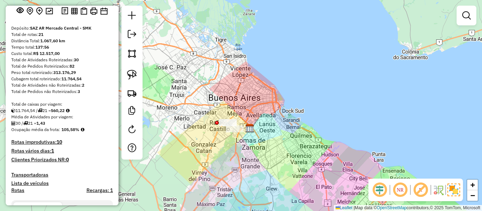
scroll to position [106, 0]
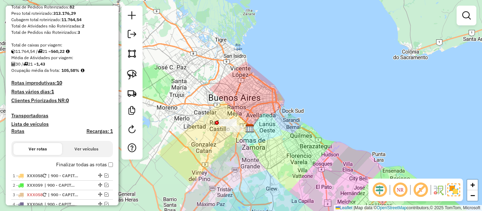
click at [92, 165] on label "Finalizar todas as rotas" at bounding box center [84, 164] width 57 height 7
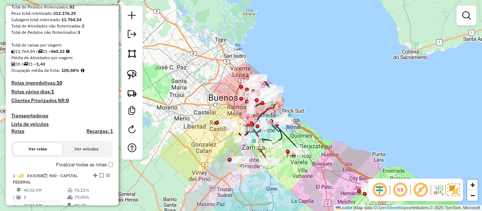
click at [466, 23] on div at bounding box center [467, 16] width 20 height 20
click at [463, 16] on em at bounding box center [466, 15] width 8 height 8
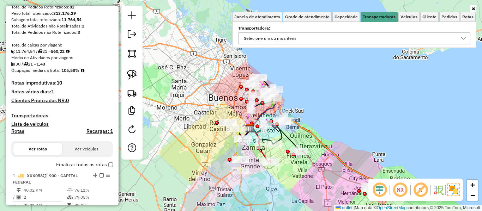
drag, startPoint x: 363, startPoint y: 34, endPoint x: 344, endPoint y: 42, distance: 20.7
click at [359, 37] on div "Selecione um ou mais itens" at bounding box center [348, 38] width 215 height 11
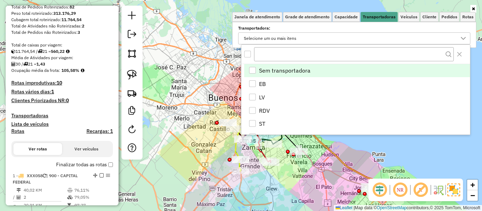
scroll to position [4, 24]
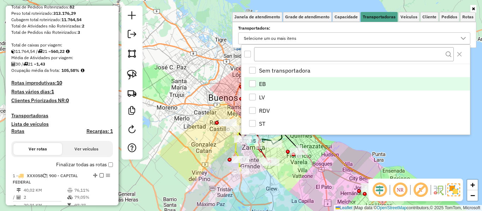
click at [265, 85] on span "EB" at bounding box center [262, 84] width 7 height 8
click at [219, 87] on div "Rota 2 - Placa XXX059 0000416478 - CENCOSUD S.A. Janela de atendimento Grade de…" at bounding box center [241, 105] width 482 height 211
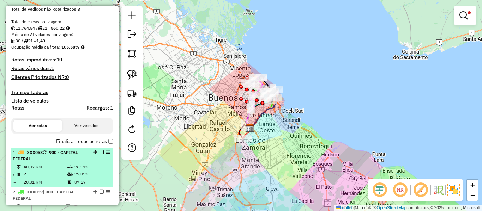
scroll to position [141, 0]
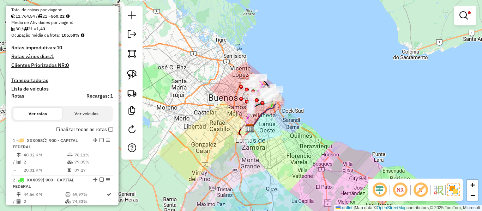
click at [100, 129] on label "Finalizar todas as rotas" at bounding box center [84, 129] width 57 height 7
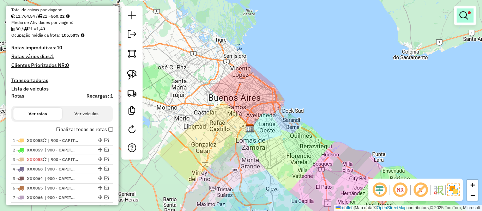
click at [471, 18] on link at bounding box center [465, 15] width 17 height 14
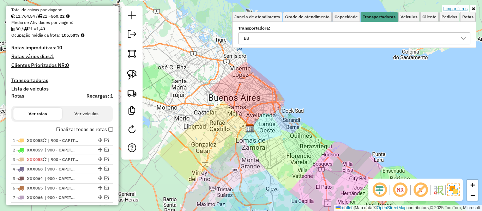
click at [464, 8] on link "Limpar filtros" at bounding box center [455, 9] width 27 height 8
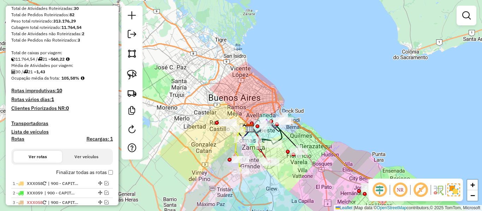
scroll to position [35, 0]
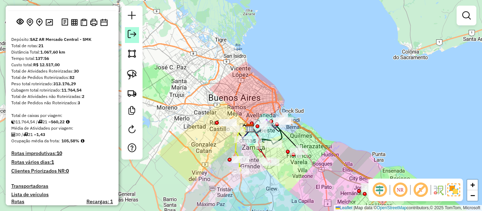
click at [139, 35] on link at bounding box center [132, 35] width 14 height 16
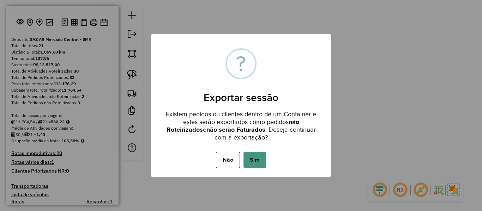
click at [254, 154] on button "Sim" at bounding box center [254, 160] width 23 height 16
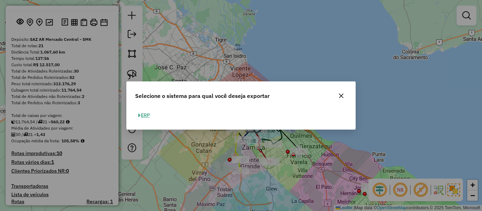
click at [144, 112] on button "ERP" at bounding box center [144, 115] width 18 height 11
select select "**"
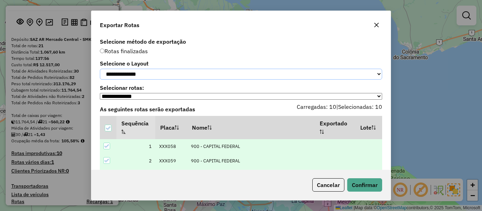
click at [146, 69] on select "**********" at bounding box center [241, 74] width 282 height 11
select select "*********"
click at [100, 69] on select "**********" at bounding box center [241, 74] width 282 height 11
click at [364, 182] on button "Confirmar" at bounding box center [364, 185] width 35 height 13
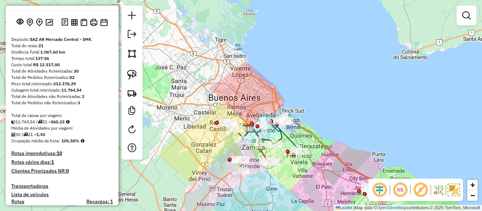
drag, startPoint x: 259, startPoint y: 86, endPoint x: 271, endPoint y: 82, distance: 12.8
click at [271, 72] on div "Janela de atendimento Grade de atendimento Capacidade Transportadoras Veículos …" at bounding box center [241, 105] width 482 height 211
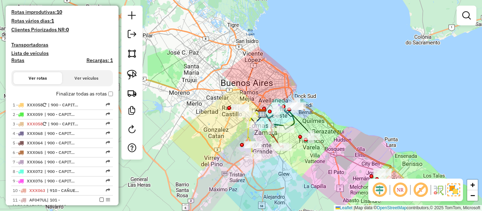
scroll to position [247, 0]
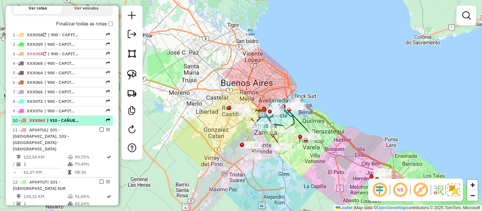
click at [49, 119] on span "| 910 - CAÑUELAS y LOBOS - RDV" at bounding box center [63, 121] width 32 height 6
select select "**********"
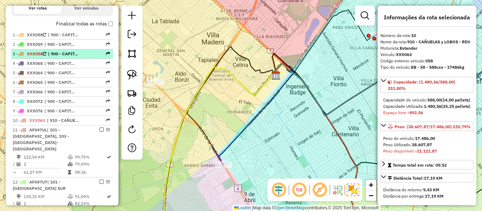
click at [67, 58] on li "3 - XXX058 | 900 - CAPITAL FEDERAL" at bounding box center [62, 54] width 102 height 10
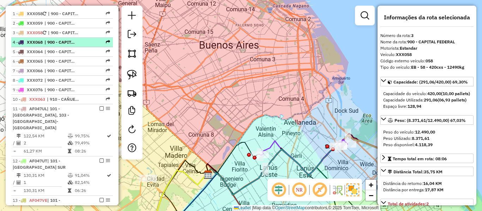
scroll to position [212, 0]
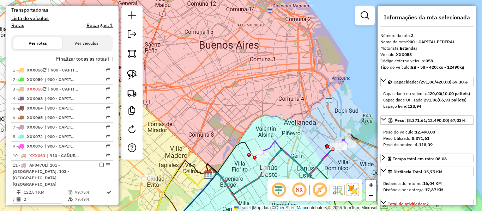
click at [92, 59] on label "Finalizar todas as rotas" at bounding box center [84, 58] width 57 height 7
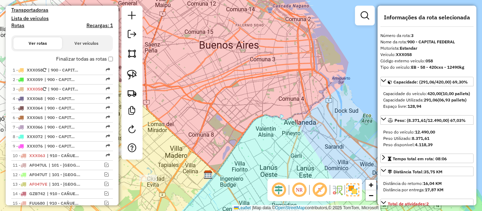
click at [23, 29] on label "Rotas" at bounding box center [17, 27] width 13 height 9
click at [22, 28] on h4 "Rotas" at bounding box center [17, 26] width 13 height 6
select select
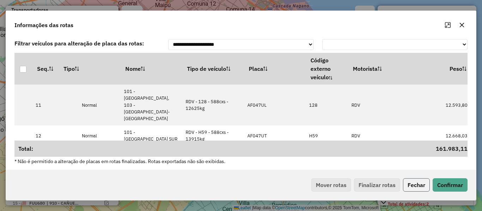
click at [418, 186] on button "Fechar" at bounding box center [416, 185] width 27 height 13
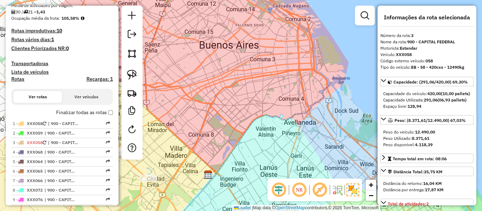
scroll to position [106, 0]
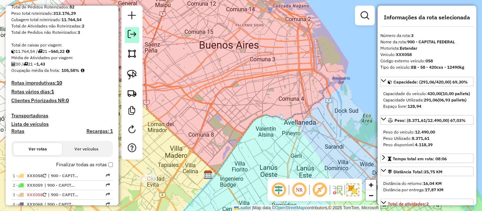
click at [136, 34] on link at bounding box center [132, 35] width 14 height 16
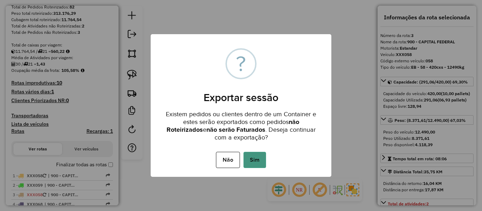
click at [261, 159] on button "Sim" at bounding box center [254, 160] width 23 height 16
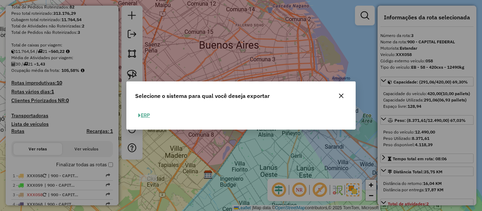
click at [147, 115] on button "ERP" at bounding box center [144, 115] width 18 height 11
select select "*********"
select select "**"
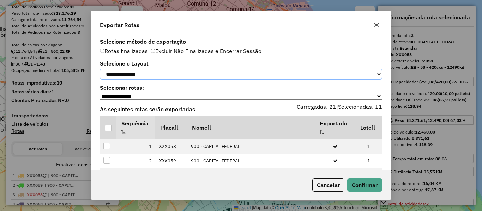
drag, startPoint x: 152, startPoint y: 80, endPoint x: 156, endPoint y: 75, distance: 6.3
click at [153, 78] on select "**********" at bounding box center [241, 74] width 282 height 11
drag, startPoint x: 156, startPoint y: 75, endPoint x: 142, endPoint y: 93, distance: 23.4
click at [156, 75] on select "**********" at bounding box center [241, 74] width 282 height 11
click at [156, 73] on select "**********" at bounding box center [241, 74] width 282 height 11
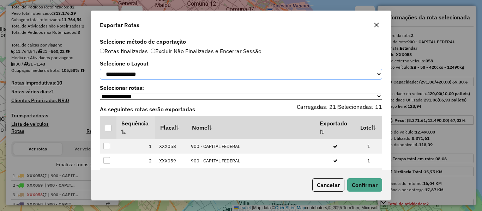
select select "*********"
click at [100, 69] on select "**********" at bounding box center [241, 74] width 282 height 11
click at [110, 131] on div at bounding box center [108, 128] width 7 height 7
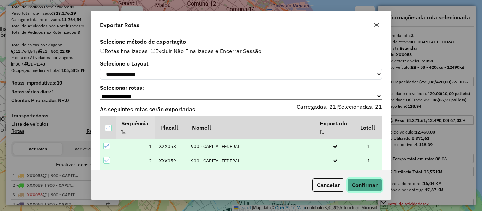
click at [367, 183] on button "Confirmar" at bounding box center [364, 185] width 35 height 13
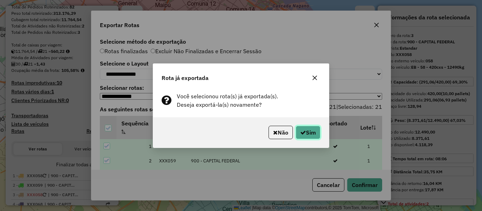
click at [305, 130] on button "Sim" at bounding box center [308, 132] width 25 height 13
drag, startPoint x: 317, startPoint y: 127, endPoint x: 314, endPoint y: 131, distance: 4.1
click at [317, 127] on button "Sim" at bounding box center [308, 132] width 25 height 13
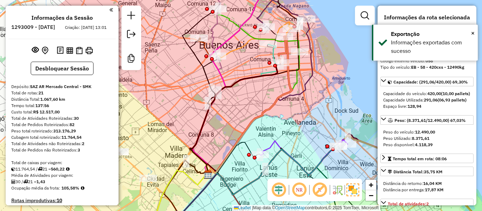
scroll to position [0, 0]
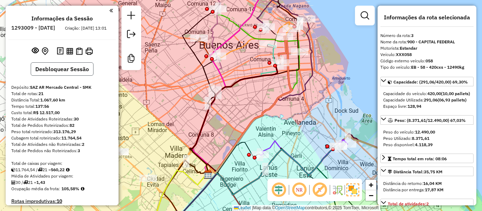
click at [58, 75] on button "Desbloquear Sessão" at bounding box center [62, 68] width 63 height 13
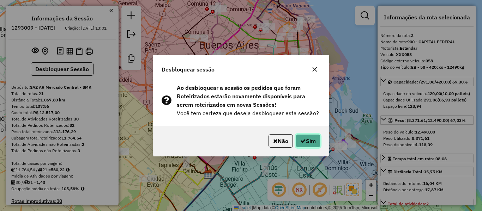
click at [304, 139] on icon "button" at bounding box center [303, 141] width 6 height 6
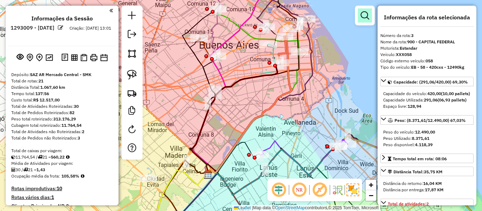
click at [362, 18] on em at bounding box center [365, 15] width 8 height 8
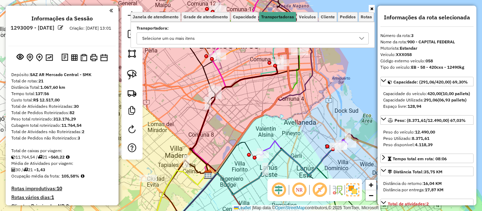
click at [284, 35] on div "Selecione um ou mais itens" at bounding box center [247, 38] width 215 height 11
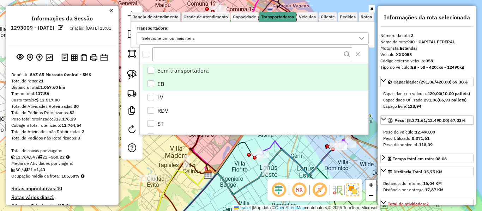
click at [162, 86] on span "EB" at bounding box center [160, 84] width 7 height 8
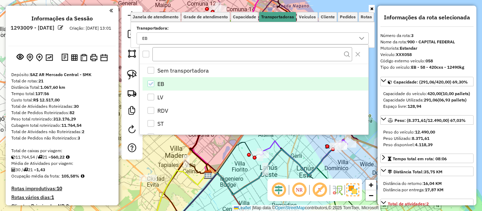
click at [209, 145] on div "Janela de atendimento Grade de atendimento Capacidade Transportadoras Veículos …" at bounding box center [241, 105] width 482 height 211
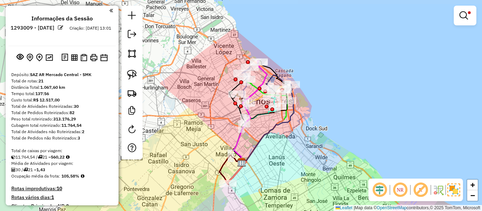
drag, startPoint x: 281, startPoint y: 134, endPoint x: 307, endPoint y: 151, distance: 31.5
click at [307, 151] on div "Limpar filtros Janela de atendimento Grade de atendimento Capacidade Transporta…" at bounding box center [241, 105] width 482 height 211
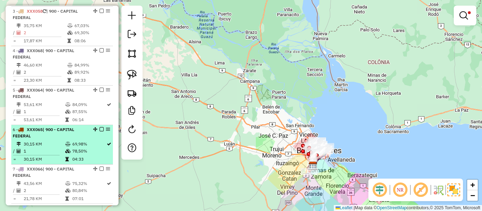
scroll to position [353, 0]
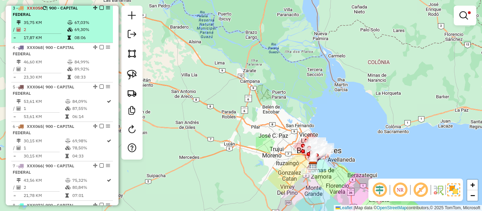
click at [67, 29] on icon at bounding box center [69, 30] width 5 height 4
select select "**********"
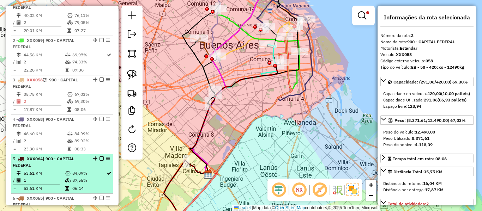
scroll to position [247, 0]
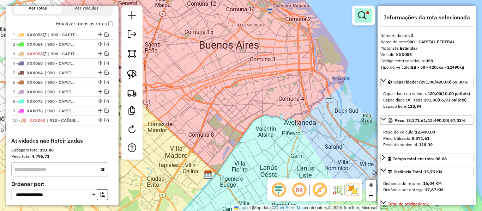
click at [360, 12] on em at bounding box center [362, 15] width 8 height 8
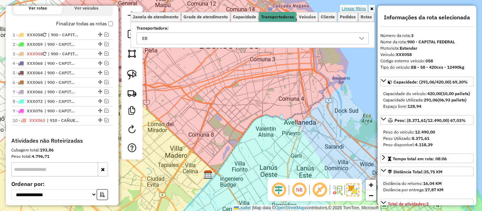
click at [360, 6] on link "Limpar filtros" at bounding box center [353, 9] width 27 height 8
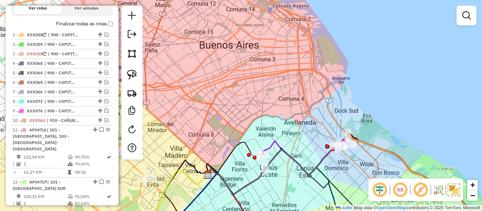
click at [97, 24] on label "Finalizar todas as rotas" at bounding box center [84, 23] width 57 height 7
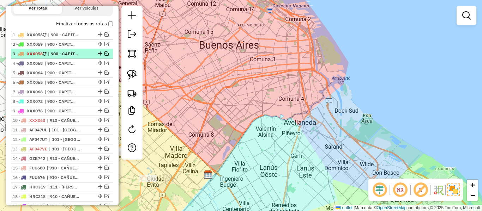
click at [62, 58] on li "3 - XXX058 | 900 - CAPITAL FEDERAL" at bounding box center [62, 54] width 102 height 10
select select "**********"
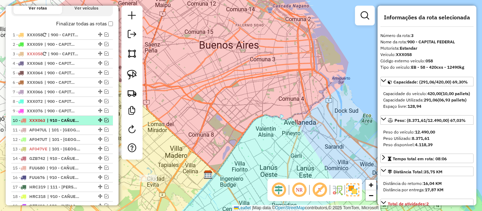
click at [64, 119] on span "| 910 - CAÑUELAS y LOBOS - RDV" at bounding box center [63, 121] width 32 height 6
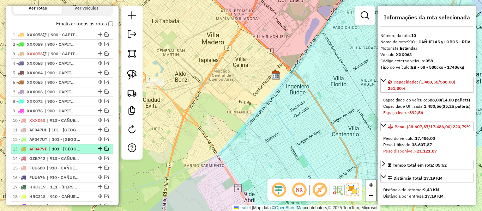
click at [61, 147] on span "| 101 - LA PLATA SUR" at bounding box center [65, 149] width 32 height 6
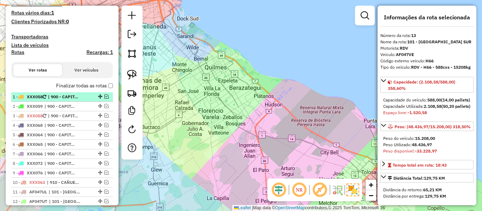
scroll to position [176, 0]
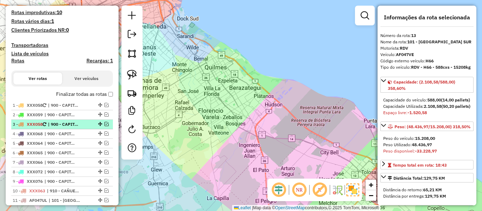
click at [71, 128] on li "3 - XXX058 | 900 - CAPITAL FEDERAL" at bounding box center [62, 125] width 102 height 10
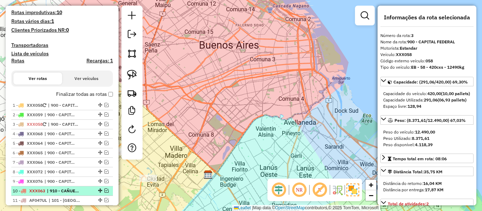
click at [67, 188] on span "| 910 - CAÑUELAS y LOBOS - RDV" at bounding box center [63, 191] width 32 height 6
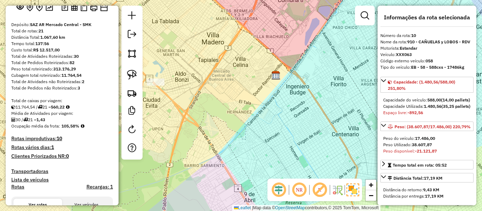
scroll to position [141, 0]
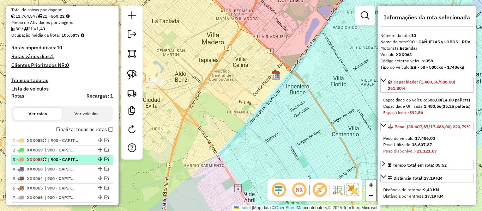
click at [66, 163] on li "3 - XXX058 | 900 - CAPITAL FEDERAL" at bounding box center [62, 160] width 102 height 10
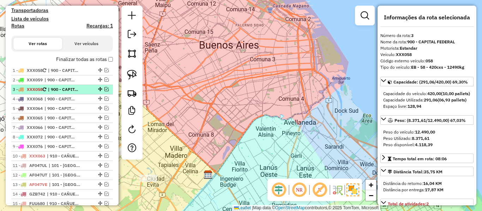
scroll to position [212, 0]
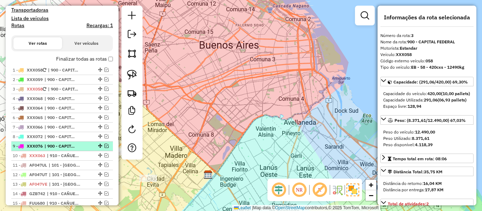
click at [64, 148] on span "| 900 - CAPITAL FEDERAL" at bounding box center [60, 146] width 32 height 6
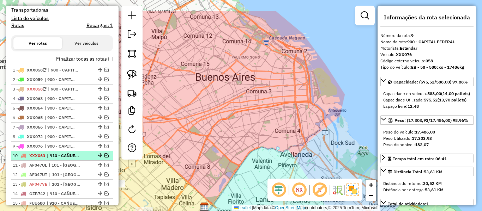
click at [62, 153] on span "| 910 - CAÑUELAS y LOBOS - RDV" at bounding box center [63, 156] width 32 height 6
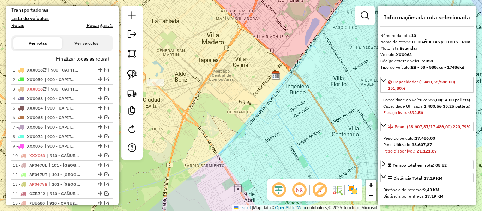
click at [90, 57] on label "Finalizar todas as rotas" at bounding box center [84, 58] width 57 height 7
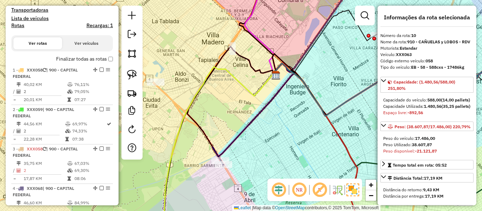
click at [374, 18] on div at bounding box center [365, 16] width 20 height 20
click at [361, 17] on em at bounding box center [365, 15] width 8 height 8
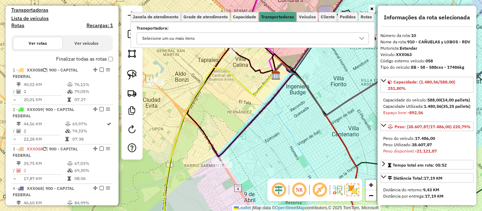
click at [294, 32] on div "Selecione um ou mais itens" at bounding box center [253, 38] width 232 height 12
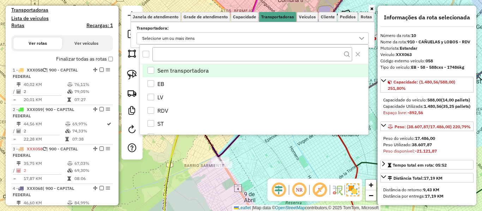
click at [149, 53] on div "All items unselected" at bounding box center [146, 54] width 7 height 7
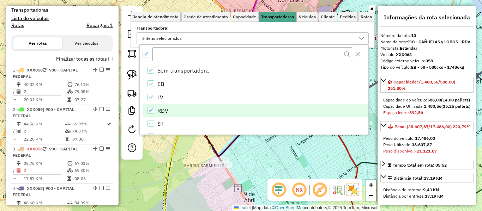
drag, startPoint x: 163, startPoint y: 79, endPoint x: 203, endPoint y: 113, distance: 52.6
click at [163, 80] on li "EB" at bounding box center [256, 83] width 226 height 13
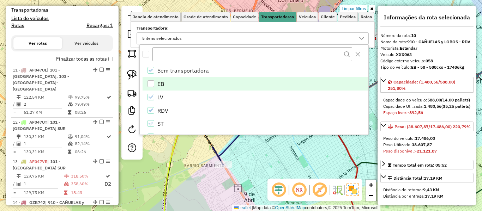
click at [357, 173] on icon at bounding box center [316, 147] width 84 height 169
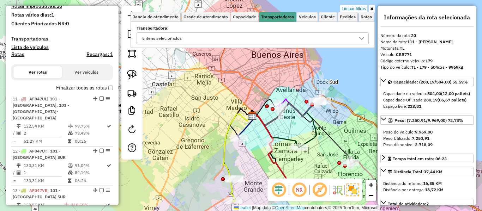
scroll to position [176, 0]
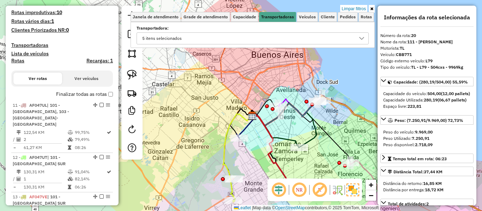
click at [209, 103] on div "Limpar filtros Janela de atendimento Grade de atendimento Capacidade Transporta…" at bounding box center [241, 105] width 482 height 211
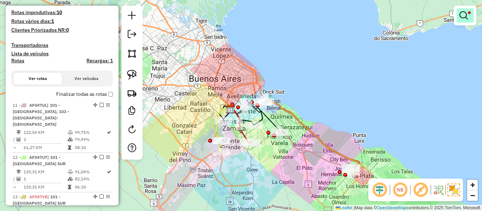
click at [465, 15] on em at bounding box center [463, 15] width 8 height 8
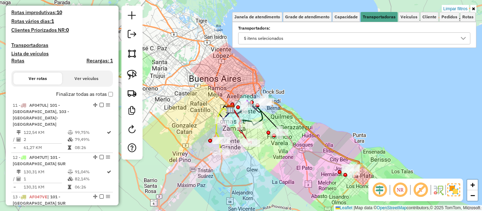
click at [258, 37] on div "5 itens selecionados" at bounding box center [263, 38] width 44 height 11
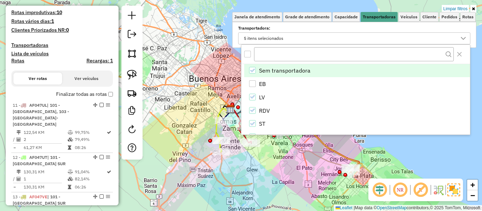
click at [249, 54] on div "All items unselected" at bounding box center [247, 54] width 7 height 7
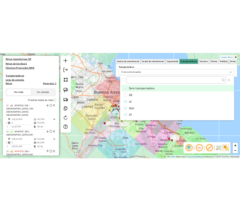
scroll to position [4, 2]
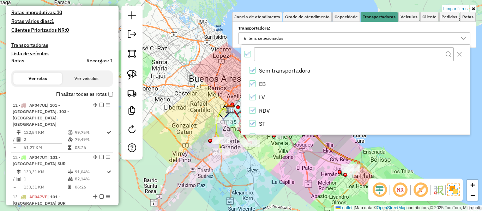
click at [249, 53] on icon "All items selected" at bounding box center [247, 54] width 5 height 5
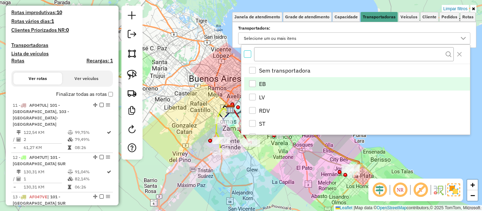
click at [263, 86] on span "EB" at bounding box center [262, 84] width 7 height 8
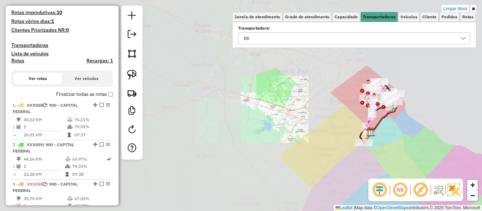
click at [333, 128] on div "Limpar filtros Janela de atendimento Grade de atendimento Capacidade Transporta…" at bounding box center [241, 105] width 482 height 211
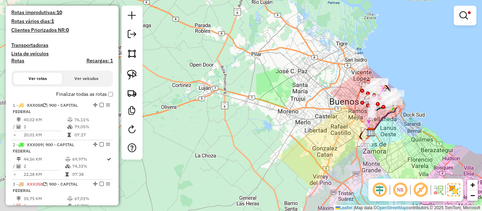
drag, startPoint x: 425, startPoint y: 148, endPoint x: 382, endPoint y: 143, distance: 43.1
click at [393, 147] on div "Limpar filtros Janela de atendimento Grade de atendimento Capacidade Transporta…" at bounding box center [241, 105] width 482 height 211
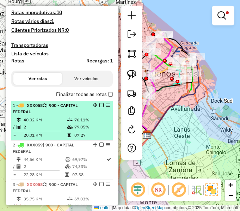
click at [53, 114] on div "1 - XXX058 | 900 - CAPITAL FEDERAL" at bounding box center [50, 108] width 75 height 13
select select "**********"
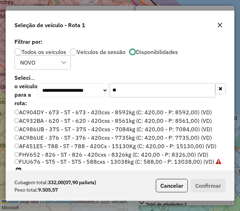
scroll to position [4, 2]
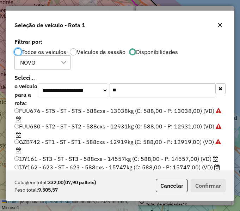
click at [136, 95] on input "**" at bounding box center [163, 90] width 106 height 14
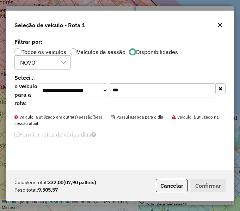
type input "***"
click at [42, 53] on label "Todos os veiculos" at bounding box center [44, 52] width 45 height 6
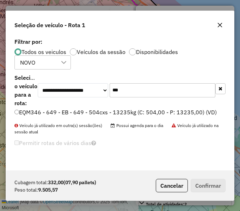
click at [42, 106] on div "**********" at bounding box center [120, 103] width 228 height 134
click at [44, 112] on label "EQM346 - 649 - EB - 649 - 504cxs - 13235kg (C: 504,00 - P: 13235,00) (VD)" at bounding box center [115, 112] width 203 height 8
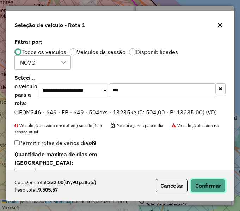
click at [210, 183] on button "Confirmar" at bounding box center [208, 185] width 35 height 13
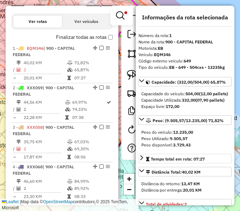
scroll to position [272, 0]
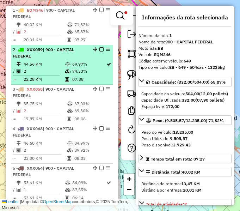
click at [29, 60] on li "2 - XXX059 | 900 - CAPITAL FEDERAL 44,56 KM 69,97% / 2 74,33% = 22,28 KM 07:38" at bounding box center [62, 65] width 102 height 40
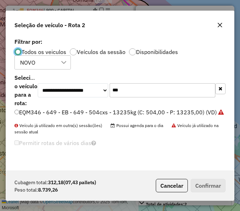
scroll to position [4, 2]
click at [150, 93] on input "***" at bounding box center [163, 90] width 106 height 14
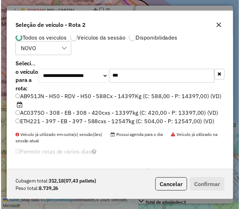
scroll to position [0, 0]
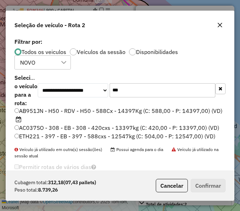
type input "***"
click at [64, 140] on label "ETH221 - 397 - EB - 397 - 588cxs - 12547kg (C: 504,00 - P: 12547,00) (VD)" at bounding box center [114, 136] width 201 height 8
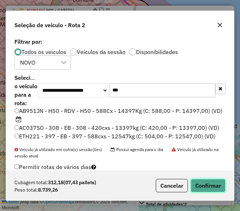
click at [203, 185] on button "Confirmar" at bounding box center [208, 185] width 35 height 13
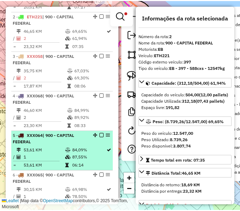
scroll to position [311, 0]
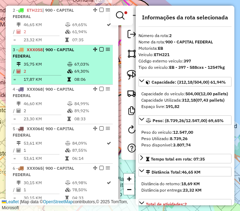
click at [65, 68] on td "2" at bounding box center [45, 71] width 44 height 7
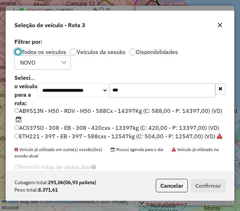
scroll to position [4, 2]
click at [171, 97] on input "***" at bounding box center [163, 90] width 106 height 14
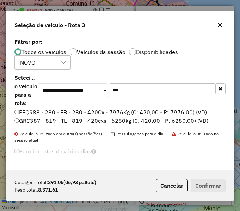
type input "***"
click at [159, 112] on label "FEQ988 - 280 - EB - 280 - 420Cx - 7976Kg (C: 420,00 - P: 7976,00) (VD)" at bounding box center [110, 112] width 193 height 8
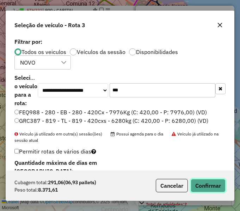
click at [221, 185] on button "Confirmar" at bounding box center [208, 185] width 35 height 13
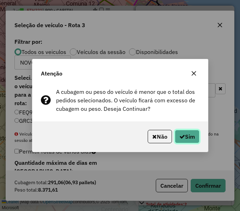
click at [186, 133] on button "Sim" at bounding box center [187, 136] width 25 height 13
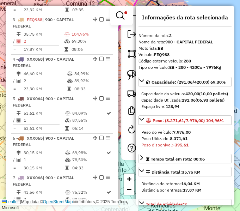
scroll to position [351, 0]
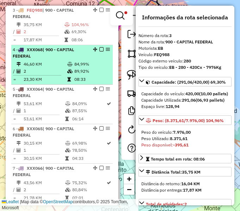
click at [44, 63] on td "46,60 KM" at bounding box center [45, 64] width 44 height 7
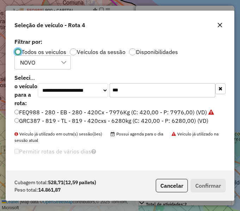
scroll to position [4, 2]
click at [170, 87] on input "***" at bounding box center [163, 90] width 106 height 14
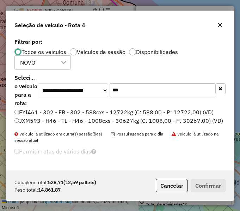
type input "***"
click at [105, 111] on label "FYI461 - 302 - EB - 302 - 588cxs - 12722kg (C: 588,00 - P: 12722,00) (VD)" at bounding box center [113, 112] width 199 height 8
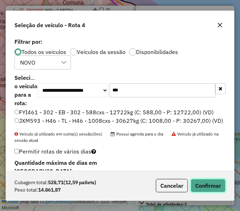
click at [221, 190] on button "Confirmar" at bounding box center [208, 185] width 35 height 13
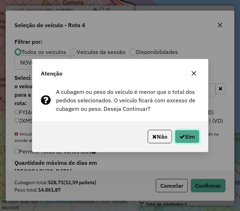
click at [193, 138] on button "Sim" at bounding box center [187, 136] width 25 height 13
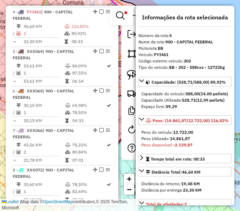
scroll to position [390, 0]
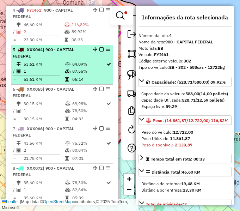
click at [54, 50] on span "| 900 - CAPITAL FEDERAL" at bounding box center [43, 53] width 61 height 12
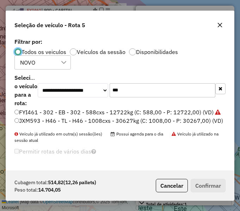
scroll to position [4, 2]
click at [158, 89] on input "***" at bounding box center [163, 90] width 106 height 14
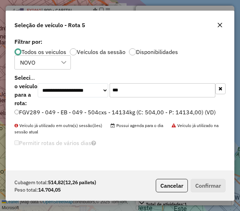
type input "***"
click at [137, 114] on label "FGV289 - 049 - EB - 049 - 504cxs - 14134kg (C: 504,00 - P: 14134,00) (VD)" at bounding box center [114, 112] width 201 height 8
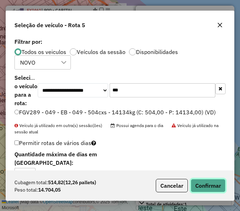
click at [211, 185] on button "Confirmar" at bounding box center [208, 185] width 35 height 13
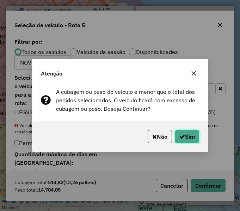
click at [185, 137] on button "Sim" at bounding box center [187, 136] width 25 height 13
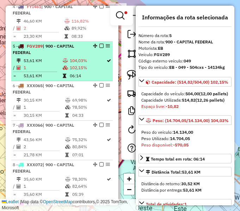
scroll to position [359, 0]
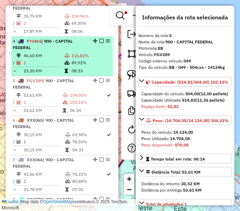
click at [66, 42] on span "| 900 - CAPITAL FEDERAL" at bounding box center [43, 44] width 60 height 12
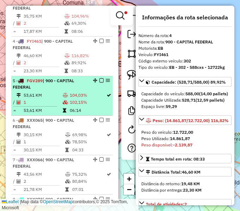
click at [62, 84] on div "5 - FGV289 | 900 - CAPITAL FEDERAL" at bounding box center [50, 84] width 75 height 13
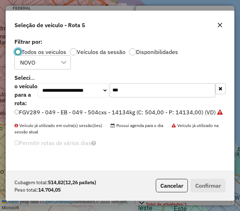
scroll to position [4, 2]
click at [182, 76] on div "**********" at bounding box center [119, 90] width 211 height 30
click at [175, 88] on input "***" at bounding box center [163, 90] width 106 height 14
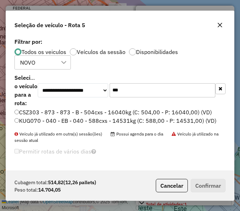
type input "***"
click at [120, 121] on label "KUG070 - 040 - EB - 040 - 588cxs - 14531kg (C: 588,00 - P: 14531,00) (VD)" at bounding box center [115, 120] width 202 height 8
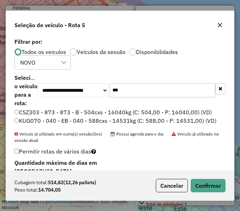
click at [216, 178] on div "Cubagem total: 514,82 (12,26 pallets) Peso total: 14.704,05 Cancelar Confirmar" at bounding box center [120, 185] width 228 height 30
click at [216, 186] on button "Confirmar" at bounding box center [208, 185] width 35 height 13
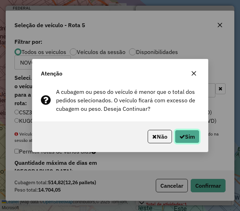
click at [190, 138] on button "Sim" at bounding box center [187, 136] width 25 height 13
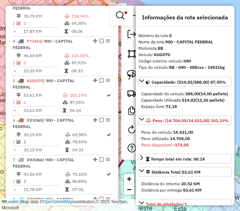
scroll to position [430, 0]
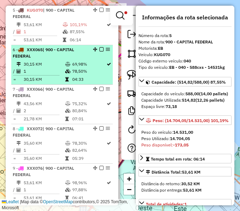
click at [72, 61] on td "69,98%" at bounding box center [89, 64] width 34 height 7
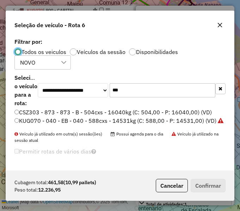
scroll to position [4, 2]
drag, startPoint x: 171, startPoint y: 84, endPoint x: 165, endPoint y: 90, distance: 8.7
click at [168, 85] on input "***" at bounding box center [163, 90] width 106 height 14
click at [165, 91] on input "***" at bounding box center [163, 90] width 106 height 14
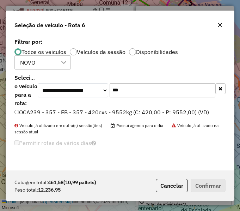
type input "***"
click at [118, 111] on label "OCA239 - 357 - EB - 357 - 420cxs - 9552kg (C: 420,00 - P: 9552,00) (VD)" at bounding box center [111, 112] width 195 height 8
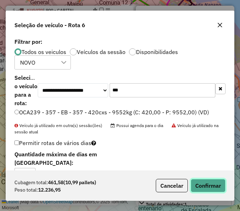
click at [209, 185] on button "Confirmar" at bounding box center [208, 185] width 35 height 13
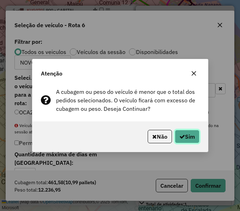
click at [188, 141] on button "Sim" at bounding box center [187, 136] width 25 height 13
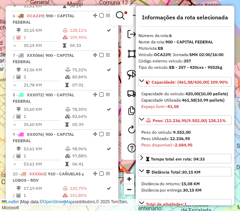
scroll to position [469, 0]
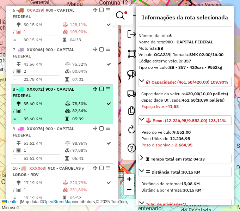
click at [59, 94] on div "8 - XXX072 | 900 - CAPITAL FEDERAL" at bounding box center [50, 92] width 75 height 13
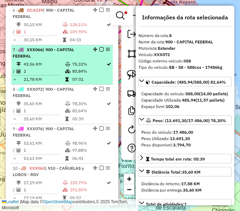
click at [65, 72] on icon at bounding box center [67, 71] width 5 height 4
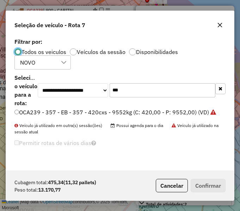
scroll to position [4, 2]
click at [187, 102] on div "**********" at bounding box center [119, 90] width 211 height 30
click at [187, 95] on input "***" at bounding box center [163, 90] width 106 height 14
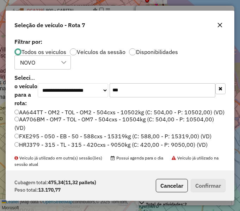
type input "***"
click at [80, 140] on label "FXE295 - 050 - EB - 50 - 588cxs - 15319kg (C: 588,00 - P: 15319,00) (VD)" at bounding box center [112, 136] width 197 height 8
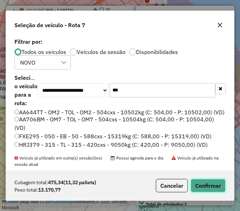
click at [203, 184] on button "Confirmar" at bounding box center [208, 185] width 35 height 13
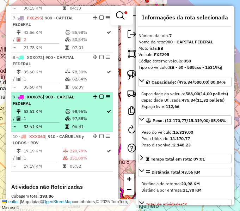
scroll to position [509, 0]
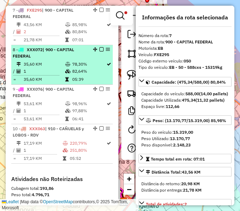
click at [60, 62] on td "35,60 KM" at bounding box center [44, 64] width 42 height 7
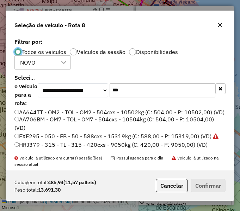
scroll to position [4, 2]
click at [135, 97] on input "***" at bounding box center [163, 90] width 106 height 14
click at [127, 96] on input "***" at bounding box center [163, 90] width 106 height 14
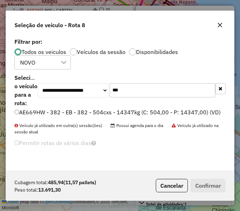
type input "***"
click at [178, 113] on label "AE669HW - 382 - EB - 382 - 504cxs - 14347kg (C: 504,00 - P: 14347,00) (VD)" at bounding box center [117, 112] width 206 height 8
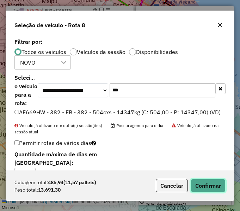
click at [215, 190] on button "Confirmar" at bounding box center [208, 185] width 35 height 13
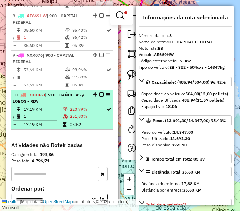
scroll to position [548, 0]
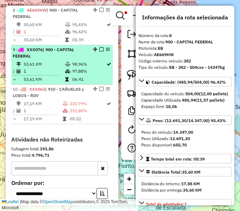
click at [49, 62] on td "53,61 KM" at bounding box center [44, 64] width 42 height 7
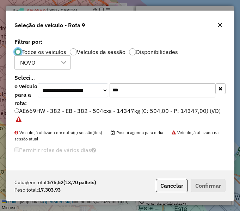
scroll to position [4, 2]
click at [148, 89] on input "***" at bounding box center [163, 90] width 106 height 14
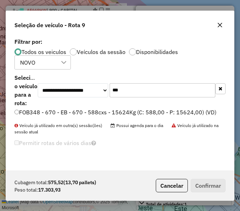
type input "***"
click at [162, 112] on label "FOB348 - 670 - EB - 670 - 588cxs - 15624Kg (C: 588,00 - P: 15624,00) (VD)" at bounding box center [115, 112] width 202 height 8
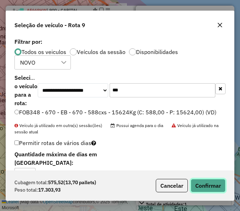
click at [223, 185] on button "Confirmar" at bounding box center [208, 185] width 35 height 13
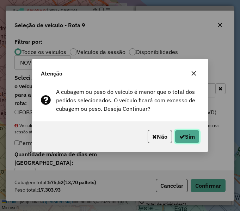
click at [186, 141] on button "Sim" at bounding box center [187, 136] width 25 height 13
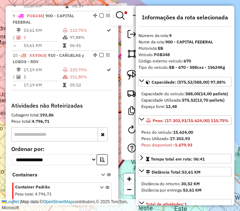
scroll to position [588, 0]
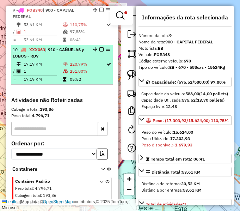
click at [50, 51] on span "| 910 - CAÑUELAS y LOBOS - RDV" at bounding box center [48, 53] width 71 height 12
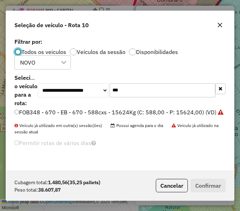
scroll to position [4, 2]
click at [160, 87] on input "***" at bounding box center [163, 90] width 106 height 14
type input "***"
click at [121, 113] on label "EFZ860 - 089 - EB - 089 - 588cxs - 13147kg (C: 588,00 - P: 13147,00) (VD)" at bounding box center [114, 112] width 200 height 8
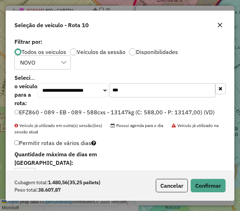
click at [227, 193] on div "Cubagem total: 1.480,56 (35,25 pallets) Peso total: 38.607,87 Cancelar Confirmar" at bounding box center [120, 185] width 228 height 30
click at [217, 187] on button "Confirmar" at bounding box center [208, 185] width 35 height 13
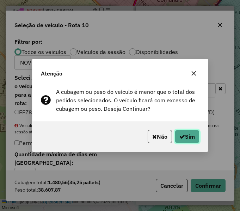
click at [192, 137] on button "Sim" at bounding box center [187, 136] width 25 height 13
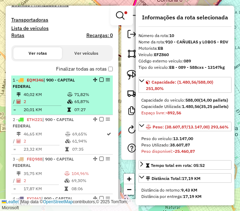
scroll to position [167, 0]
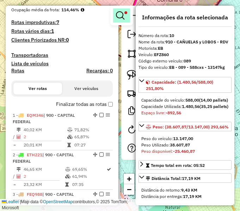
click at [124, 12] on em at bounding box center [120, 15] width 8 height 8
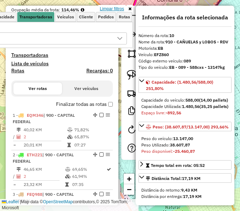
click at [122, 7] on link "Limpar filtros" at bounding box center [111, 9] width 27 height 8
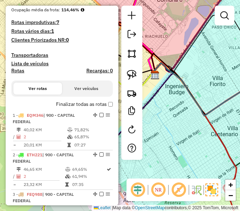
click at [82, 104] on label "Finalizar todas as rotas" at bounding box center [84, 104] width 57 height 7
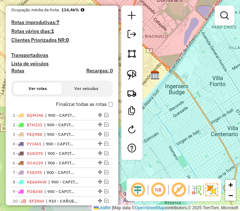
click at [82, 104] on label "Finalizar todas as rotas" at bounding box center [84, 104] width 57 height 7
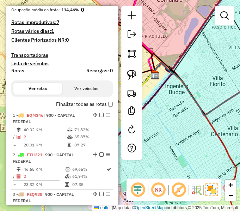
click at [82, 104] on label "Finalizar todas as rotas" at bounding box center [84, 104] width 57 height 7
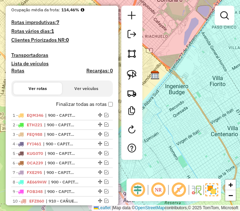
click at [77, 104] on label "Finalizar todas as rotas" at bounding box center [84, 104] width 57 height 7
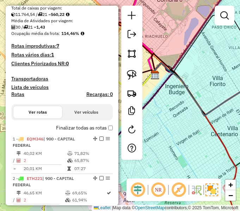
scroll to position [131, 0]
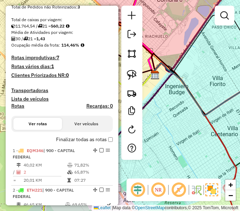
click at [16, 106] on h4 "Rotas" at bounding box center [17, 106] width 13 height 6
select select "*"
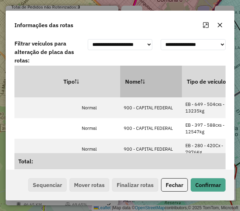
drag, startPoint x: 108, startPoint y: 90, endPoint x: 139, endPoint y: 91, distance: 30.7
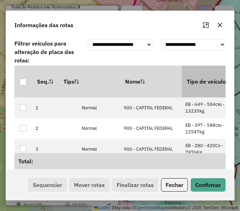
click at [195, 91] on th "Tipo de veículo" at bounding box center [213, 82] width 62 height 32
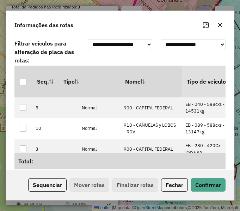
click at [195, 91] on th "Tipo de veículo" at bounding box center [213, 82] width 62 height 32
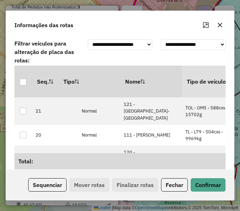
click at [195, 91] on th "Tipo de veículo" at bounding box center [213, 82] width 62 height 32
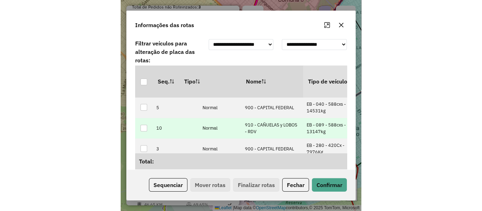
scroll to position [0, 0]
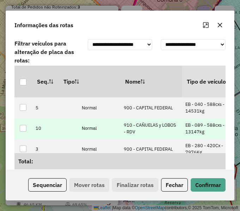
drag, startPoint x: 174, startPoint y: 119, endPoint x: 47, endPoint y: 123, distance: 127.1
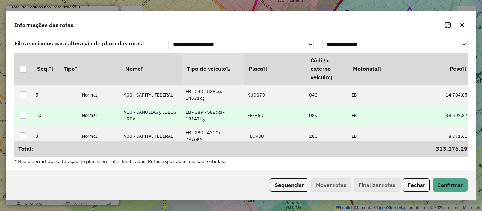
drag, startPoint x: 238, startPoint y: 118, endPoint x: 154, endPoint y: 113, distance: 83.8
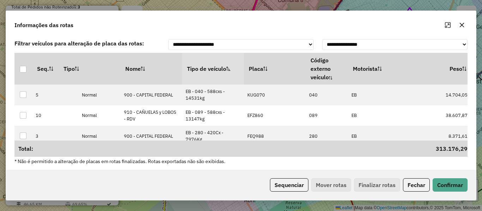
click at [223, 63] on th "Tipo de veículo" at bounding box center [213, 69] width 62 height 32
click at [289, 187] on button "Sequenciar" at bounding box center [289, 185] width 38 height 13
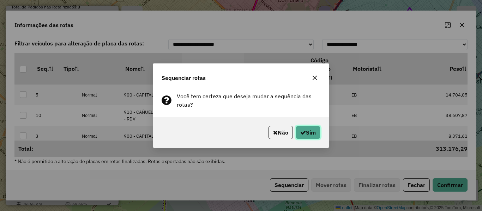
click at [304, 130] on icon "button" at bounding box center [303, 133] width 6 height 6
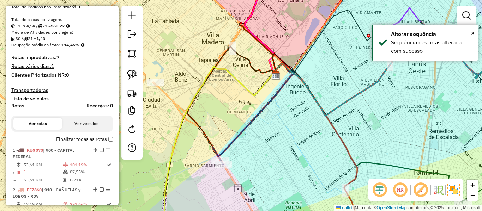
click at [69, 138] on label "Finalizar todas as rotas" at bounding box center [84, 139] width 57 height 7
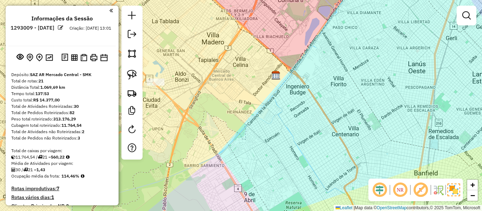
drag, startPoint x: 87, startPoint y: 89, endPoint x: 97, endPoint y: -28, distance: 117.5
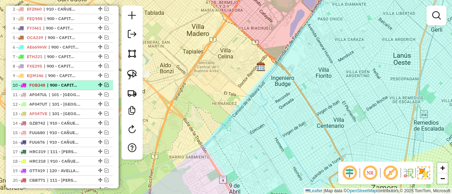
click at [59, 82] on span "| 900 - CAPITAL FEDERAL" at bounding box center [63, 85] width 32 height 6
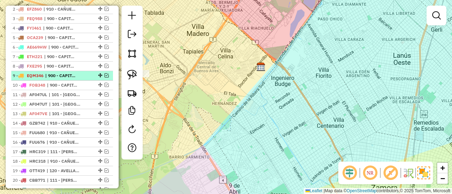
select select "**********"
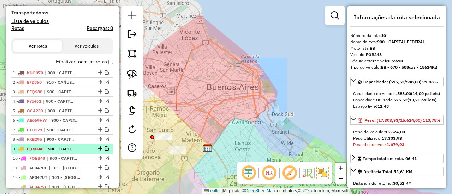
scroll to position [176, 0]
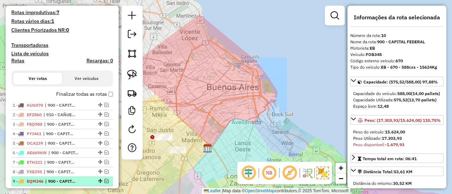
click at [59, 74] on button "Ver rotas" at bounding box center [37, 79] width 49 height 12
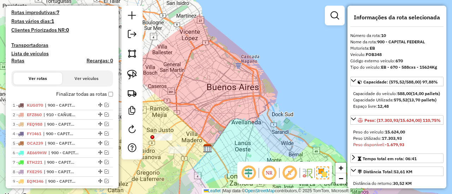
click at [58, 88] on div "Depósito: SAZ AR Mercado Central - SMK Total de rotas: 21 Distância Total: 1.06…" at bounding box center [61, 104] width 107 height 418
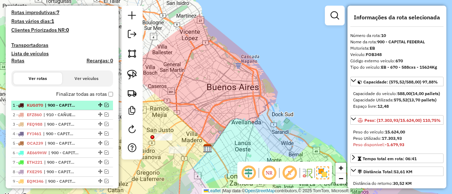
click at [56, 108] on span "| 900 - CAPITAL FEDERAL" at bounding box center [61, 105] width 32 height 6
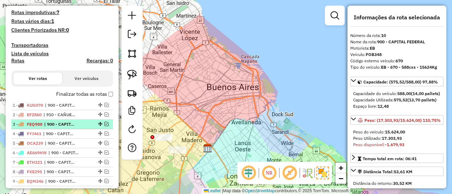
click at [56, 120] on li "3 - FEQ988 | 900 - CAPITAL FEDERAL" at bounding box center [62, 125] width 102 height 10
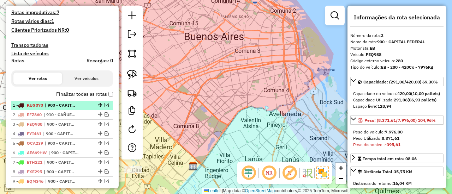
click at [55, 108] on span "| 900 - CAPITAL FEDERAL" at bounding box center [61, 105] width 32 height 6
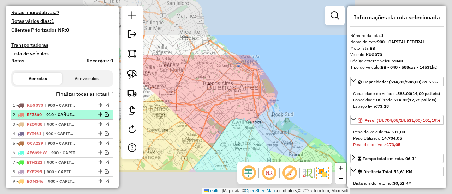
click at [58, 115] on span "| 910 - CAÑUELAS y LOBOS - RDV" at bounding box center [59, 115] width 32 height 6
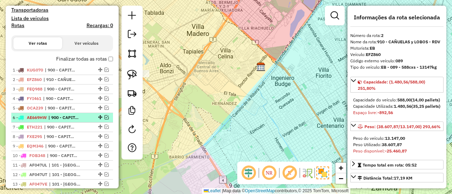
scroll to position [247, 0]
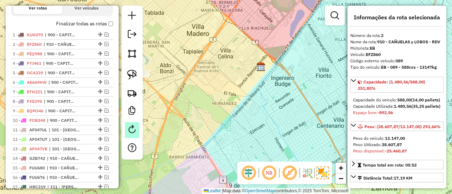
click at [134, 137] on link at bounding box center [132, 130] width 14 height 16
select select "*"
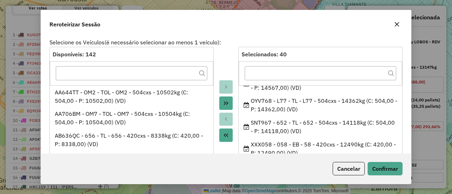
scroll to position [529, 0]
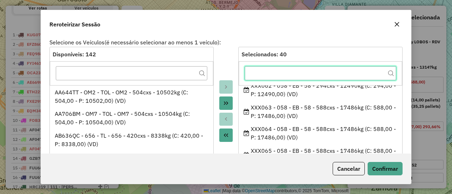
click at [312, 73] on input "text" at bounding box center [320, 73] width 151 height 14
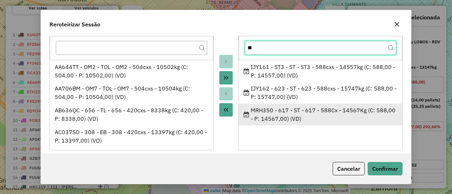
scroll to position [0, 0]
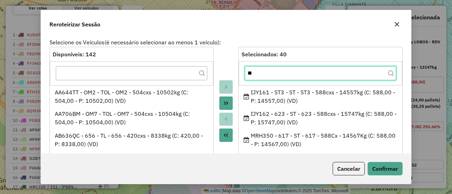
click at [370, 72] on input "**" at bounding box center [320, 73] width 151 height 14
type input "**"
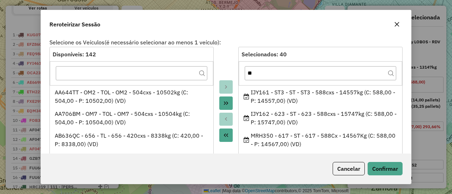
click at [398, 23] on icon "button" at bounding box center [396, 24] width 5 height 5
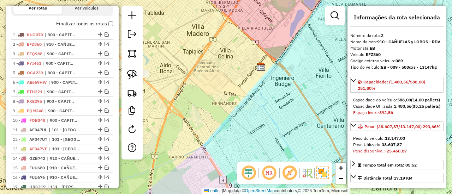
drag, startPoint x: 396, startPoint y: 62, endPoint x: 405, endPoint y: 61, distance: 8.9
click at [405, 61] on div "Código externo veículo: 089" at bounding box center [396, 61] width 93 height 6
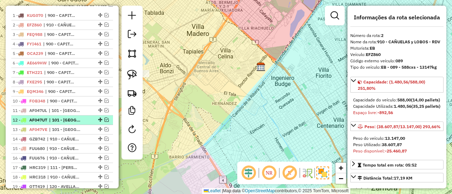
scroll to position [282, 0]
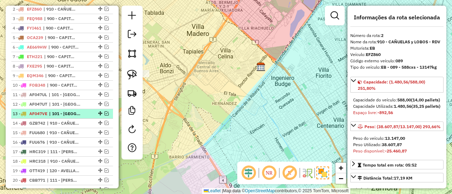
click at [68, 116] on li "13 - AF047VE | 101 - LA PLATA SUR" at bounding box center [62, 114] width 102 height 10
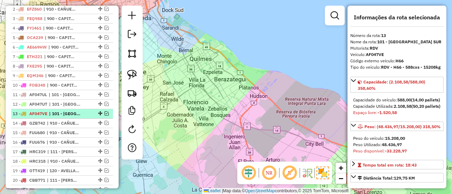
click at [105, 114] on em at bounding box center [106, 114] width 4 height 4
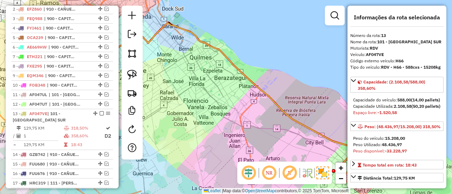
drag, startPoint x: 215, startPoint y: 107, endPoint x: 152, endPoint y: 55, distance: 80.9
click at [152, 55] on div "Janela de atendimento Grade de atendimento Capacidade Transportadoras Veículos …" at bounding box center [226, 97] width 452 height 194
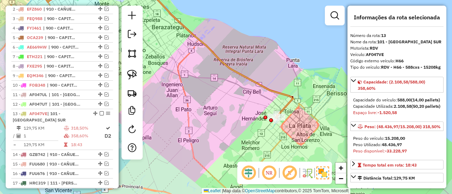
click at [212, 51] on icon at bounding box center [163, 50] width 257 height 138
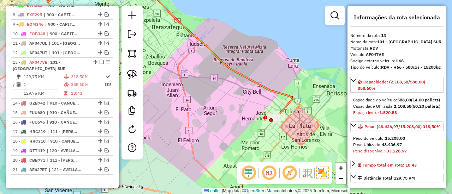
scroll to position [384, 0]
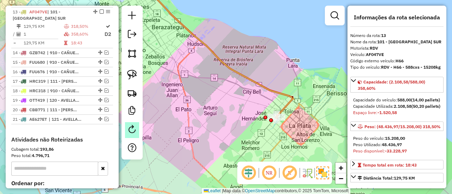
click at [134, 133] on em at bounding box center [132, 129] width 8 height 8
select select "*"
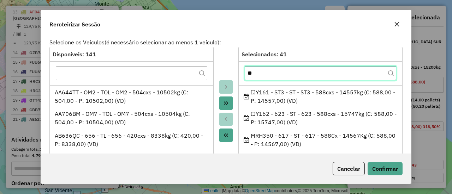
click at [296, 74] on input "**" at bounding box center [320, 73] width 151 height 14
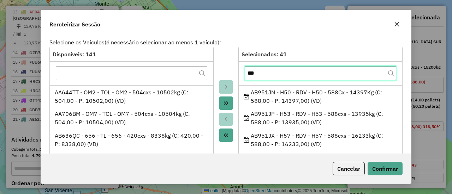
type input "***"
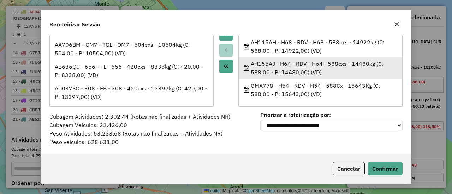
scroll to position [0, 0]
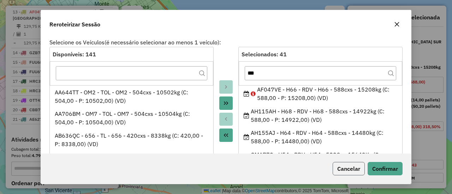
click at [352, 166] on button "Cancelar" at bounding box center [348, 168] width 32 height 13
